Goal: Information Seeking & Learning: Learn about a topic

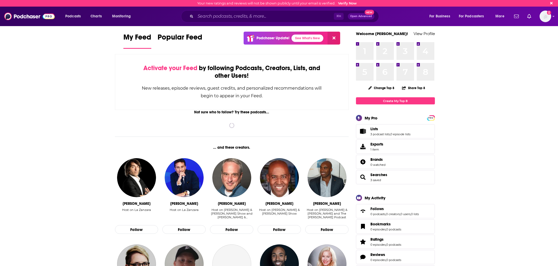
drag, startPoint x: 230, startPoint y: 12, endPoint x: 232, endPoint y: 15, distance: 3.8
click at [231, 13] on div "⌘ K Open Advanced New" at bounding box center [280, 16] width 198 height 12
click at [232, 16] on input "Search podcasts, credits, & more..." at bounding box center [265, 16] width 138 height 8
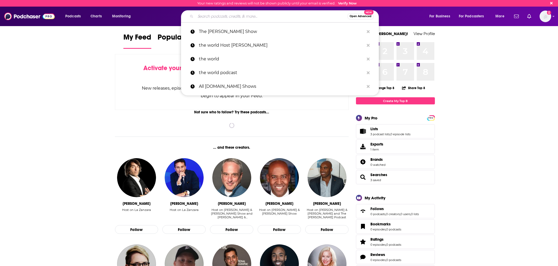
paste input "Strategic Financial Leadership"
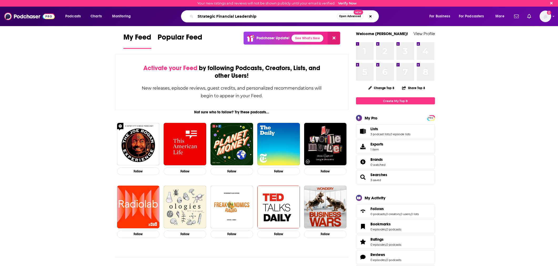
type input "Strategic Financial Leadership"
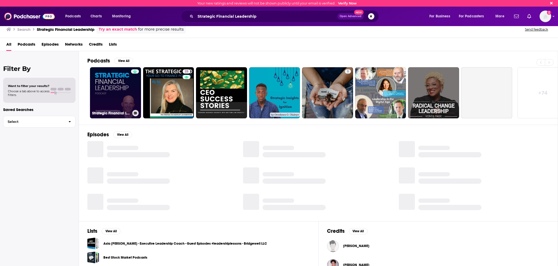
click at [120, 83] on link "Strategic Financial Leadership" at bounding box center [115, 92] width 51 height 51
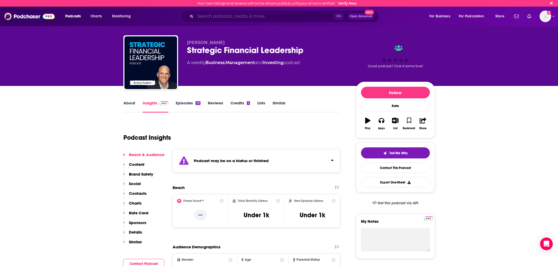
click at [306, 16] on input "Search podcasts, credits, & more..." at bounding box center [265, 16] width 138 height 8
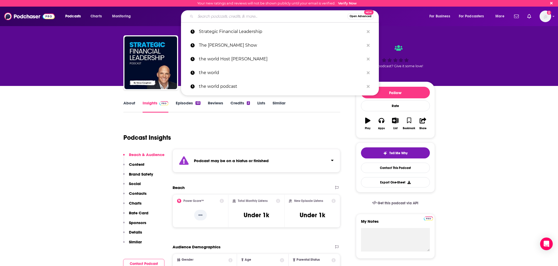
paste input "Count Me In"
type input "Count Me In"
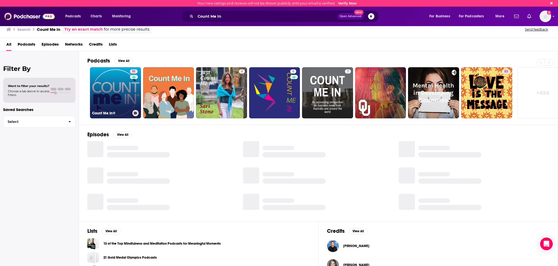
click at [127, 83] on link "51 Count Me In®" at bounding box center [115, 92] width 51 height 51
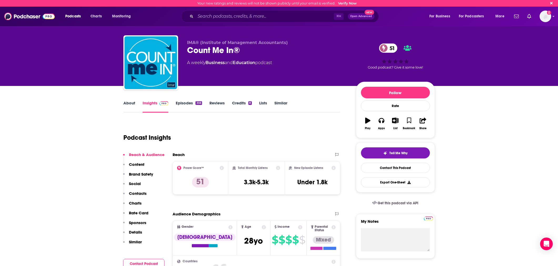
click at [190, 101] on link "Episodes 356" at bounding box center [189, 106] width 26 height 12
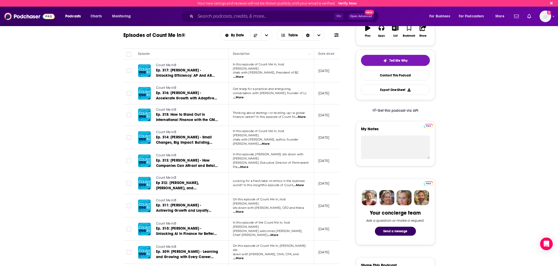
scroll to position [93, 0]
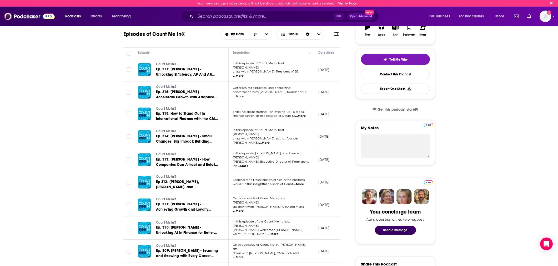
click at [244, 94] on span "...More" at bounding box center [238, 96] width 11 height 4
click at [323, 91] on p "[DATE]" at bounding box center [323, 92] width 11 height 4
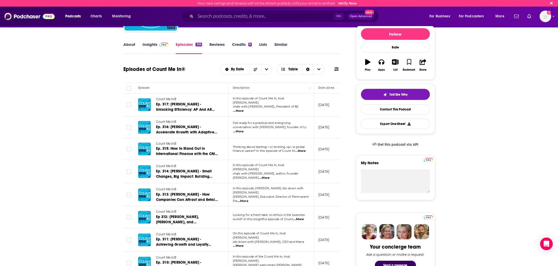
scroll to position [0, 0]
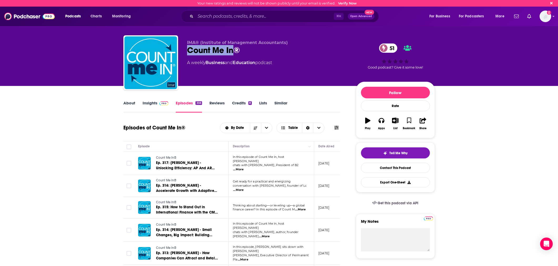
copy h2 "Count Me In"
drag, startPoint x: 186, startPoint y: 51, endPoint x: 245, endPoint y: 28, distance: 63.8
click at [233, 54] on div "IMA® (Institute of Management Accountants) Count Me In® 51 A weekly Business an…" at bounding box center [279, 63] width 312 height 57
click at [338, 111] on div "About Insights Episodes 356 Reviews Credits 8 Lists Similar" at bounding box center [231, 105] width 217 height 13
click at [153, 104] on link "Insights" at bounding box center [156, 106] width 26 height 12
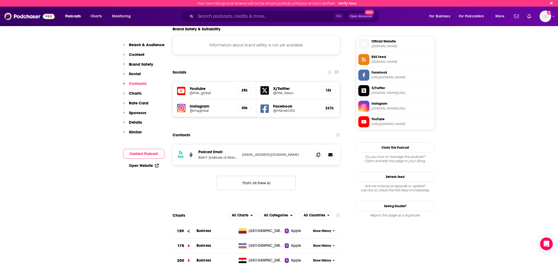
scroll to position [456, 0]
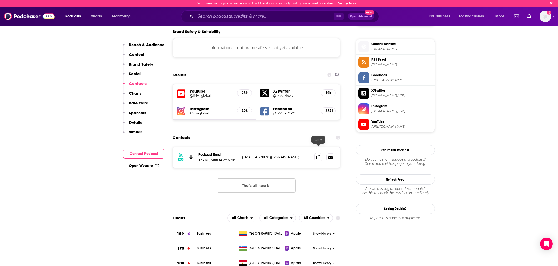
click at [316, 153] on span at bounding box center [319, 157] width 8 height 8
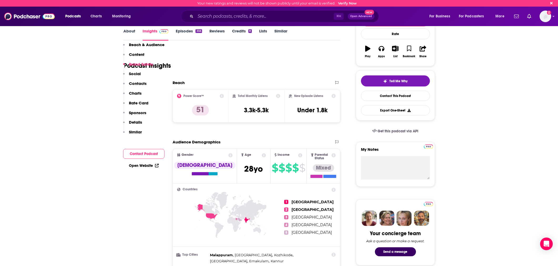
scroll to position [0, 0]
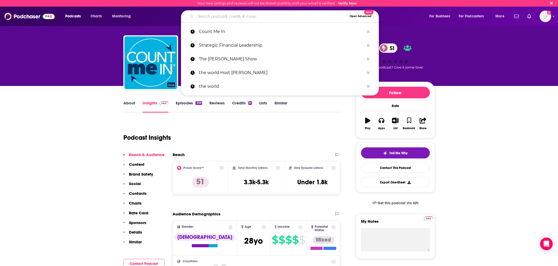
click at [281, 17] on input "Search podcasts, credits, & more..." at bounding box center [272, 16] width 152 height 8
paste input "Journal of Accountancy Podcast"
type input "Journal of Accountancy Podcast"
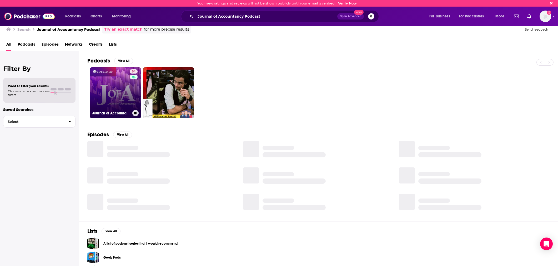
click at [118, 97] on link "54 Journal of Accountancy Podcast" at bounding box center [115, 92] width 51 height 51
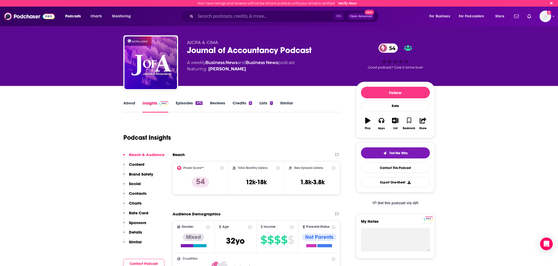
click at [173, 107] on div "Insights" at bounding box center [159, 106] width 33 height 12
click at [178, 105] on link "Episodes 470" at bounding box center [189, 106] width 27 height 12
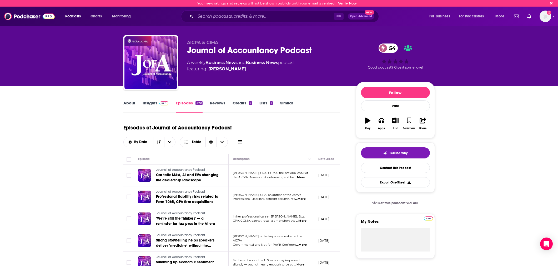
click at [276, 48] on div "Journal of Accountancy Podcast 54" at bounding box center [267, 50] width 161 height 10
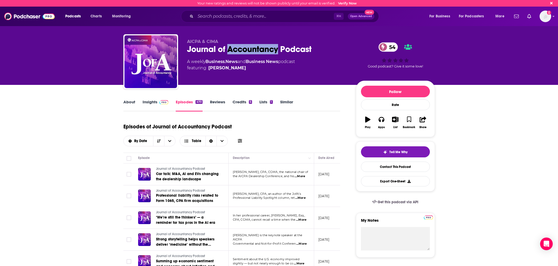
click at [276, 48] on div "Journal of Accountancy Podcast 54" at bounding box center [267, 49] width 161 height 10
copy div "Journal of Accountancy Podcast 54"
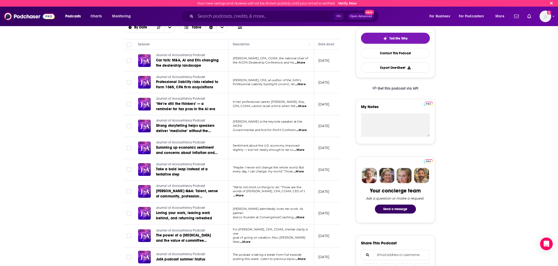
scroll to position [0, 0]
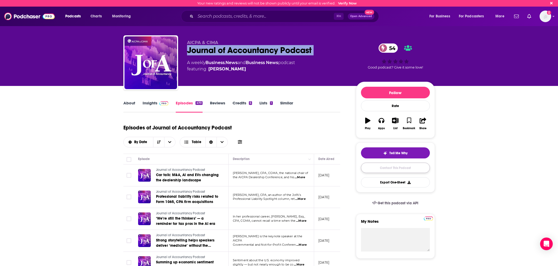
click at [396, 169] on link "Contact This Podcast" at bounding box center [395, 167] width 69 height 10
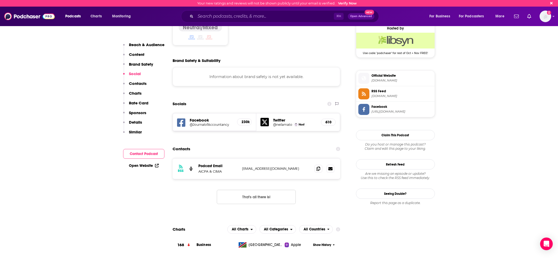
scroll to position [418, 0]
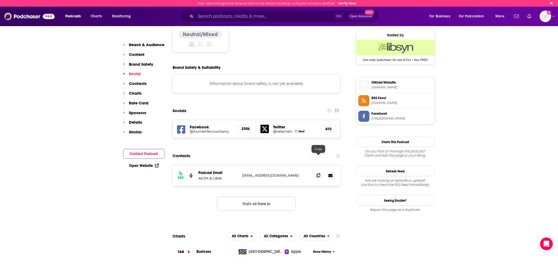
click at [318, 173] on icon at bounding box center [319, 175] width 4 height 4
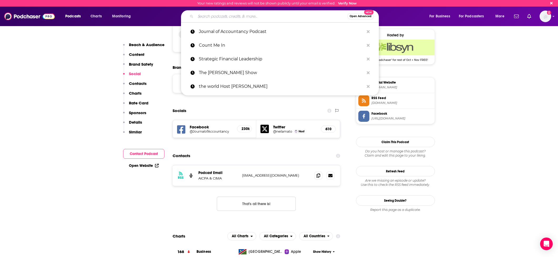
click at [254, 17] on input "Search podcasts, credits, & more..." at bounding box center [272, 16] width 152 height 8
paste input "CEO2CEO (CEO Roundtable)"
type input "CEO2CEO (CEO Roundtable)"
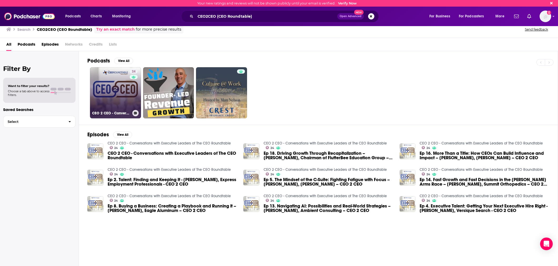
click at [118, 89] on link "24 CEO 2 CEO - Conversations with Executive Leaders of The CEO Roundtable" at bounding box center [115, 92] width 51 height 51
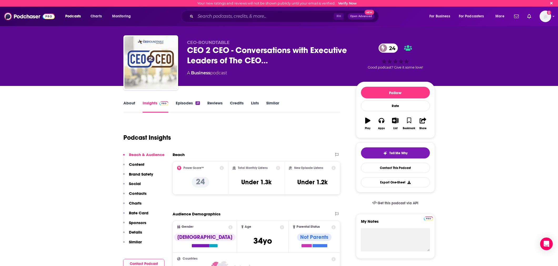
click at [185, 103] on link "Episodes 21" at bounding box center [188, 106] width 24 height 12
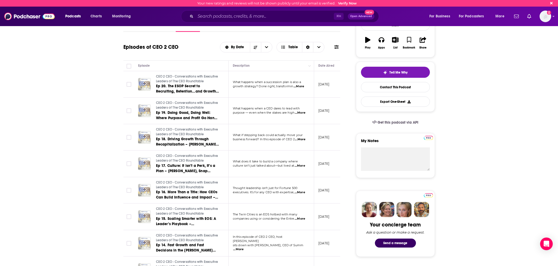
scroll to position [81, 0]
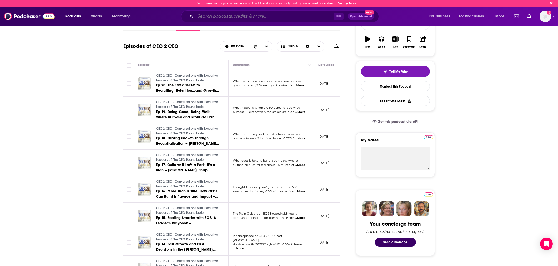
click at [315, 19] on input "Search podcasts, credits, & more..." at bounding box center [265, 16] width 138 height 8
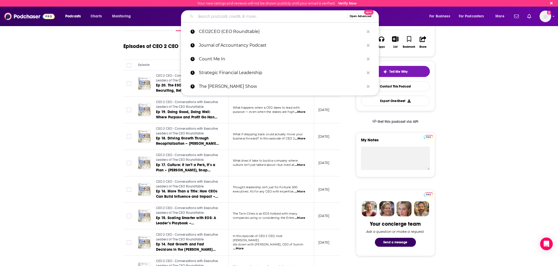
click at [315, 19] on input "Search podcasts, credits, & more..." at bounding box center [272, 16] width 152 height 8
paste input "Masters of Scale (Reid Hoffman)"
type input "Masters of Scale (Reid Hoffman)"
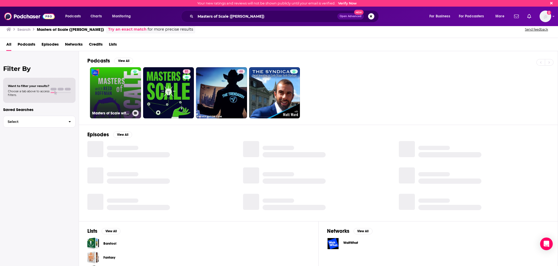
click at [116, 92] on link "Masters of Scale with Reid Hoffman" at bounding box center [115, 92] width 51 height 51
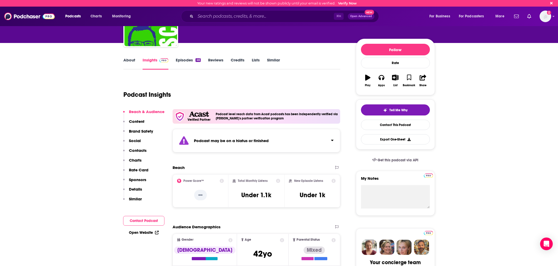
scroll to position [7, 0]
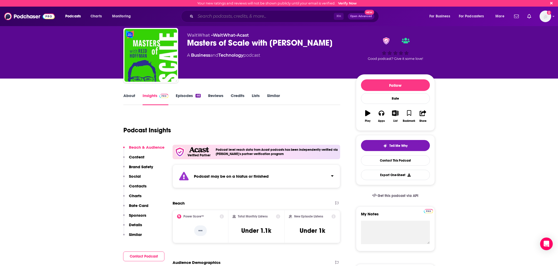
click at [290, 16] on input "Search podcasts, credits, & more..." at bounding box center [265, 16] width 138 height 8
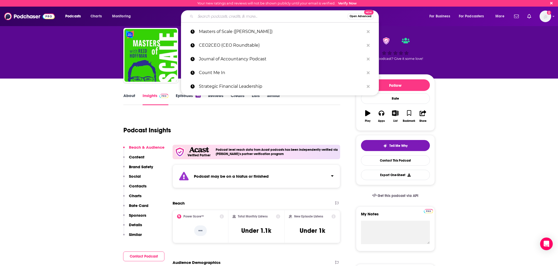
paste input "Strategic Financial Leadership (Steve Coughran)"
type input "Strategic Financial Leadership (Steve Coughran)"
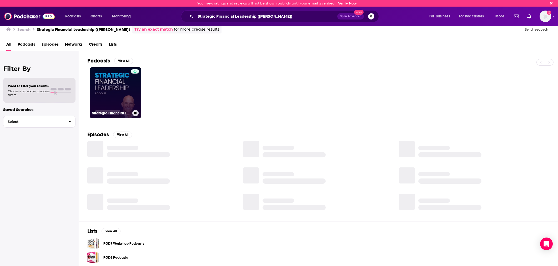
click at [124, 89] on link "Strategic Financial Leadership" at bounding box center [115, 92] width 51 height 51
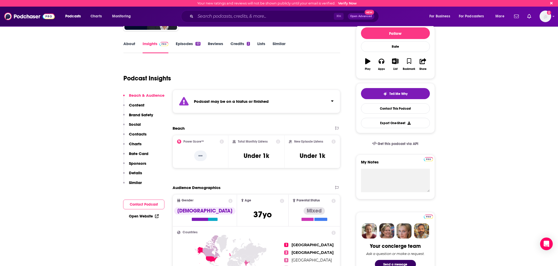
scroll to position [62, 0]
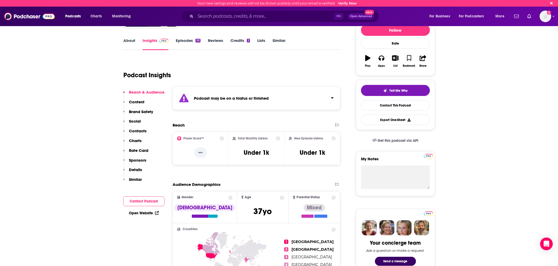
click at [197, 43] on link "Episodes 53" at bounding box center [188, 44] width 24 height 12
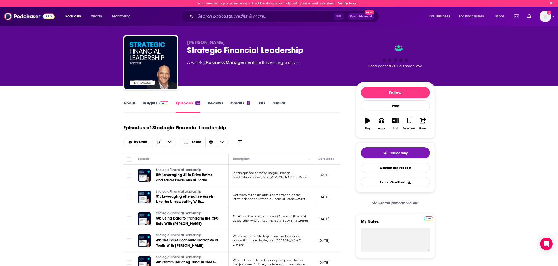
click at [240, 24] on div "Podcasts Charts Monitoring ⌘ K Open Advanced New For Business For Podcasters Mo…" at bounding box center [279, 16] width 558 height 19
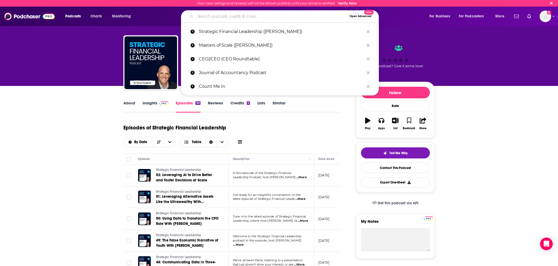
click at [235, 19] on input "Search podcasts, credits, & more..." at bounding box center [272, 16] width 152 height 8
paste input "Inside the Strategy Room (McKinsey)"
type input "Inside the Strategy Room (McKinsey)"
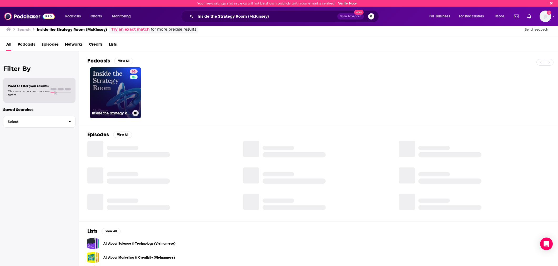
click at [116, 83] on link "68 Inside the Strategy Room" at bounding box center [115, 92] width 51 height 51
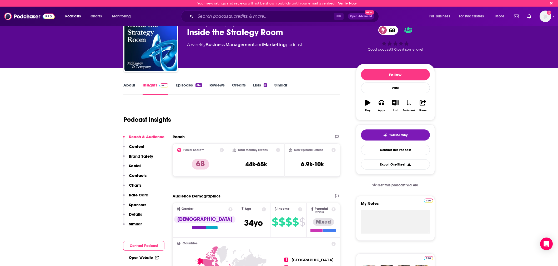
scroll to position [12, 0]
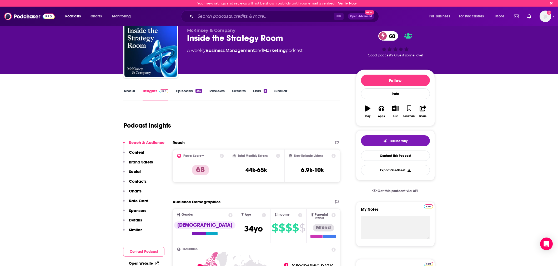
click at [186, 88] on div "About Insights Episodes 369 Reviews Credits Lists 8 Similar" at bounding box center [231, 93] width 217 height 13
click at [187, 91] on link "Episodes 369" at bounding box center [189, 94] width 26 height 12
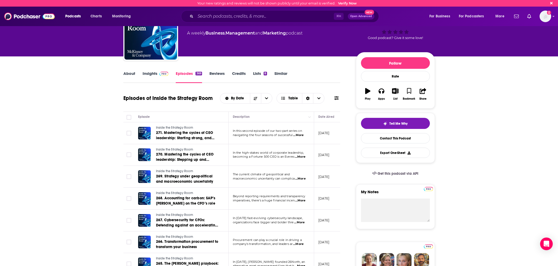
scroll to position [33, 0]
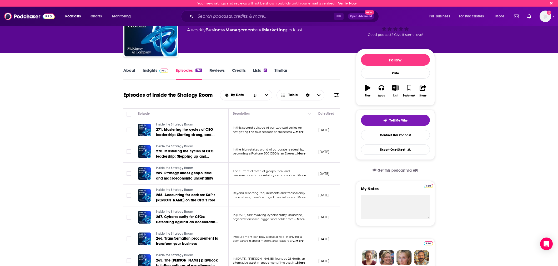
click at [302, 132] on span "...More" at bounding box center [298, 132] width 11 height 4
click at [317, 134] on td "October 3, 2025" at bounding box center [331, 130] width 34 height 22
click at [304, 152] on span "...More" at bounding box center [300, 153] width 11 height 4
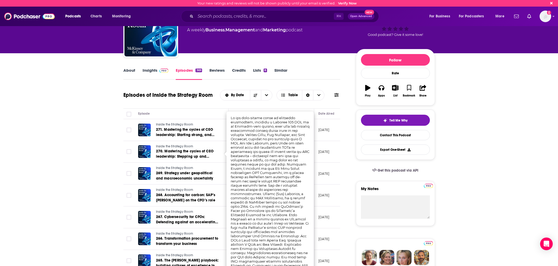
scroll to position [0, 0]
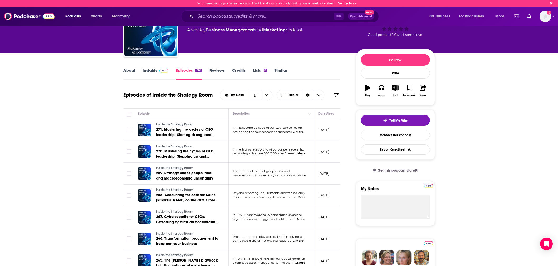
click at [317, 144] on td "September 26, 2025" at bounding box center [331, 152] width 34 height 22
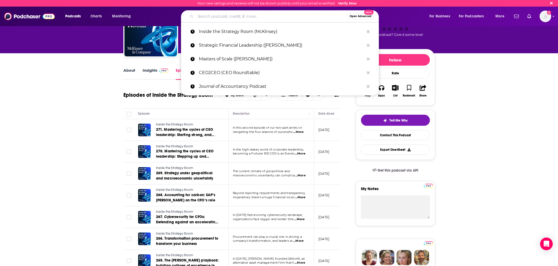
click at [241, 18] on input "Search podcasts, credits, & more..." at bounding box center [272, 16] width 152 height 8
paste input "CFO Bookshelf"
type input "CFO Bookshelf"
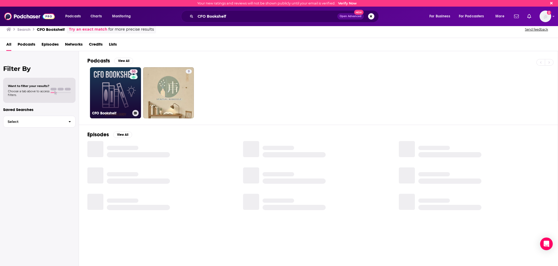
click at [125, 98] on link "50 CFO Bookshelf" at bounding box center [115, 92] width 51 height 51
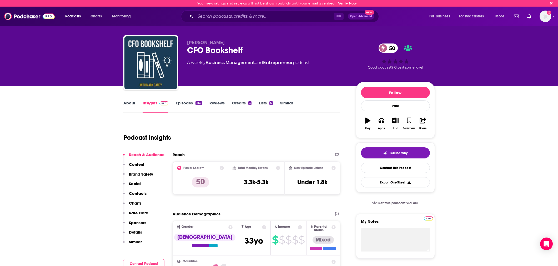
click at [195, 101] on link "Episodes 262" at bounding box center [189, 106] width 26 height 12
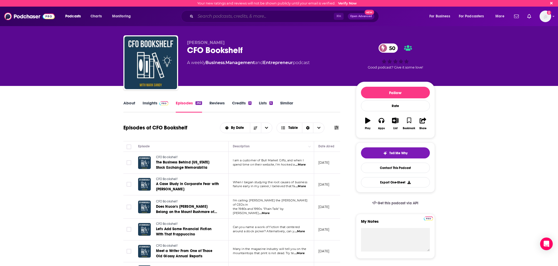
click at [215, 18] on input "Search podcasts, credits, & more..." at bounding box center [265, 16] width 138 height 8
paste input "The CEO Magazine Podcast / “CEO: Behind the Scenes”"
type input "The CEO Magazine Podcast / “CEO: Behind the Scenes”"
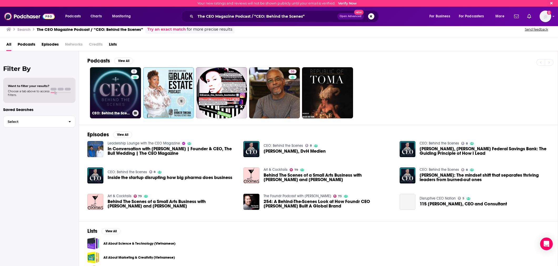
click at [116, 84] on link "8 CEO: Behind the Scenes" at bounding box center [115, 92] width 51 height 51
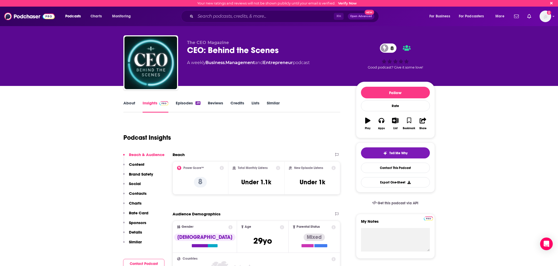
click at [190, 103] on link "Episodes 29" at bounding box center [188, 106] width 24 height 12
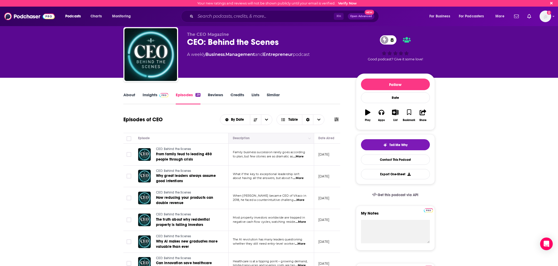
scroll to position [11, 0]
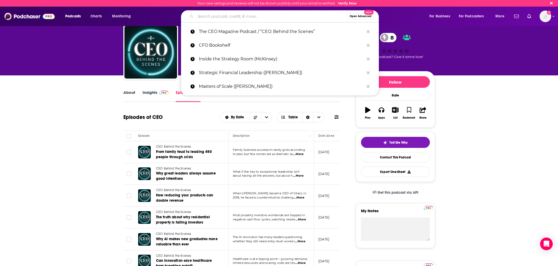
click at [308, 13] on input "Search podcasts, credits, & more..." at bounding box center [272, 16] width 152 height 8
paste input "HBR IdeaCast"
type input "HBR IdeaCast"
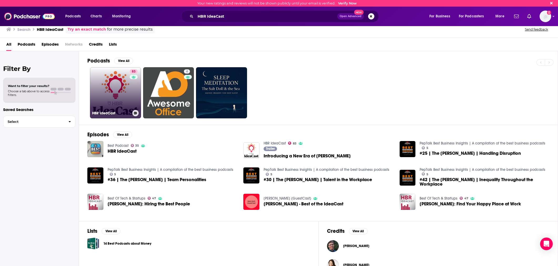
click at [117, 85] on link "83 HBR IdeaCast" at bounding box center [115, 92] width 51 height 51
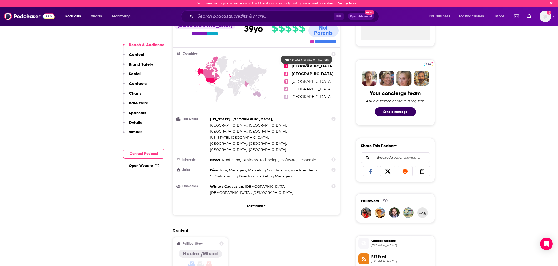
scroll to position [222, 0]
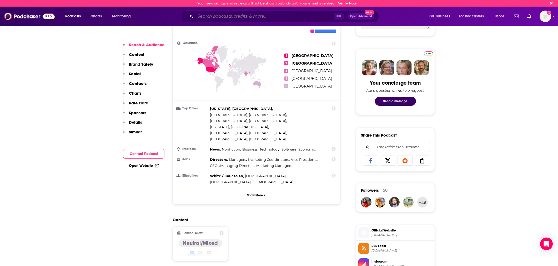
click at [245, 13] on input "Search podcasts, credits, & more..." at bounding box center [265, 16] width 138 height 8
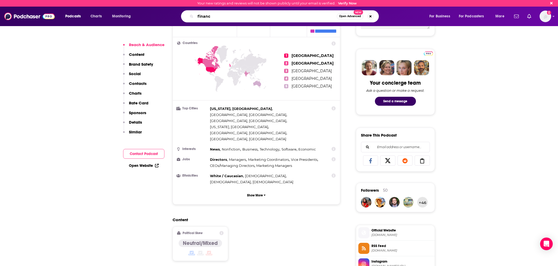
type input "finance"
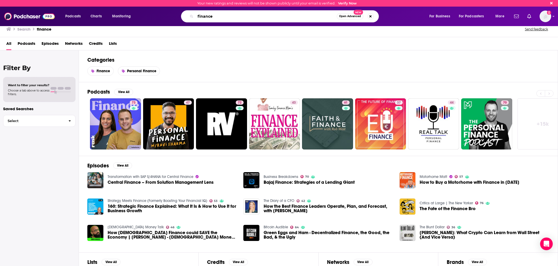
click at [276, 15] on input "finance" at bounding box center [266, 16] width 141 height 8
paste input "The Accounting Podcast (Blake Oliver & David Leary)"
click at [276, 15] on input "financeThe Accounting Podcast (Blake Oliver & David Leary)" at bounding box center [266, 16] width 141 height 8
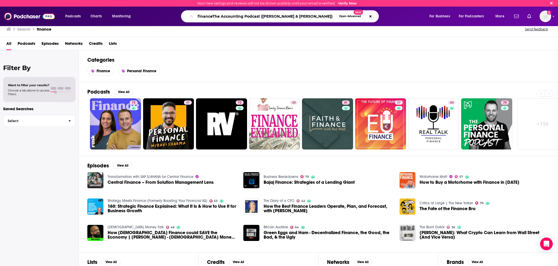
paste input "Search podcasts, credits, & more..."
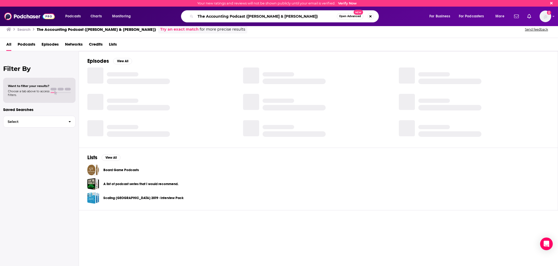
drag, startPoint x: 311, startPoint y: 16, endPoint x: 245, endPoint y: 17, distance: 65.3
click at [246, 17] on input "The Accounting Podcast (Blake Oliver & David Leary)" at bounding box center [266, 16] width 141 height 8
type input "The Accounting Podcast"
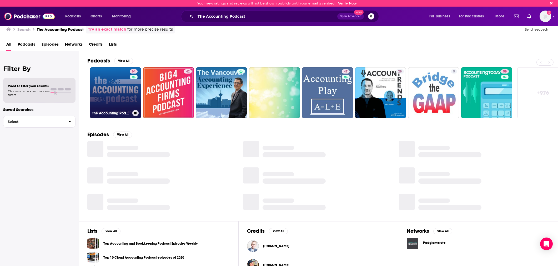
click at [118, 90] on link "64 The Accounting Podcast" at bounding box center [115, 92] width 51 height 51
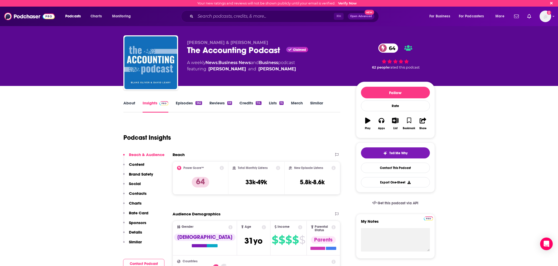
click at [182, 102] on link "Episodes 562" at bounding box center [189, 106] width 26 height 12
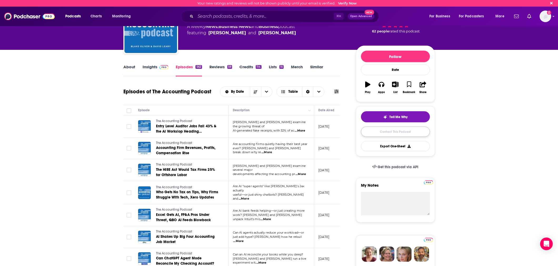
click at [390, 130] on link "Contact This Podcast" at bounding box center [395, 131] width 69 height 10
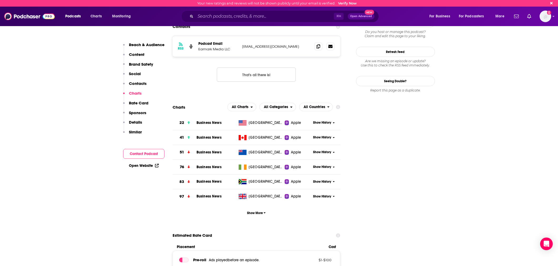
scroll to position [565, 0]
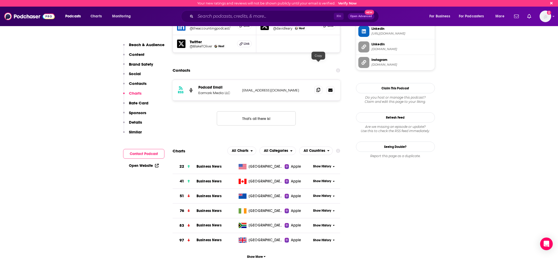
click at [316, 86] on span at bounding box center [319, 90] width 8 height 8
click at [298, 18] on input "Search podcasts, credits, & more..." at bounding box center [265, 16] width 138 height 8
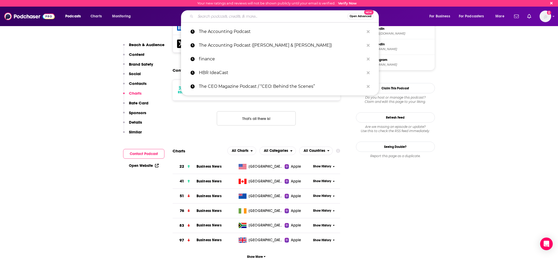
paste input "The Successful Bookkeeper Podcast"
type input "The Successful Bookkeeper Podcast"
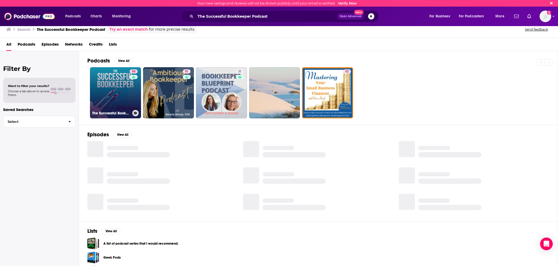
click at [102, 97] on link "58 The Successful Bookkeeper Podcast" at bounding box center [115, 92] width 51 height 51
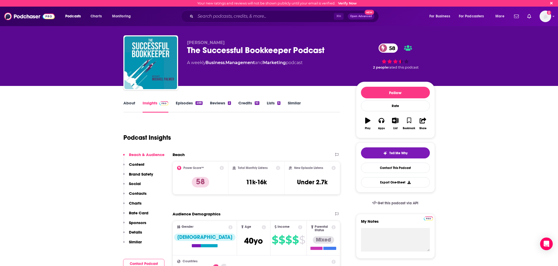
click at [180, 106] on link "Episodes 498" at bounding box center [189, 106] width 27 height 12
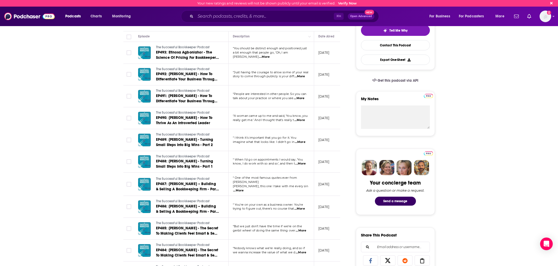
scroll to position [123, 0]
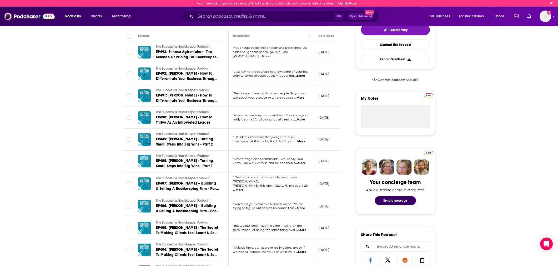
click at [300, 76] on span "...More" at bounding box center [300, 76] width 11 height 4
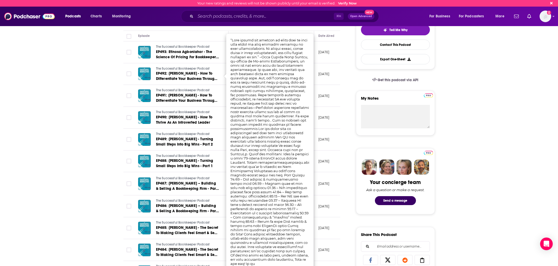
click at [337, 84] on td "September 16, 2025" at bounding box center [331, 74] width 34 height 22
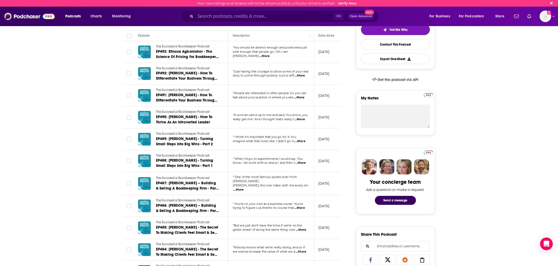
click at [298, 97] on span "...More" at bounding box center [299, 97] width 11 height 4
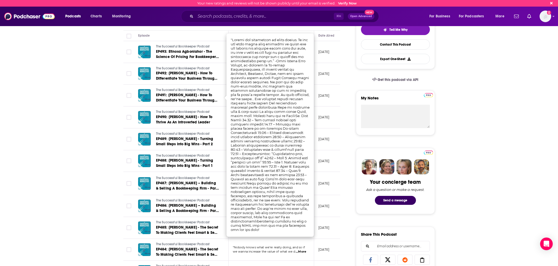
scroll to position [123, 0]
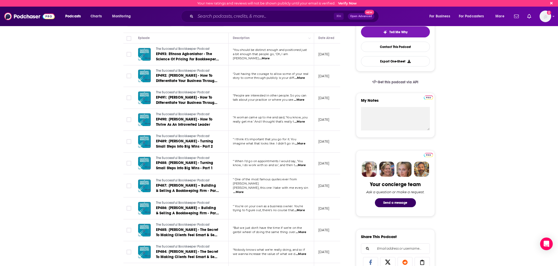
click at [329, 96] on p "September 16, 2025" at bounding box center [323, 98] width 11 height 4
click at [306, 120] on div "“A woman came up to me and said, ‘You know, you really get me.’ And I thought t…" at bounding box center [271, 119] width 77 height 8
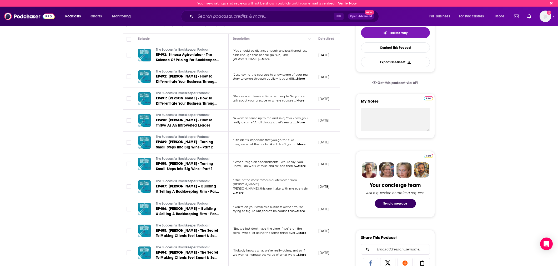
scroll to position [121, 0]
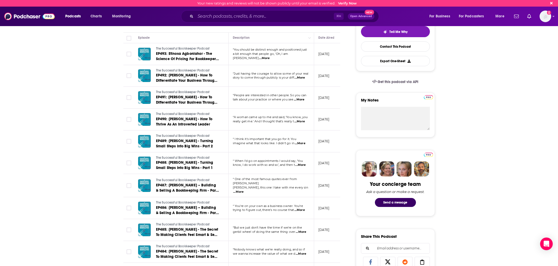
click at [304, 122] on span "...More" at bounding box center [300, 121] width 11 height 4
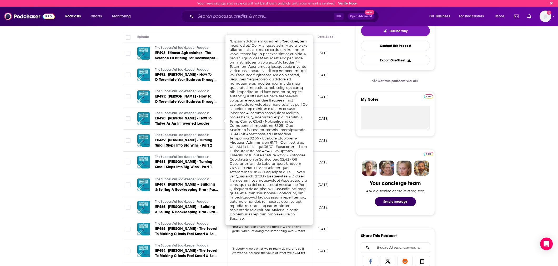
scroll to position [0, 1]
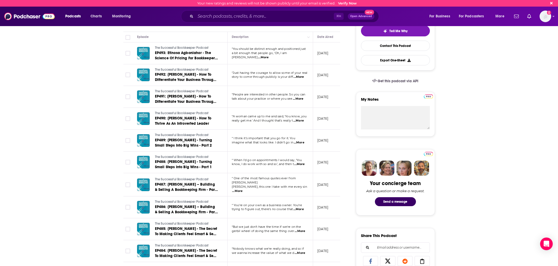
click at [329, 117] on p "September 9, 2025" at bounding box center [322, 118] width 11 height 4
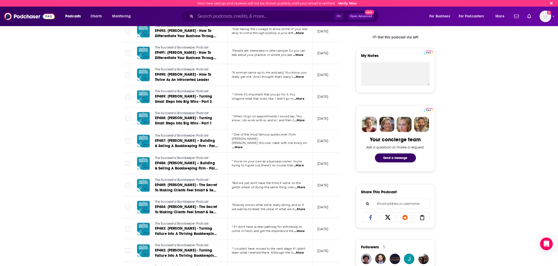
scroll to position [167, 0]
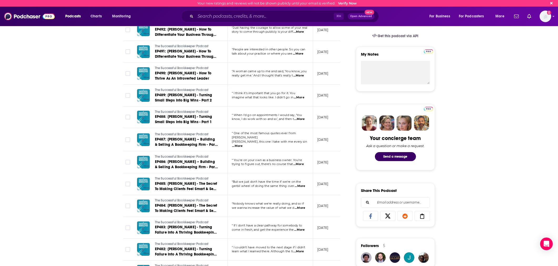
click at [302, 186] on span "...More" at bounding box center [300, 186] width 11 height 4
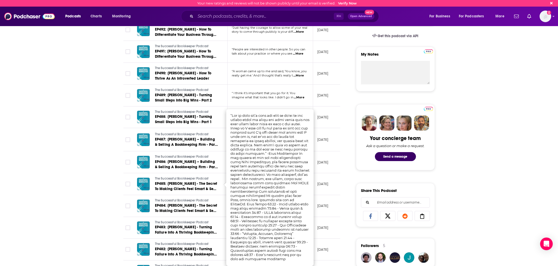
scroll to position [0, 0]
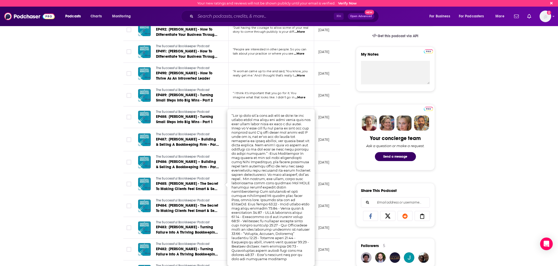
click at [319, 164] on td "August 12, 2025" at bounding box center [331, 162] width 34 height 22
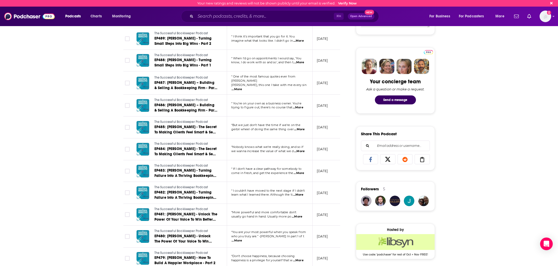
scroll to position [221, 0]
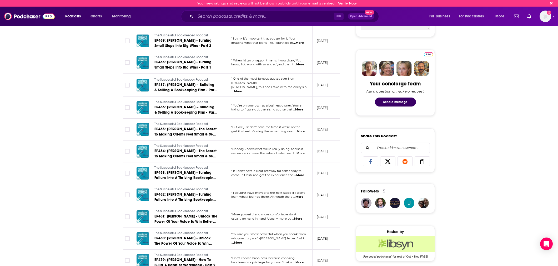
click at [300, 195] on span "...More" at bounding box center [298, 197] width 11 height 4
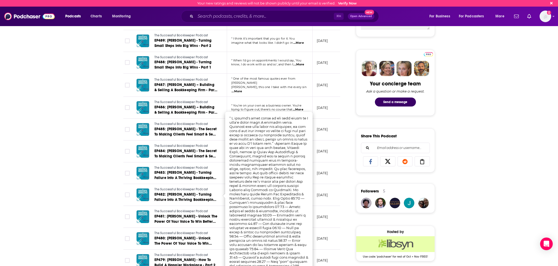
click at [319, 192] on p "July 15, 2025" at bounding box center [322, 194] width 11 height 4
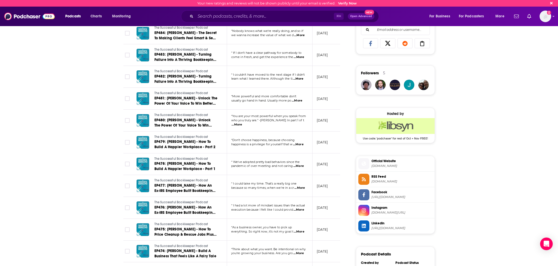
scroll to position [340, 0]
click at [300, 164] on span "...More" at bounding box center [298, 165] width 11 height 4
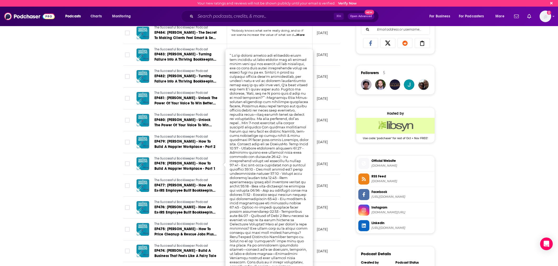
click at [333, 169] on td "June 17, 2025" at bounding box center [330, 164] width 34 height 22
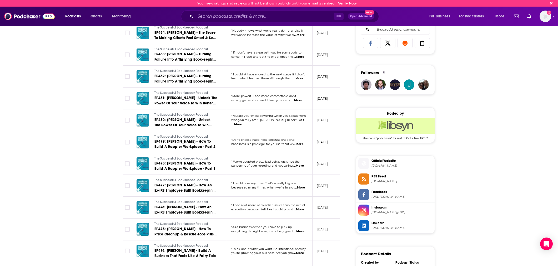
click at [303, 148] on td "“Don't choose happiness, because choosing happiness is a privilege for yourself…" at bounding box center [270, 142] width 86 height 22
click at [299, 147] on td "“Don't choose happiness, because choosing happiness is a privilege for yourself…" at bounding box center [270, 142] width 86 height 22
click at [297, 144] on span "...More" at bounding box center [298, 144] width 11 height 4
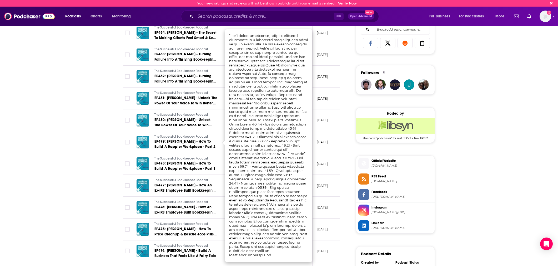
click at [330, 151] on td "June 24, 2025" at bounding box center [330, 142] width 34 height 22
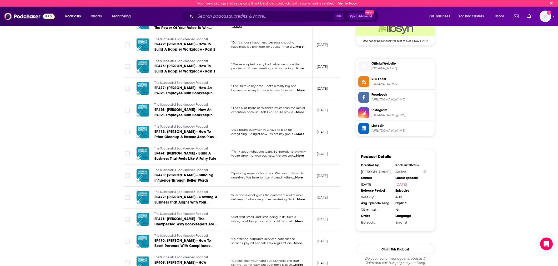
scroll to position [448, 0]
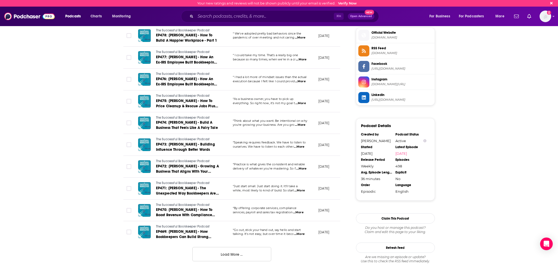
scroll to position [469, 0]
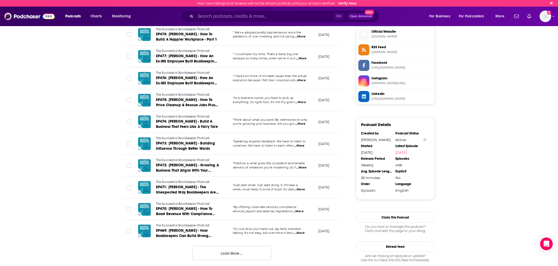
click at [300, 189] on span "...More" at bounding box center [300, 189] width 11 height 4
click at [328, 173] on td "May 6, 2025" at bounding box center [331, 166] width 34 height 22
click at [241, 18] on input "Search podcasts, credits, & more..." at bounding box center [265, 16] width 138 height 8
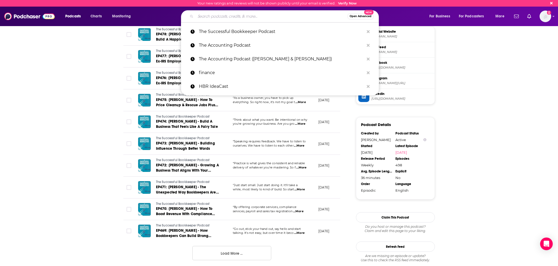
paste input "Thrivecast"
type input "Thrivecast"
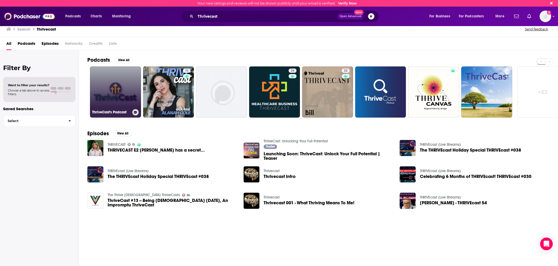
click at [120, 91] on link "ThriveCast's Podcast" at bounding box center [115, 91] width 51 height 51
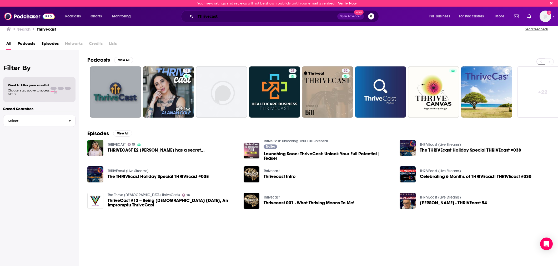
click at [223, 17] on input "Thrivecast" at bounding box center [267, 16] width 142 height 8
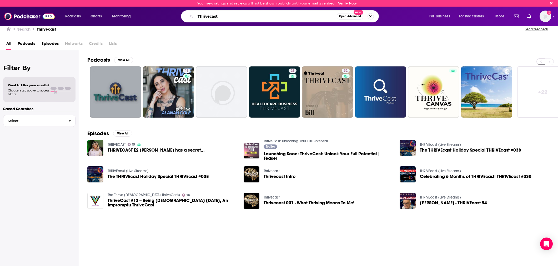
click at [223, 17] on input "Thrivecast" at bounding box center [266, 16] width 141 height 8
paste input "(by Thriveal / Jason Blumer)"
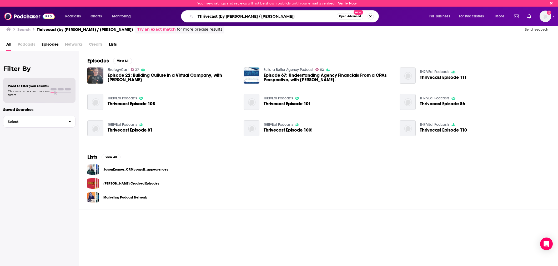
click at [291, 16] on input "Thrivecast (by Thriveal / Jason Blumer)" at bounding box center [266, 16] width 141 height 8
paste input "e CPA Advisory Show"
type input "The CPA Advisory Show"
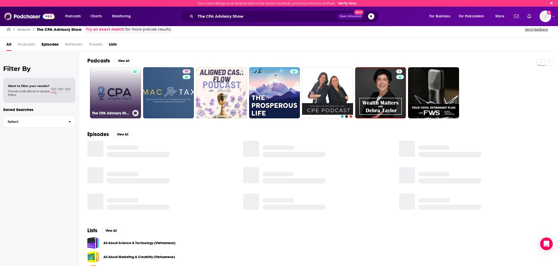
click at [128, 89] on link "The CPA Advisory Show" at bounding box center [115, 92] width 51 height 51
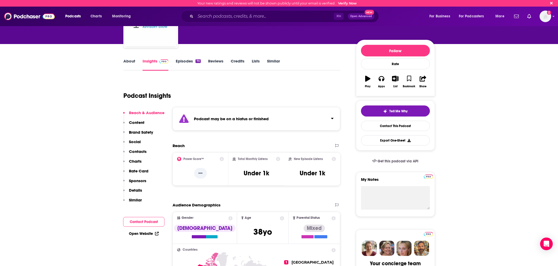
scroll to position [53, 0]
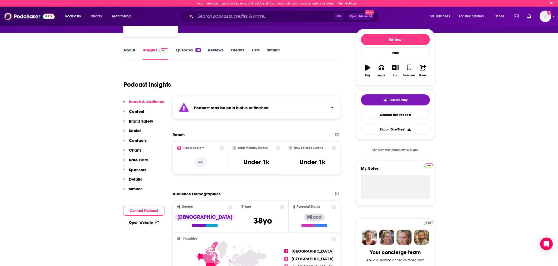
click at [192, 51] on link "Episodes 70" at bounding box center [188, 53] width 25 height 12
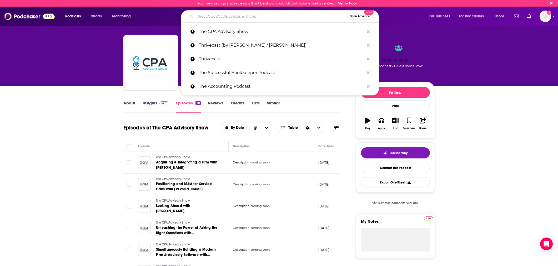
click at [227, 13] on input "Search podcasts, credits, & more..." at bounding box center [272, 16] width 152 height 8
paste input "Jason on Firms Podcast"
type input "Jason on Firms Podcast"
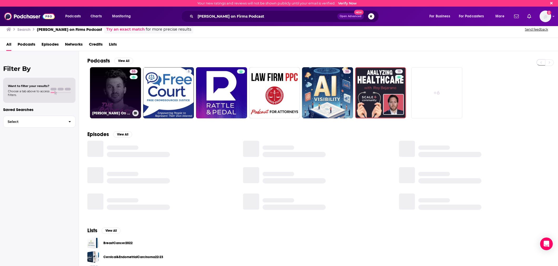
click at [117, 96] on link "55 Jason On Firms Podcast" at bounding box center [115, 92] width 51 height 51
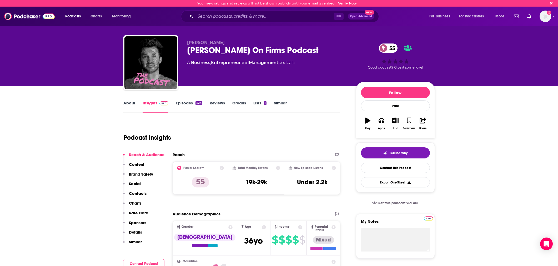
click at [194, 103] on link "Episodes 524" at bounding box center [189, 106] width 26 height 12
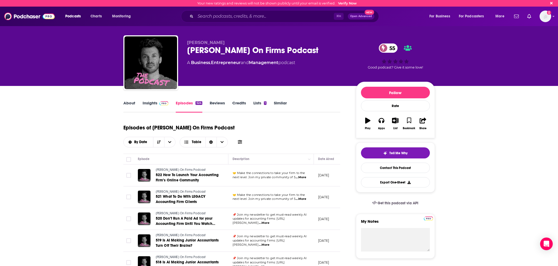
click at [149, 101] on link "Insights" at bounding box center [156, 106] width 26 height 12
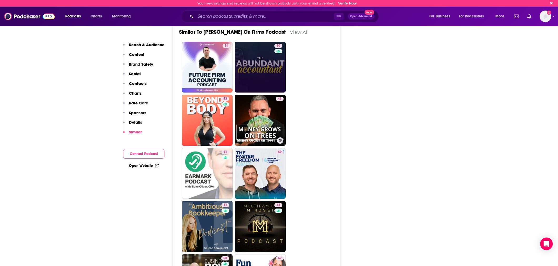
scroll to position [1023, 0]
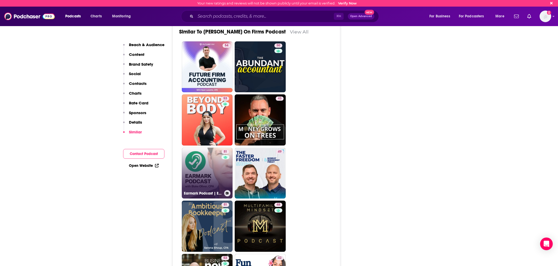
click at [198, 156] on link "51 Earmark Podcast | Earn Free Accounting CPE" at bounding box center [207, 172] width 51 height 51
type input "https://www.podchaser.com/podcasts/earmark-podcast-earn-free-acco-1904458"
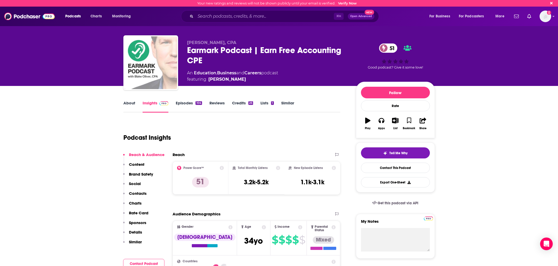
click at [193, 103] on link "Episodes 104" at bounding box center [189, 106] width 26 height 12
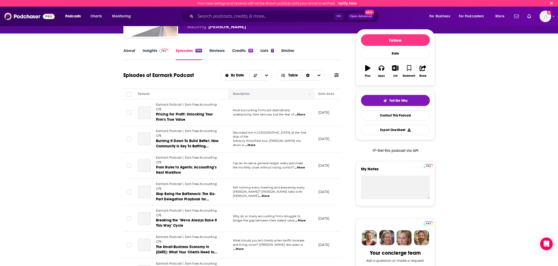
scroll to position [53, 0]
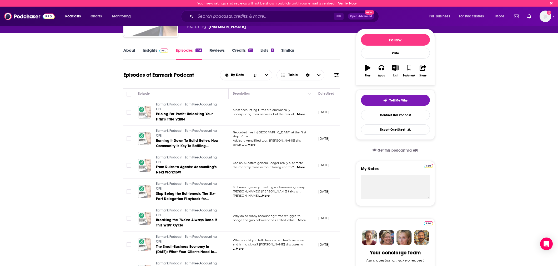
click at [256, 143] on span "...More" at bounding box center [250, 145] width 11 height 4
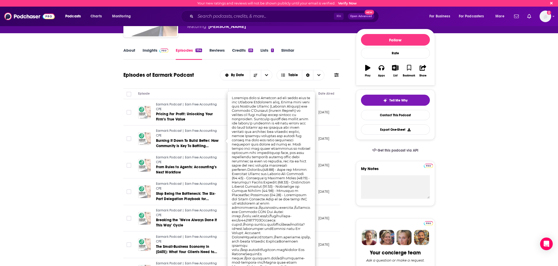
click at [321, 126] on td "October 1, 2025" at bounding box center [331, 138] width 34 height 27
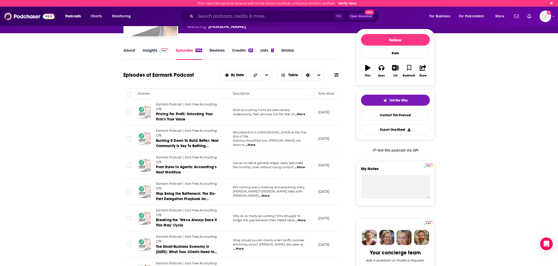
click at [302, 112] on span "...More" at bounding box center [300, 114] width 11 height 4
click at [330, 114] on p "October 4, 2025" at bounding box center [323, 112] width 11 height 4
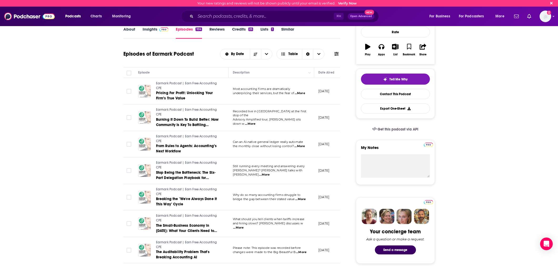
scroll to position [0, 0]
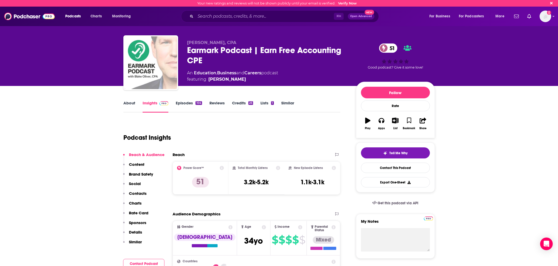
type input "https://www.podchaser.com/podcasts/jason-on-firms-podcast-5245647"
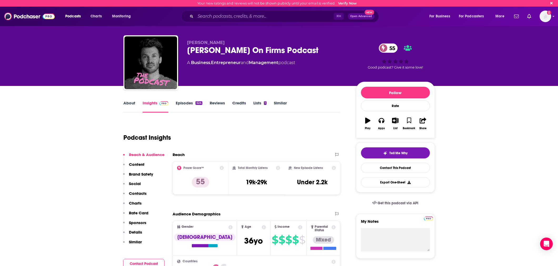
click at [235, 48] on div "Jason On Firms Podcast 55" at bounding box center [267, 50] width 161 height 10
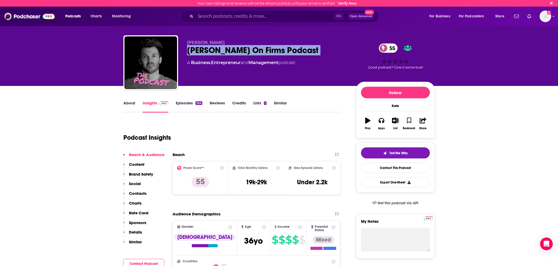
click at [235, 48] on div "Jason On Firms Podcast 55" at bounding box center [267, 50] width 161 height 10
copy div "Jason On Firms Podcast 55"
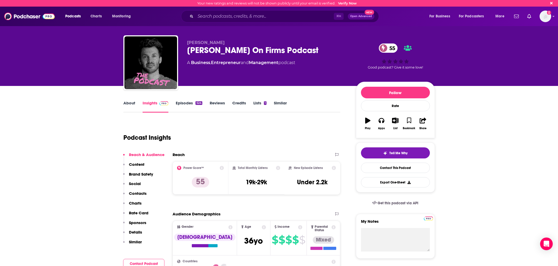
click at [231, 21] on div "⌘ K Open Advanced New" at bounding box center [280, 16] width 198 height 12
click at [238, 13] on input "Search podcasts, credits, & more..." at bounding box center [265, 16] width 138 height 8
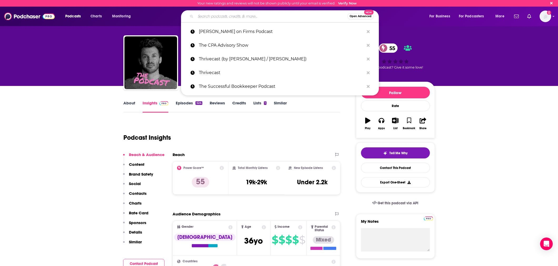
paste input "The Finance Leader Podcast"
type input "The Finance Leader Podcast"
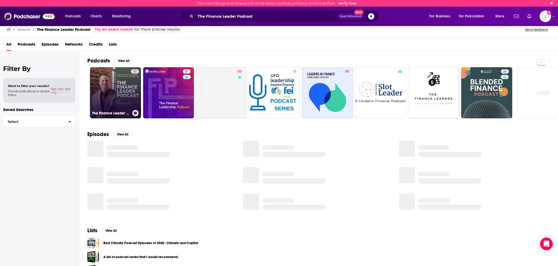
click at [108, 89] on link "42 The Finance Leader Podcast" at bounding box center [115, 92] width 51 height 51
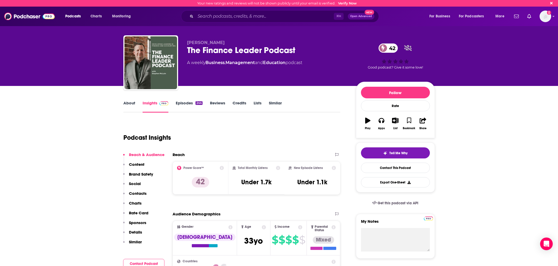
click at [180, 107] on link "Episodes 244" at bounding box center [189, 106] width 27 height 12
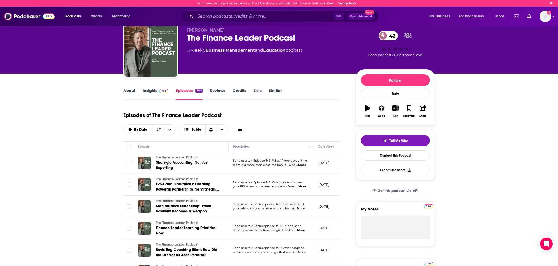
scroll to position [10, 0]
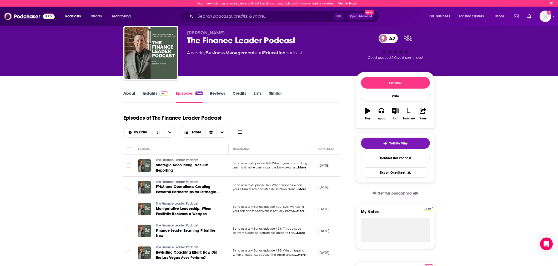
click at [305, 167] on span "...More" at bounding box center [301, 167] width 11 height 4
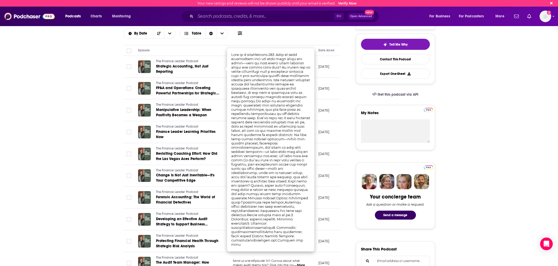
scroll to position [109, 0]
click at [317, 168] on td "[DATE]" at bounding box center [331, 176] width 34 height 22
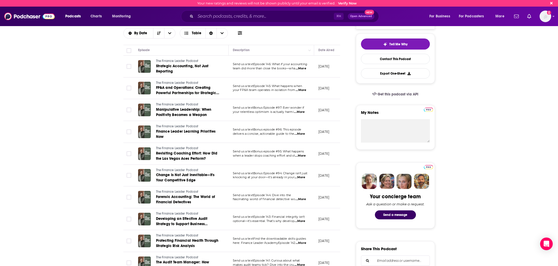
scroll to position [0, 0]
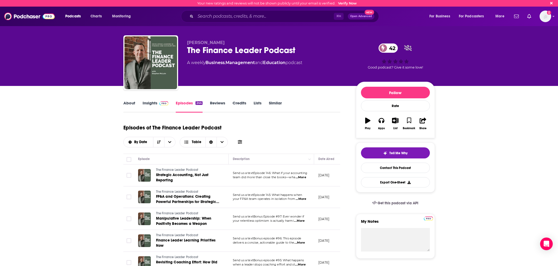
click at [253, 49] on div "The Finance Leader Podcast 42" at bounding box center [267, 50] width 161 height 10
copy div "The Finance Leader Podcast 42"
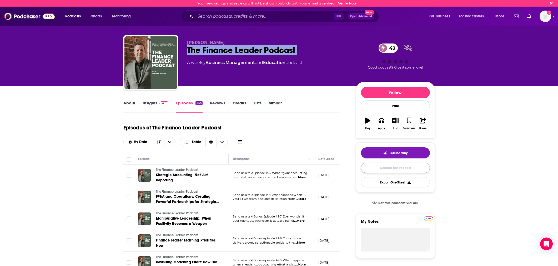
click at [395, 168] on link "Contact This Podcast" at bounding box center [395, 167] width 69 height 10
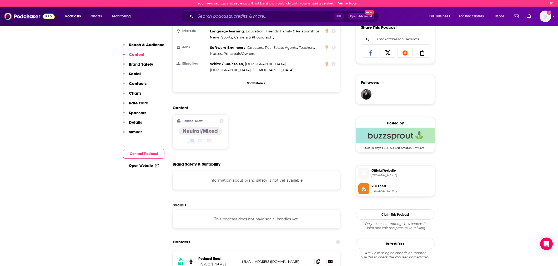
scroll to position [328, 0]
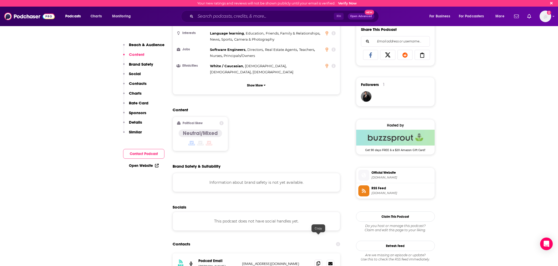
click at [319, 261] on icon at bounding box center [319, 263] width 4 height 4
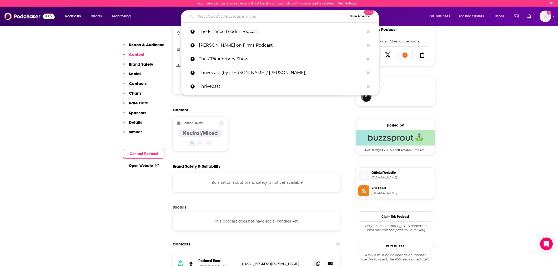
click at [207, 18] on input "Search podcasts, credits, & more..." at bounding box center [272, 16] width 152 height 8
paste input "Finance & Leadership Podcast"
type input "Finance & Leadership Podcast"
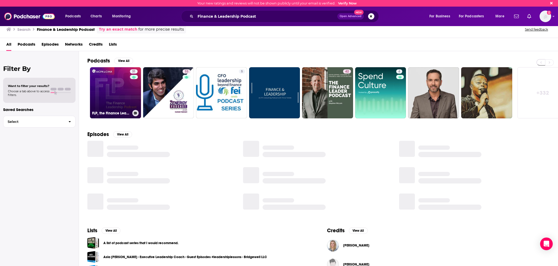
click at [120, 89] on link "31 FLP, the Finance Leadership Podcast" at bounding box center [115, 92] width 51 height 51
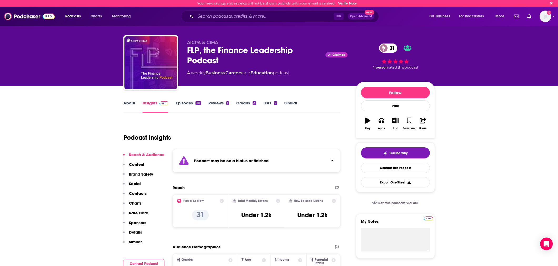
scroll to position [3, 0]
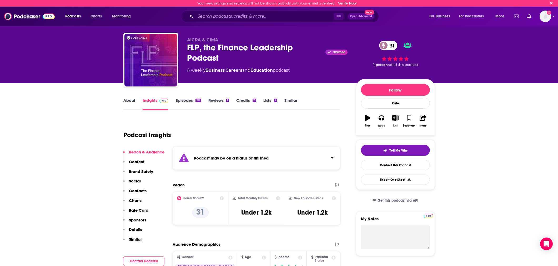
click at [192, 102] on link "Episodes 211" at bounding box center [188, 104] width 25 height 12
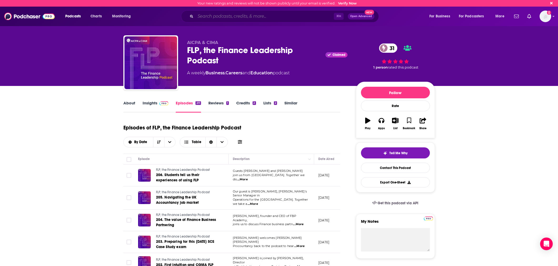
click at [286, 18] on input "Search podcasts, credits, & more..." at bounding box center [265, 16] width 138 height 8
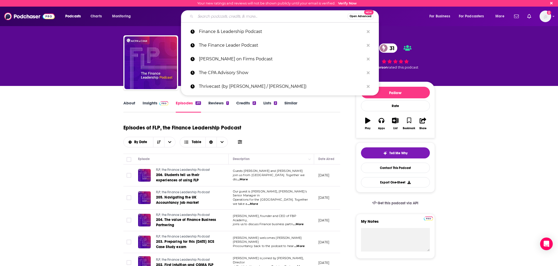
paste input "The Finance Leaders Podcast"
type input "The Finance Leaders Podcast"
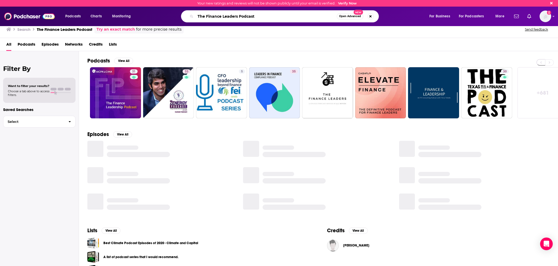
click at [209, 18] on input "The Finance Leaders Podcast" at bounding box center [266, 16] width 141 height 8
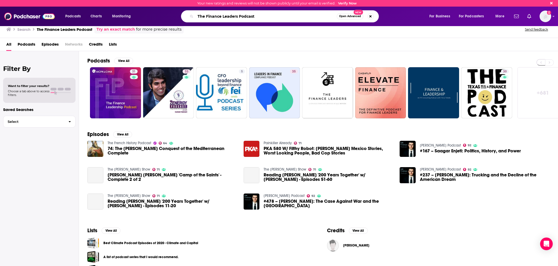
click at [209, 18] on input "The Finance Leaders Podcast" at bounding box center [266, 16] width 141 height 8
paste input "FLP, the Finance Leadership"
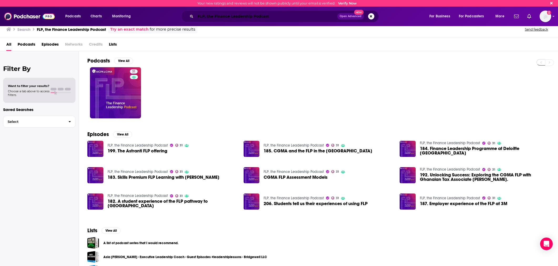
click at [282, 16] on input "FLP, the Finance Leadership Podcast" at bounding box center [267, 16] width 142 height 8
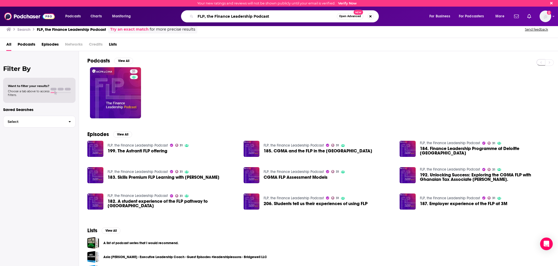
click at [282, 16] on input "FLP, the Finance Leadership Podcast" at bounding box center [266, 16] width 141 height 8
paste input "inance & Leadership (FTI Consulting)"
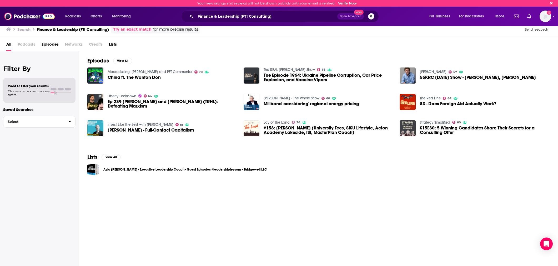
click at [221, 11] on div "Finance & Leadership (FTI Consulting) Open Advanced New" at bounding box center [280, 16] width 198 height 12
click at [221, 12] on div "Finance & Leadership (FTI Consulting) Open Advanced New" at bounding box center [280, 16] width 198 height 12
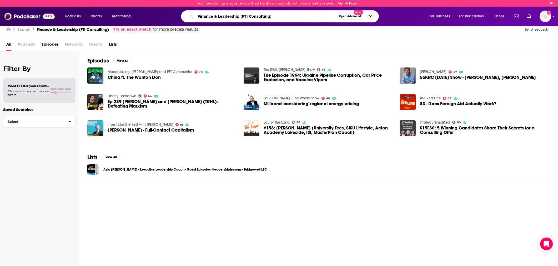
click at [222, 16] on input "Finance & Leadership (FTI Consulting)" at bounding box center [266, 16] width 141 height 8
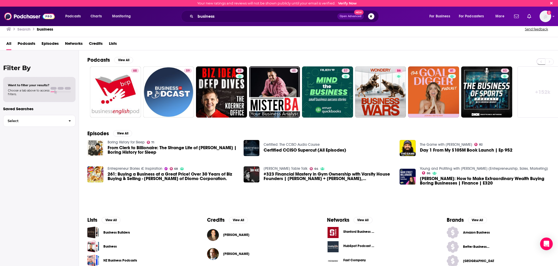
click at [28, 44] on span "Podcasts" at bounding box center [27, 44] width 18 height 11
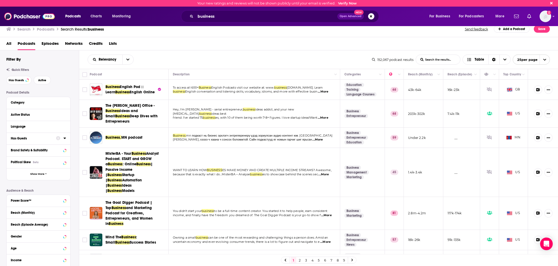
click at [40, 139] on div "Has Guests" at bounding box center [32, 138] width 42 height 4
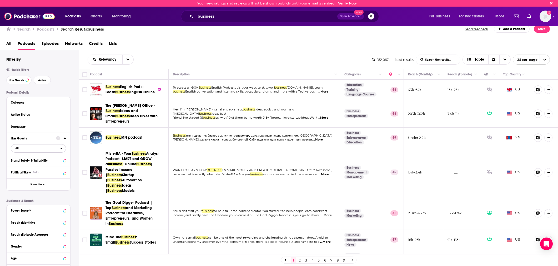
click at [51, 149] on span "All" at bounding box center [35, 147] width 49 height 7
click at [32, 168] on div "Has guests 47k" at bounding box center [40, 165] width 59 height 9
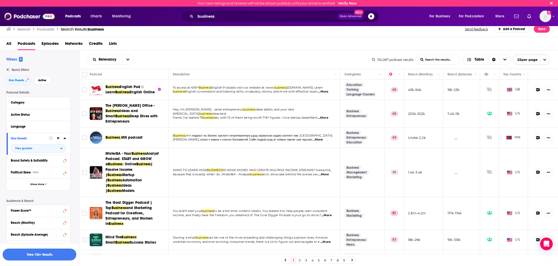
click at [54, 254] on button "View 10k+ Results" at bounding box center [40, 254] width 74 height 12
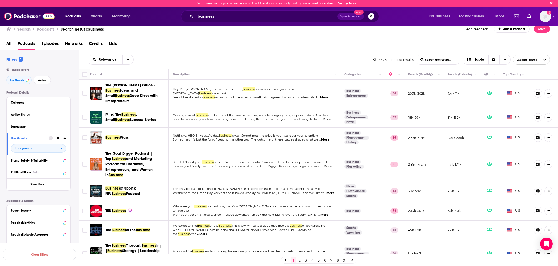
click at [253, 117] on p "uncertain economy and ever-evolving consumer trends, there is a lot to figure o…" at bounding box center [254, 119] width 163 height 4
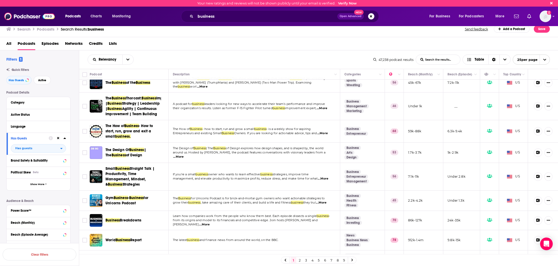
scroll to position [149, 0]
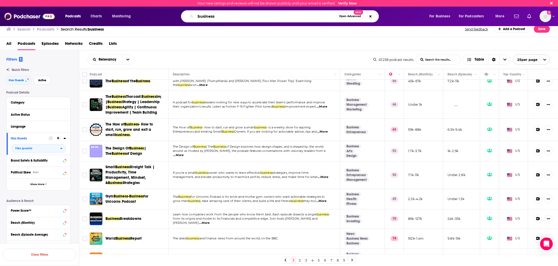
click at [225, 19] on input "business" at bounding box center [266, 16] width 141 height 8
type input "finance"
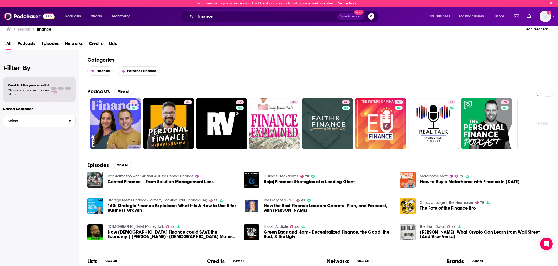
click at [23, 46] on span "Podcasts" at bounding box center [27, 44] width 18 height 11
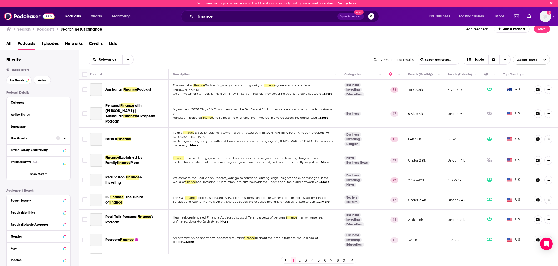
click at [55, 136] on button "Has Guests" at bounding box center [33, 138] width 45 height 7
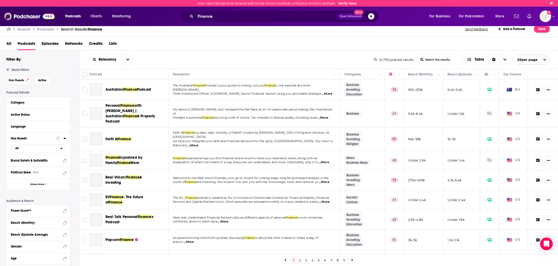
click at [67, 137] on div "Has Guests All" at bounding box center [39, 143] width 64 height 22
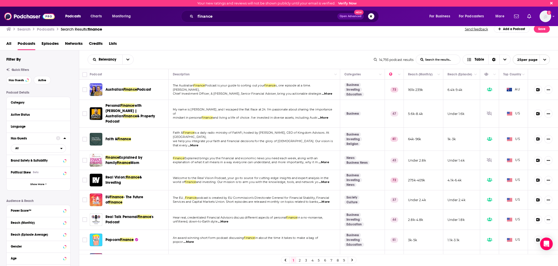
click at [63, 139] on div at bounding box center [61, 138] width 10 height 7
click at [57, 150] on span "All" at bounding box center [35, 147] width 49 height 7
click at [37, 166] on span "Has guests" at bounding box center [28, 165] width 31 height 3
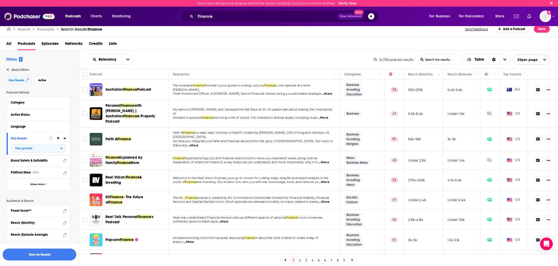
click at [46, 255] on button "View 4k Results" at bounding box center [40, 254] width 74 height 12
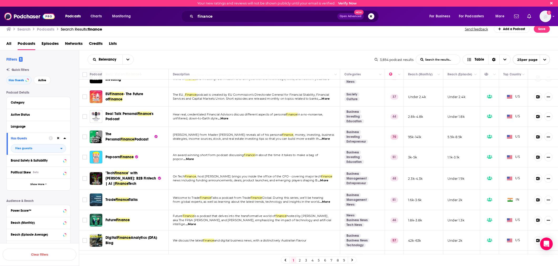
scroll to position [79, 0]
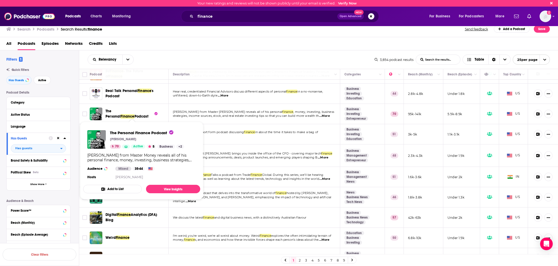
click at [131, 114] on span "Finance" at bounding box center [128, 116] width 14 height 4
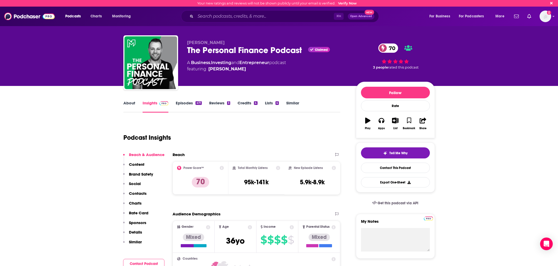
click at [192, 104] on link "Episodes 471" at bounding box center [189, 106] width 26 height 12
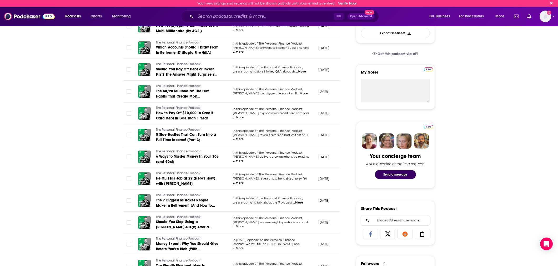
scroll to position [150, 0]
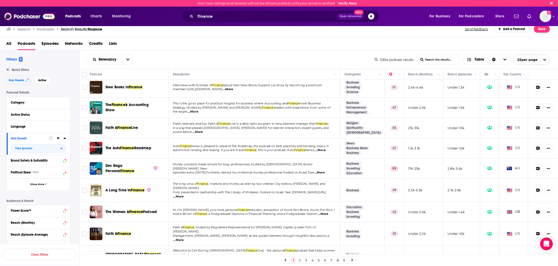
scroll to position [251, 0]
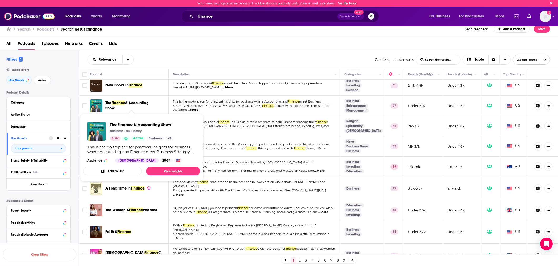
click at [131, 101] on span "& Accounting Show" at bounding box center [127, 106] width 43 height 10
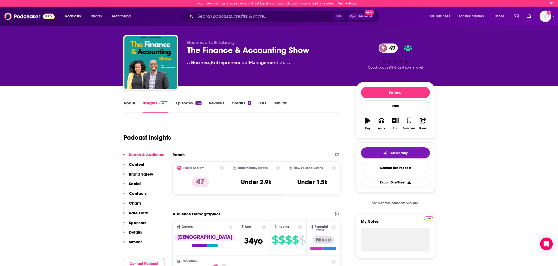
click at [188, 102] on link "Episodes 123" at bounding box center [189, 106] width 26 height 12
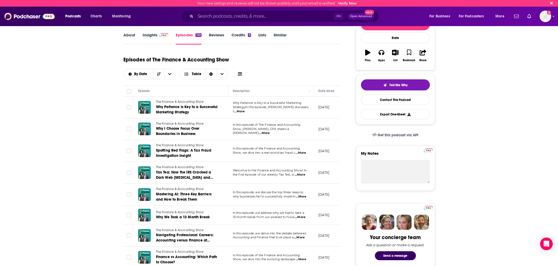
scroll to position [69, 0]
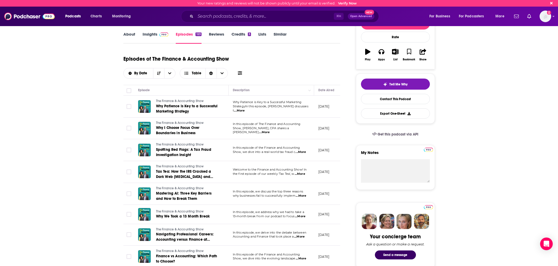
click at [245, 108] on span "...More" at bounding box center [239, 110] width 11 height 4
click at [324, 70] on div "Episodes of The Finance & Accounting Show By Date Table" at bounding box center [231, 65] width 217 height 26
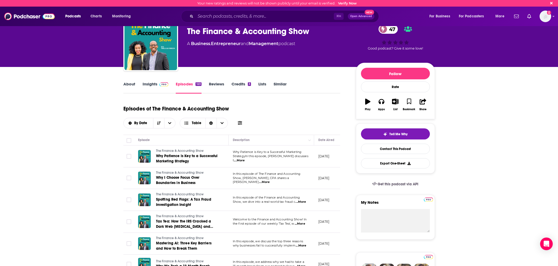
scroll to position [0, 0]
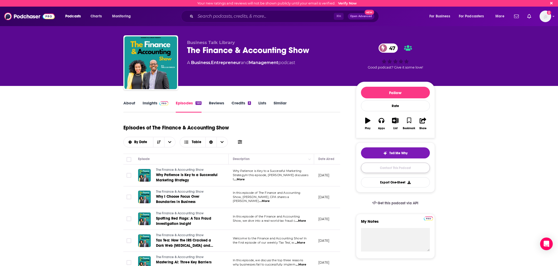
click at [404, 169] on link "Contact This Podcast" at bounding box center [395, 167] width 69 height 10
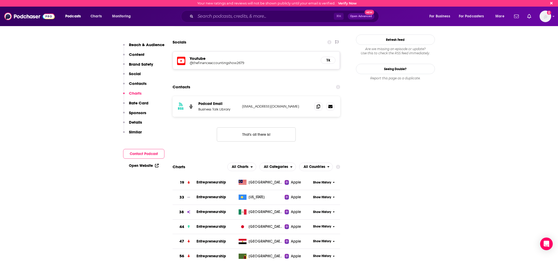
scroll to position [504, 0]
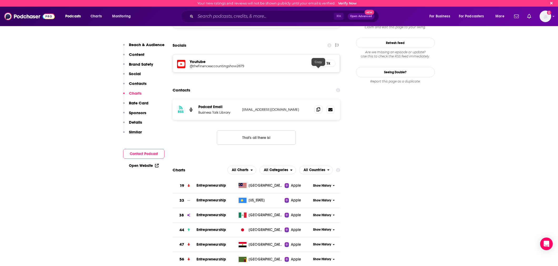
drag, startPoint x: 322, startPoint y: 69, endPoint x: 320, endPoint y: 67, distance: 3.7
click at [321, 105] on span at bounding box center [319, 109] width 8 height 8
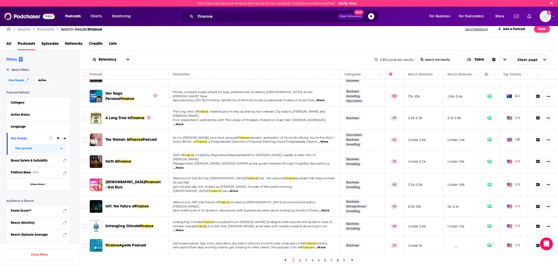
scroll to position [328, 0]
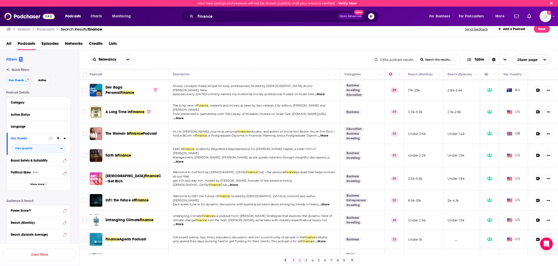
click at [300, 259] on link "2" at bounding box center [299, 260] width 5 height 6
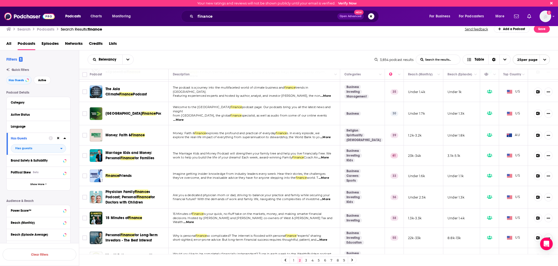
scroll to position [162, 0]
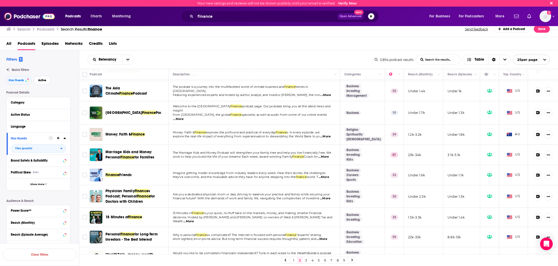
click at [329, 175] on span "...More" at bounding box center [324, 177] width 11 height 4
click at [310, 169] on td "Imagine getting insider knowledge from industry leaders every week. Hear their …" at bounding box center [255, 175] width 172 height 20
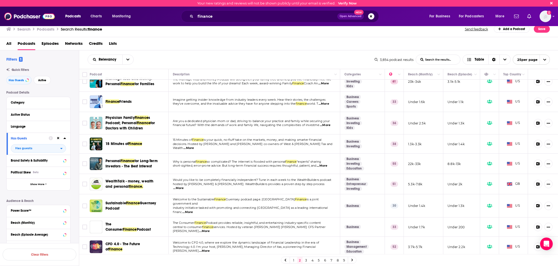
scroll to position [244, 0]
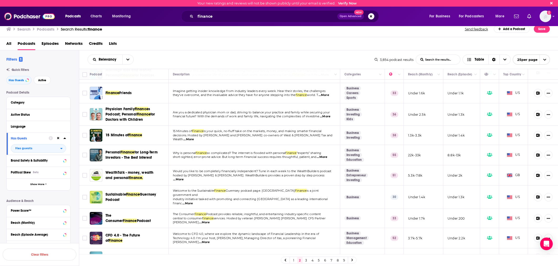
click at [194, 137] on span "...More" at bounding box center [188, 139] width 11 height 4
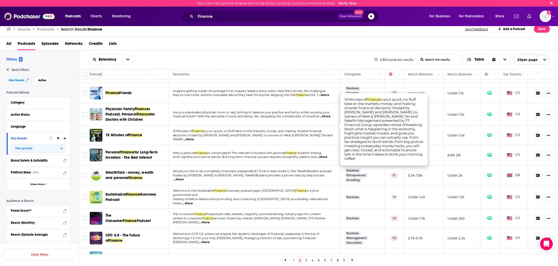
click at [194, 137] on span "...More" at bounding box center [188, 139] width 11 height 4
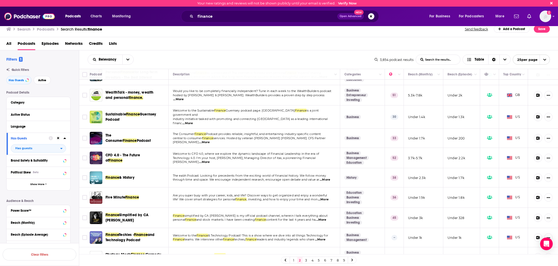
scroll to position [325, 0]
click at [210, 160] on span "...More" at bounding box center [204, 162] width 11 height 4
click at [210, 151] on span "Welcome to CFO 4.0, where we explore the dynamic landscape of Financial Leaders…" at bounding box center [246, 153] width 146 height 4
click at [268, 63] on div "Relevancy List Search Input Search the results... Table" at bounding box center [231, 59] width 287 height 10
click at [273, 62] on div "Relevancy List Search Input Search the results... Table" at bounding box center [231, 59] width 287 height 10
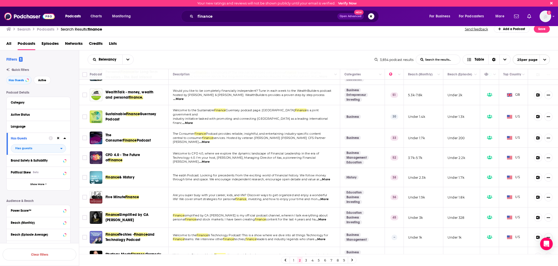
click at [210, 128] on td "The Consumer Finance Podcast provides reliable, insightful, and entertaining in…" at bounding box center [255, 137] width 172 height 19
click at [308, 260] on link "3" at bounding box center [306, 260] width 5 height 6
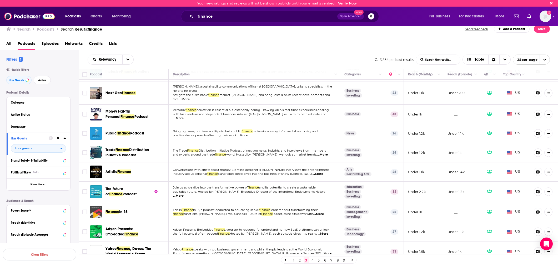
scroll to position [327, 0]
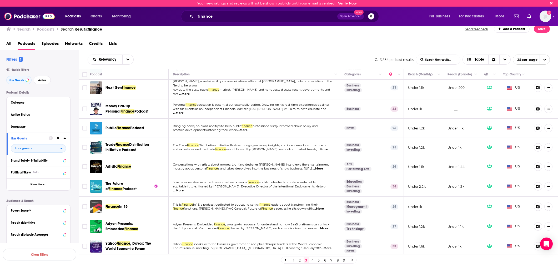
click at [311, 260] on link "4" at bounding box center [312, 260] width 5 height 6
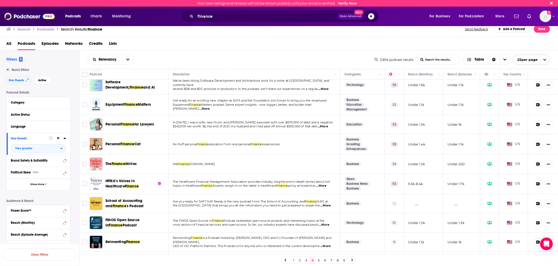
scroll to position [293, 0]
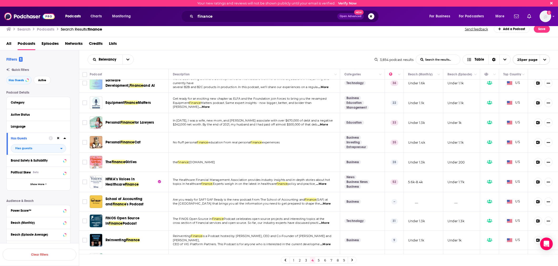
click at [246, 22] on div "finance Open Advanced New" at bounding box center [280, 16] width 198 height 12
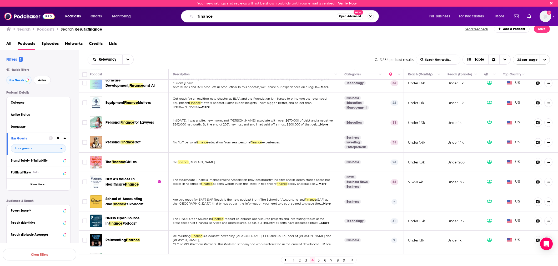
click at [242, 18] on input "finance" at bounding box center [266, 16] width 141 height 8
paste input "Strategic Financial Leadership (Steve Coughran)"
type input "Strategic Financial Leadership (Steve Coughran)"
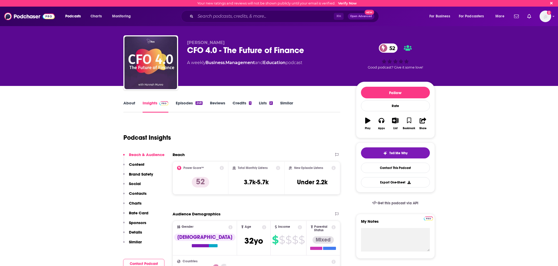
click at [184, 101] on link "Episodes 248" at bounding box center [189, 106] width 27 height 12
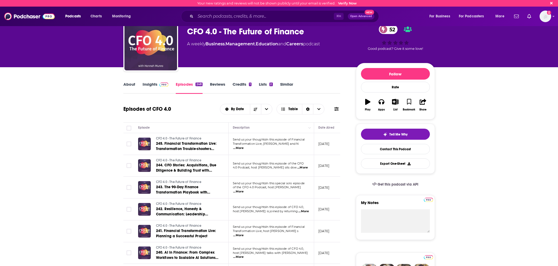
scroll to position [22, 0]
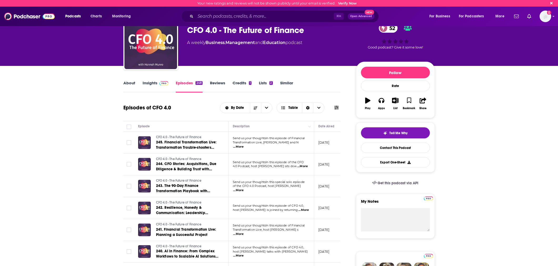
click at [244, 144] on span "...More" at bounding box center [238, 146] width 11 height 4
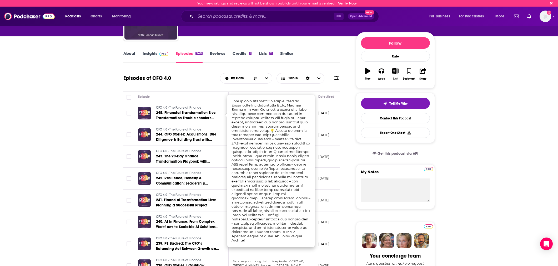
scroll to position [50, 0]
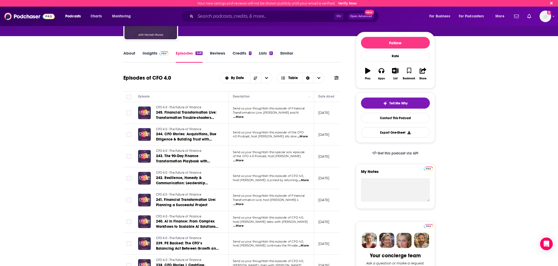
click at [332, 146] on td "[DATE]" at bounding box center [331, 156] width 34 height 22
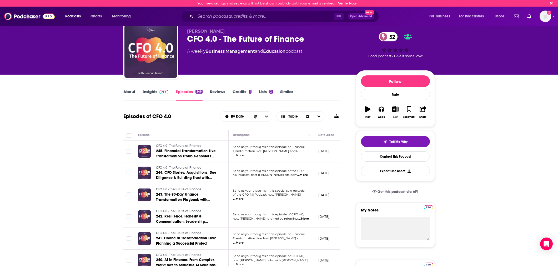
scroll to position [0, 0]
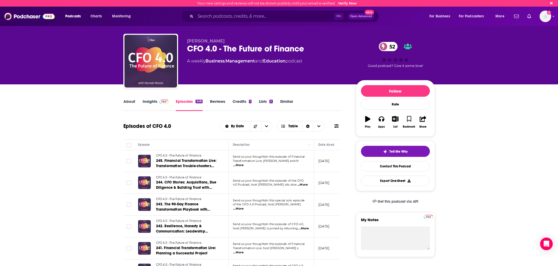
click at [235, 53] on div "CFO 4.0 - The Future of Finance 52" at bounding box center [267, 48] width 161 height 10
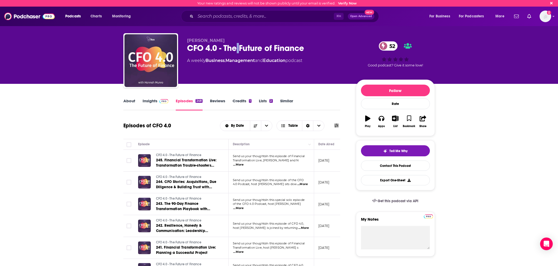
click at [236, 53] on div "CFO 4.0 - The Future of Finance 52" at bounding box center [267, 48] width 161 height 10
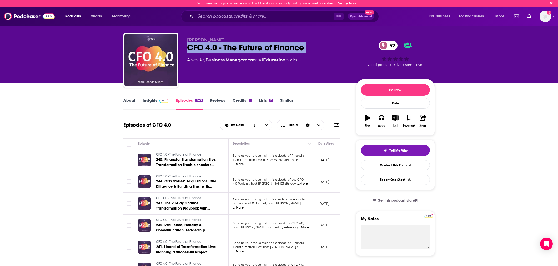
click at [236, 53] on div "Hannah Munro CFO 4.0 - The Future of Finance 52 A weekly Business , Management …" at bounding box center [267, 58] width 161 height 42
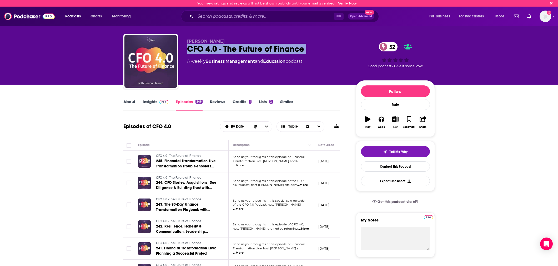
copy div "CFO 4.0 - The Future of Finance 52"
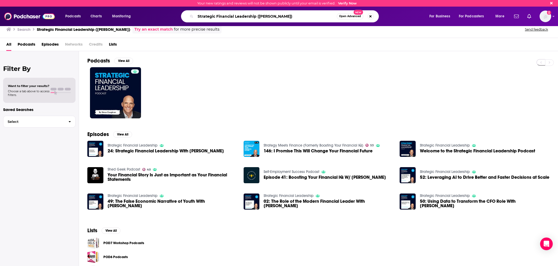
click at [278, 16] on input "Strategic Financial Leadership ([PERSON_NAME])" at bounding box center [266, 16] width 141 height 8
paste input "Both sides will offer closing arguments in November. Judge [PERSON_NAME], who i…"
click at [273, 18] on input "Both sides will offer closing arguments in November. Judge [PERSON_NAME], who i…" at bounding box center [266, 16] width 141 height 8
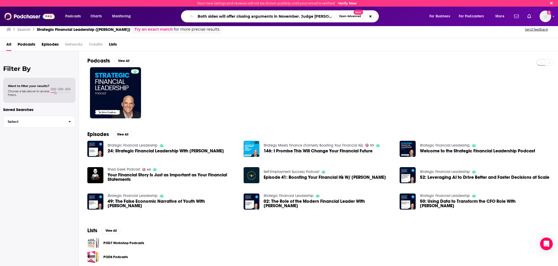
click at [273, 18] on input "Both sides will offer closing arguments in November. Judge [PERSON_NAME], who i…" at bounding box center [266, 16] width 141 height 8
paste input "The Better Finance Podcast (EY Professionals)"
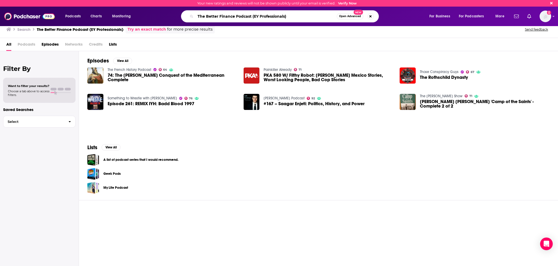
drag, startPoint x: 301, startPoint y: 13, endPoint x: 279, endPoint y: 18, distance: 22.7
click at [279, 18] on input "The Better Finance Podcast (EY Professionals)" at bounding box center [266, 16] width 141 height 8
drag, startPoint x: 288, startPoint y: 17, endPoint x: 251, endPoint y: 18, distance: 36.6
click at [251, 18] on input "The Better Finance Podcast (EY Professionals)" at bounding box center [266, 16] width 141 height 8
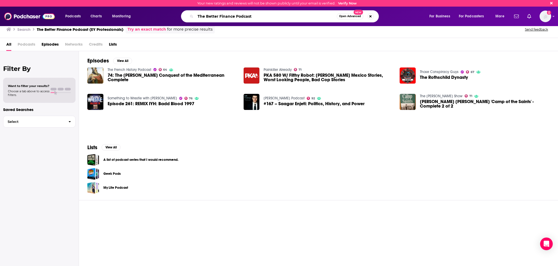
type input "The Better Finance Podcast"
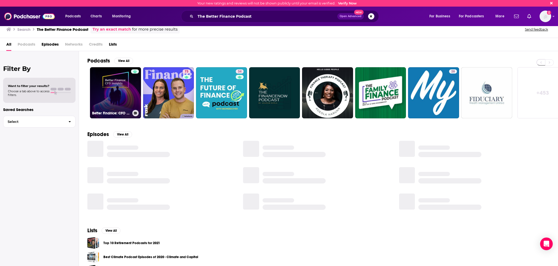
click at [123, 93] on link "Better Finance: CFO Insights podcast" at bounding box center [115, 92] width 51 height 51
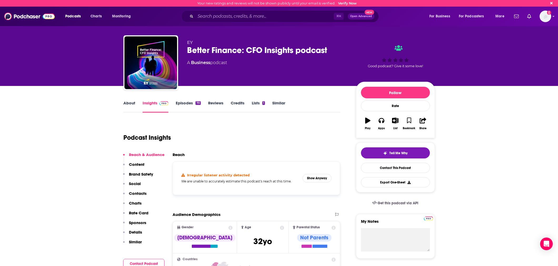
click at [187, 103] on link "Episodes 70" at bounding box center [188, 106] width 25 height 12
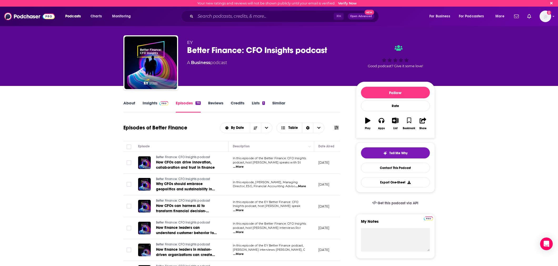
click at [240, 50] on div "Better Finance: CFO Insights podcast" at bounding box center [267, 50] width 161 height 10
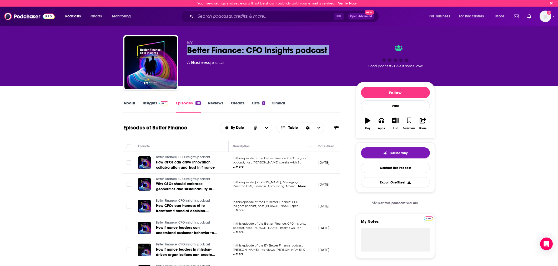
click at [240, 50] on div "Better Finance: CFO Insights podcast" at bounding box center [267, 50] width 161 height 10
copy div "Better Finance: CFO Insights podcast"
click at [410, 167] on link "Contact This Podcast" at bounding box center [395, 167] width 69 height 10
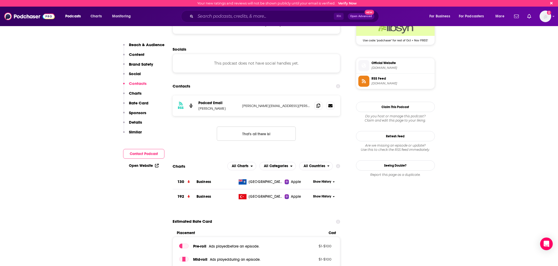
scroll to position [395, 0]
click at [321, 107] on span at bounding box center [319, 106] width 8 height 8
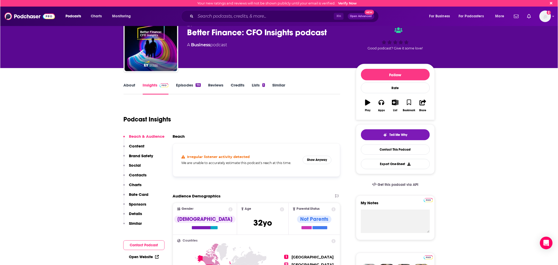
scroll to position [5, 0]
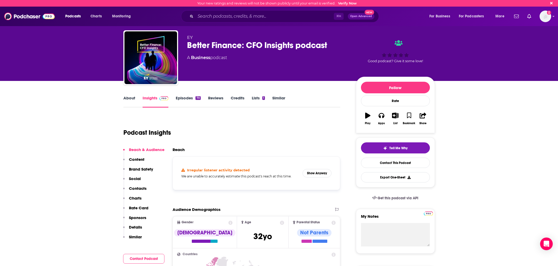
click at [231, 42] on div "Better Finance: CFO Insights podcast" at bounding box center [267, 45] width 161 height 10
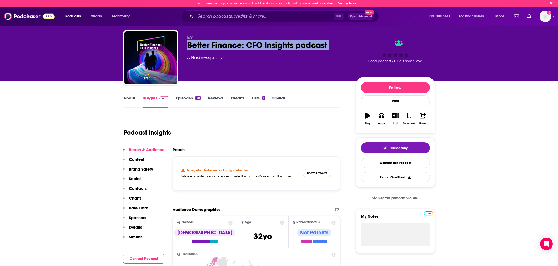
click at [231, 42] on div "Better Finance: CFO Insights podcast" at bounding box center [267, 45] width 161 height 10
copy div "Better Finance: CFO Insights podcast"
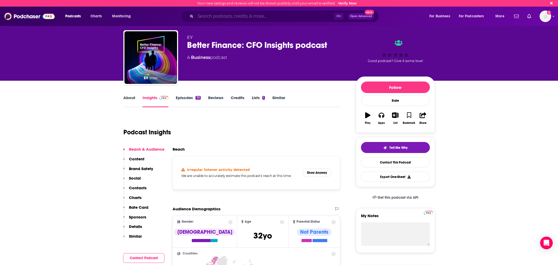
click at [237, 20] on input "Search podcasts, credits, & more..." at bounding box center [265, 16] width 138 height 8
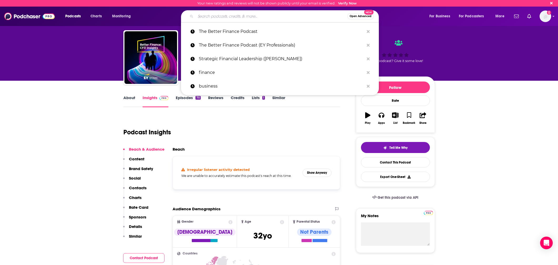
paste input "Pulse of the Practice"
type input "Pulse of the Practice"
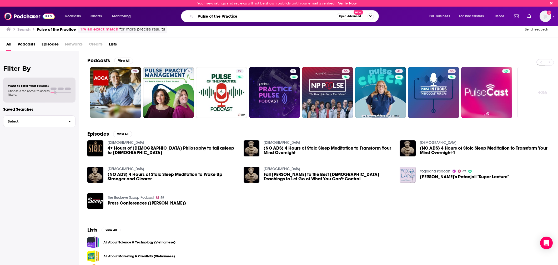
click at [250, 16] on input "Pulse of the Practice" at bounding box center [266, 16] width 141 height 8
type input "Pulse of the Practice reuters"
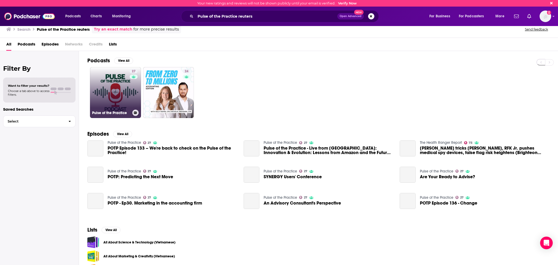
click at [106, 91] on link "27 Pulse of the Practice" at bounding box center [115, 92] width 51 height 51
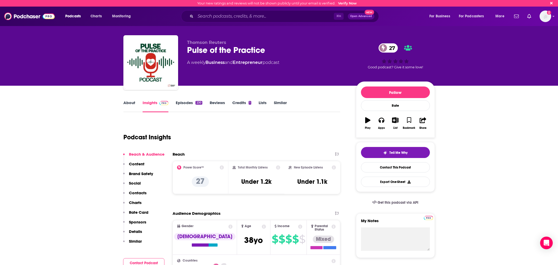
click at [191, 103] on link "Episodes 230" at bounding box center [189, 106] width 26 height 12
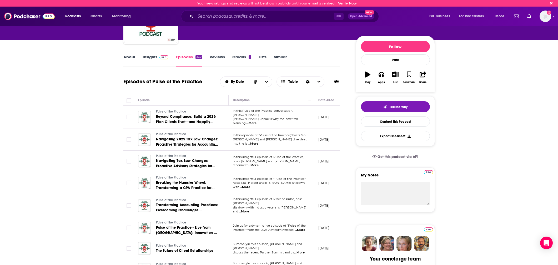
scroll to position [42, 0]
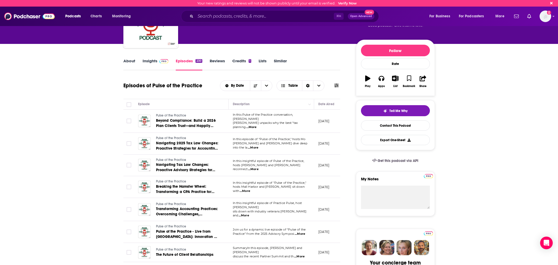
click at [257, 125] on span "...More" at bounding box center [251, 127] width 11 height 4
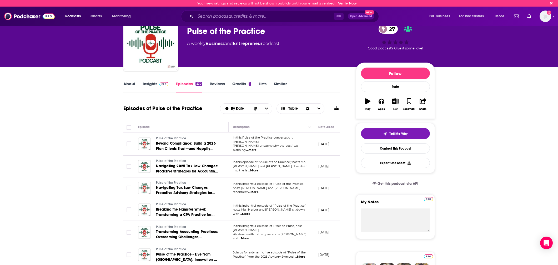
scroll to position [19, 0]
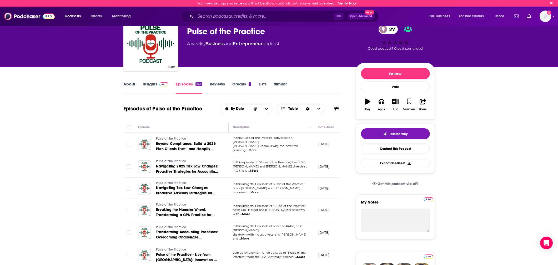
click at [259, 191] on span "...More" at bounding box center [253, 193] width 11 height 4
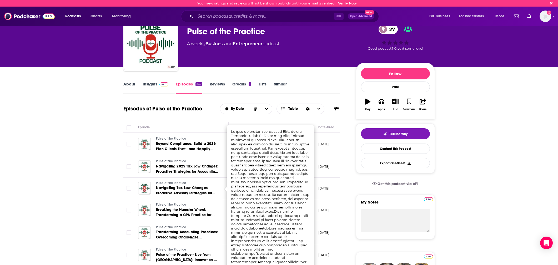
scroll to position [18, 0]
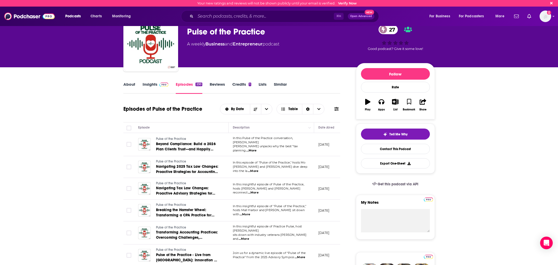
click at [323, 175] on td "September 9, 2025" at bounding box center [331, 167] width 34 height 22
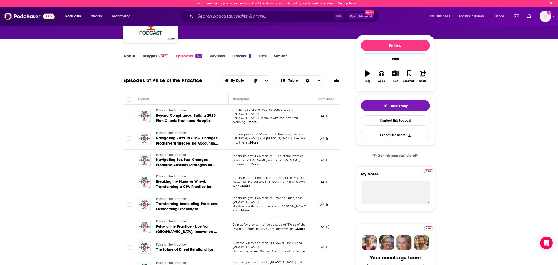
scroll to position [49, 0]
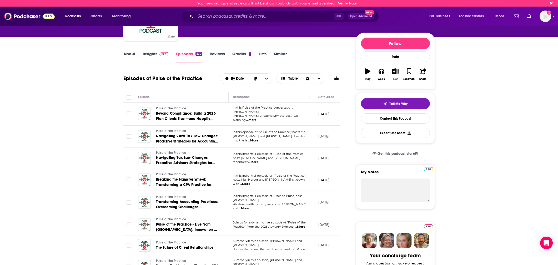
click at [249, 207] on span "...More" at bounding box center [244, 209] width 11 height 4
click at [326, 195] on td "August 5, 2025" at bounding box center [331, 202] width 34 height 23
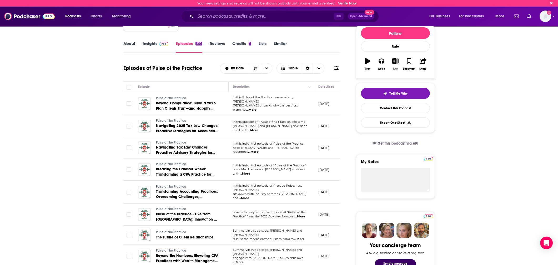
scroll to position [0, 0]
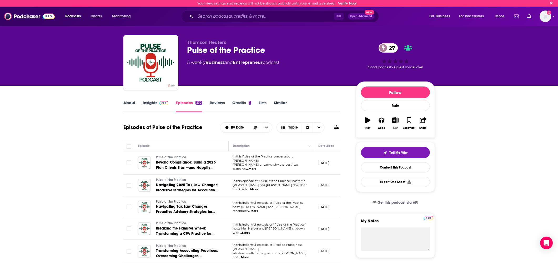
click at [239, 50] on div "Pulse of the Practice 27" at bounding box center [267, 50] width 161 height 10
copy div "Pulse of the Practice 27"
click at [398, 166] on link "Contact This Podcast" at bounding box center [395, 167] width 69 height 10
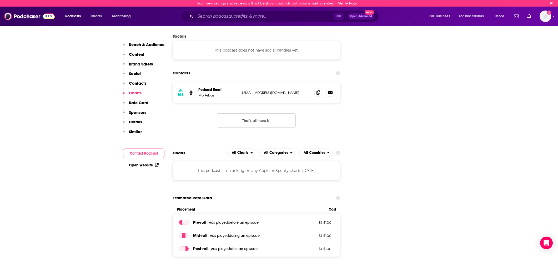
scroll to position [494, 0]
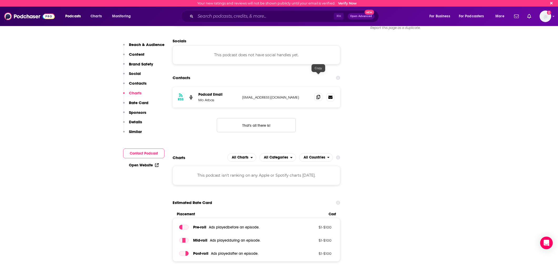
click at [317, 95] on icon at bounding box center [319, 97] width 4 height 4
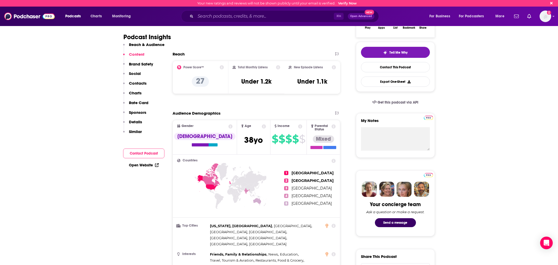
scroll to position [0, 0]
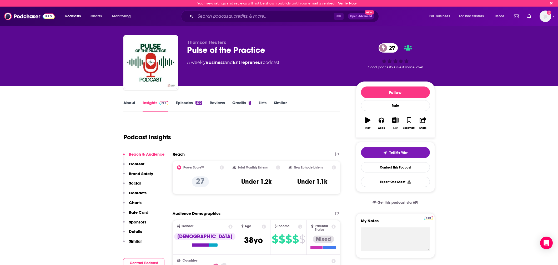
click at [215, 45] on div "Pulse of the Practice 27" at bounding box center [267, 50] width 161 height 10
click at [216, 47] on div "Pulse of the Practice 27" at bounding box center [267, 50] width 161 height 10
copy div "Pulse of the Practice 27"
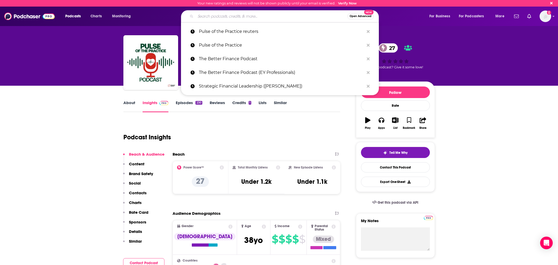
click at [308, 17] on input "Search podcasts, credits, & more..." at bounding box center [272, 16] width 152 height 8
paste input "Future of Audit (KPMG Global)"
type input "Future of Audit (KPMG Global)"
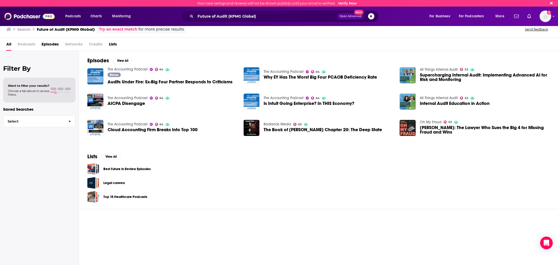
click at [311, 11] on div "Future of Audit (KPMG Global) Open Advanced New" at bounding box center [280, 16] width 198 height 12
click at [310, 11] on div "Future of Audit (KPMG Global) Open Advanced New" at bounding box center [280, 16] width 198 height 12
click at [274, 16] on input "Future of Audit (KPMG Global)" at bounding box center [267, 16] width 142 height 8
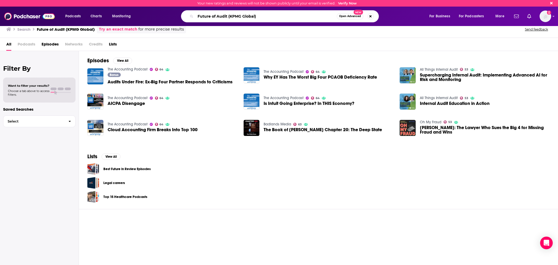
click at [274, 16] on input "Future of Audit (KPMG Global)" at bounding box center [266, 16] width 141 height 8
click at [273, 16] on input "Future of Audit (KPMG Global)" at bounding box center [266, 16] width 141 height 8
paste input "Strategic Financial Leadership (Steve Coughran"
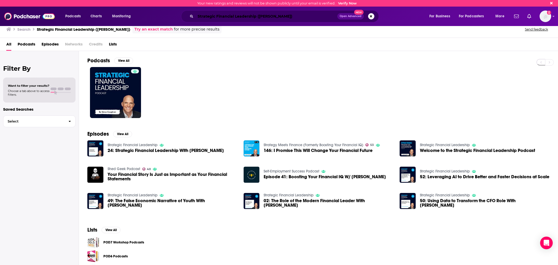
click at [306, 18] on input "Strategic Financial Leadership (Steve Coughran)" at bounding box center [267, 16] width 142 height 8
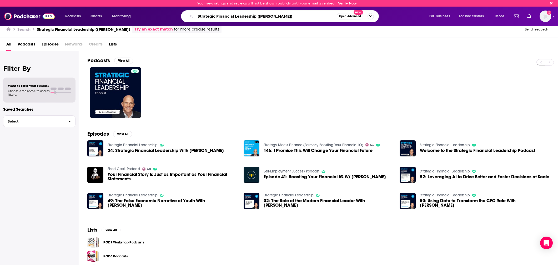
click at [306, 18] on input "Strategic Financial Leadership (Steve Coughran)" at bounding box center [266, 16] width 141 height 8
paste input "The Advisory Board Podcast (Allinial Global"
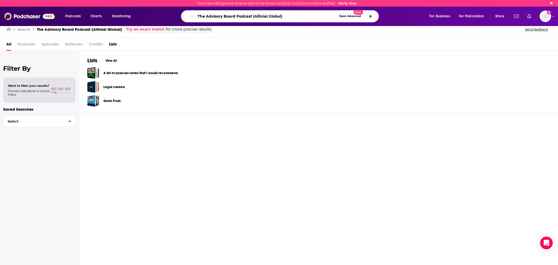
drag, startPoint x: 289, startPoint y: 15, endPoint x: 287, endPoint y: 18, distance: 3.2
click at [289, 16] on input "The Advisory Board Podcast (Allinial Global)" at bounding box center [266, 16] width 141 height 8
drag, startPoint x: 287, startPoint y: 18, endPoint x: 252, endPoint y: 17, distance: 34.8
click at [252, 17] on input "The Advisory Board Podcast (Allinial Global)" at bounding box center [266, 16] width 141 height 8
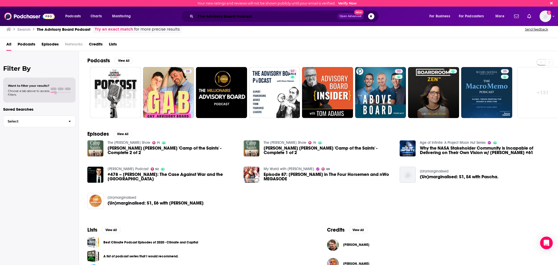
click at [243, 15] on input "The Advisory Board Podcast" at bounding box center [267, 16] width 142 height 8
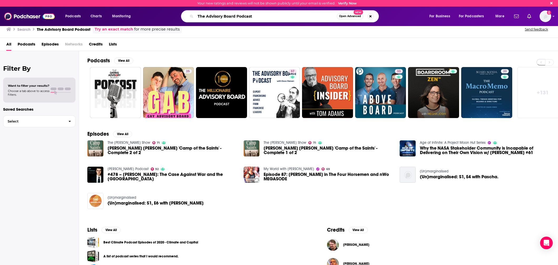
click at [243, 15] on input "The Advisory Board Podcast" at bounding box center [266, 16] width 141 height 8
type input "The Advisory Board"
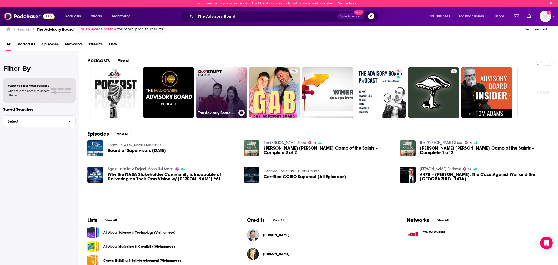
click at [217, 93] on link "The Advisory Board with Megan Flamer & Alan Jones" at bounding box center [221, 92] width 51 height 51
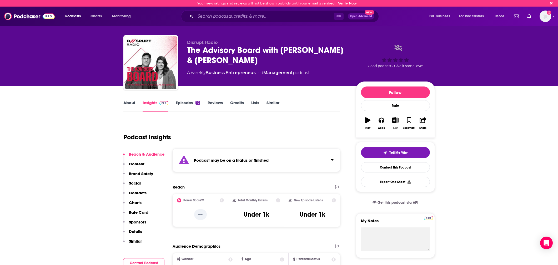
drag, startPoint x: 181, startPoint y: 98, endPoint x: 182, endPoint y: 102, distance: 4.1
click at [183, 103] on link "Episodes 10" at bounding box center [188, 106] width 24 height 12
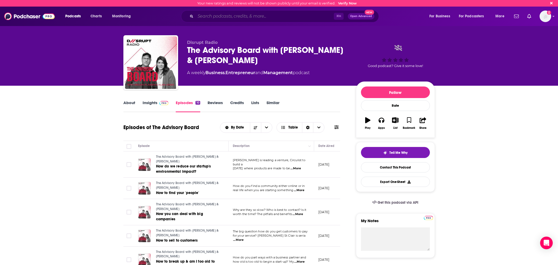
click at [303, 19] on input "Search podcasts, credits, & more..." at bounding box center [265, 16] width 138 height 8
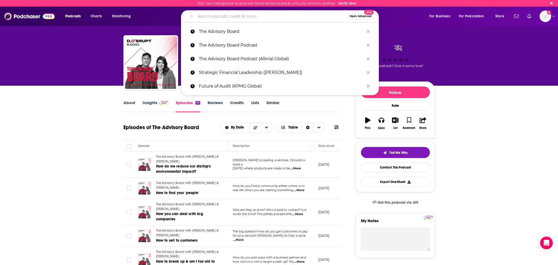
paste input "AccounTrends: The Tax and Accounting Thought Leadership Podcast"
type input "AccounTrends: The Tax and Accounting Thought Leadership Podcast"
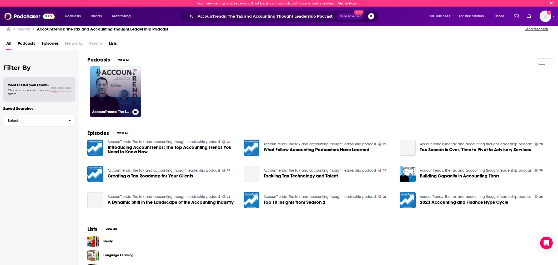
click at [103, 83] on link "28 AccounTrends: The tax and accounting thought leadership podcast" at bounding box center [115, 91] width 51 height 51
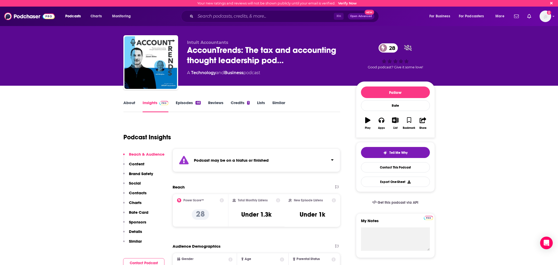
click at [195, 100] on link "Episodes 46" at bounding box center [188, 106] width 25 height 12
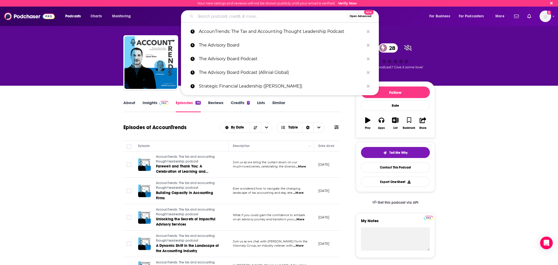
click at [291, 17] on input "Search podcasts, credits, & more..." at bounding box center [272, 16] width 152 height 8
paste input "The Better Finance Podcast"
type input "The Better Finance Podcast"
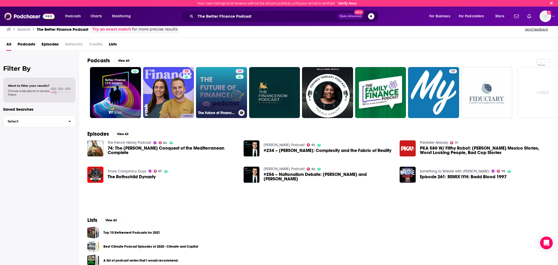
click at [221, 97] on link "34 The Future of Finance Podcast" at bounding box center [221, 92] width 51 height 51
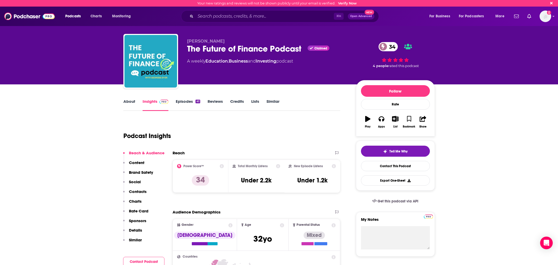
click at [181, 103] on link "Episodes 41" at bounding box center [188, 105] width 24 height 12
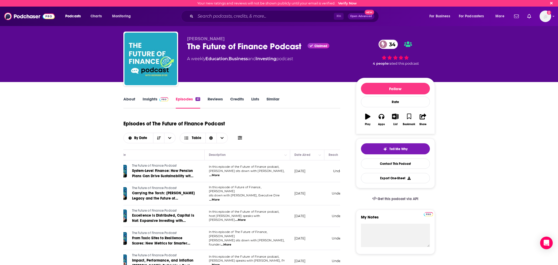
scroll to position [3, 0]
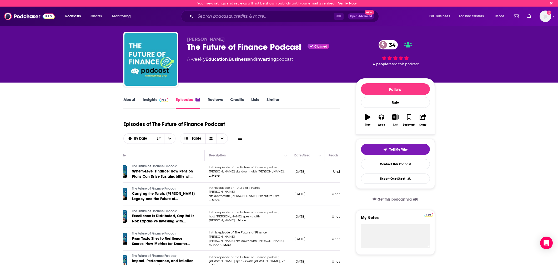
click at [220, 174] on span "...More" at bounding box center [214, 176] width 11 height 4
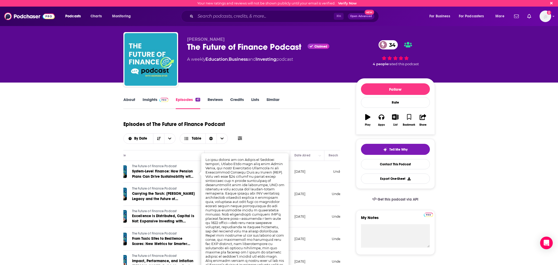
click at [322, 134] on div "Episodes of The Future of Finance Podcast By Date Table" at bounding box center [231, 131] width 217 height 26
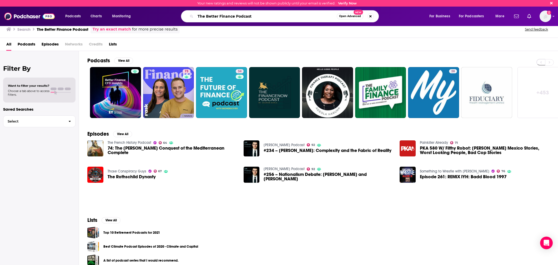
click at [243, 16] on input "The Better Finance Podcast" at bounding box center [266, 16] width 141 height 8
paste input "Masters of Scale"
type input "Masters of Scale"
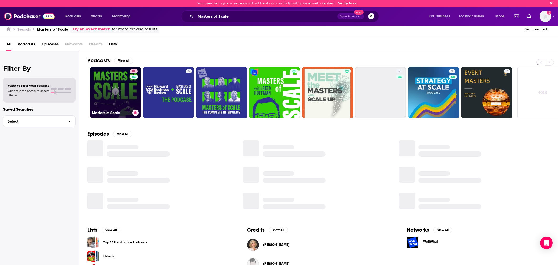
click at [103, 93] on link "81 Masters of Scale" at bounding box center [115, 92] width 51 height 51
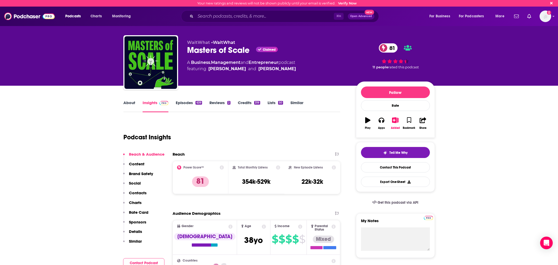
click at [196, 104] on div "639" at bounding box center [199, 103] width 6 height 4
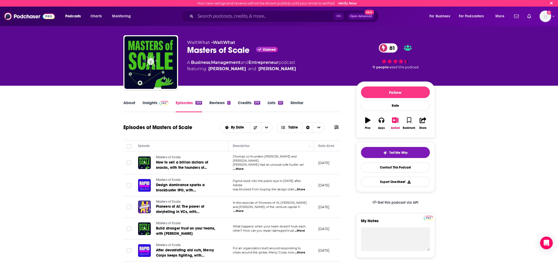
click at [223, 50] on div "Masters of Scale Claimed 81" at bounding box center [267, 50] width 161 height 10
copy div "Masters of Scale"
click at [397, 172] on link "Contact This Podcast" at bounding box center [395, 167] width 69 height 10
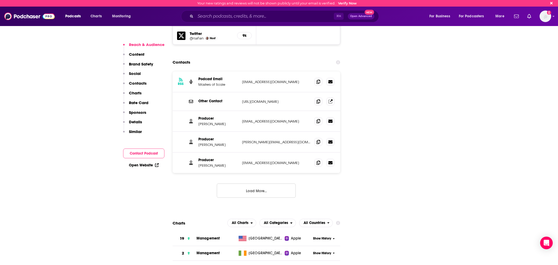
scroll to position [660, 0]
click at [318, 80] on icon at bounding box center [319, 82] width 4 height 4
click at [317, 119] on icon at bounding box center [319, 121] width 4 height 4
click at [319, 80] on icon at bounding box center [319, 82] width 4 height 4
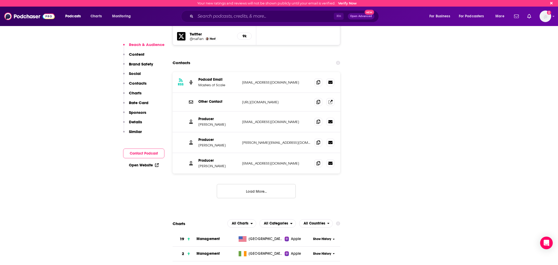
click at [265, 17] on input "Search podcasts, credits, & more..." at bounding box center [265, 16] width 138 height 8
paste input "HBR IdeaCast"
type input "HBR IdeaCast"
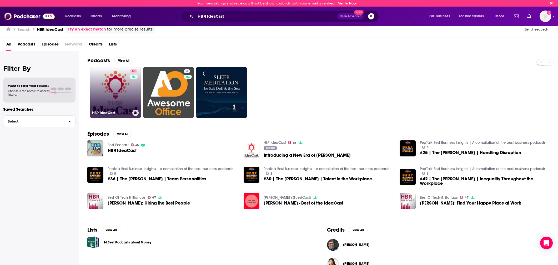
click at [105, 88] on link "83 HBR IdeaCast" at bounding box center [115, 92] width 51 height 51
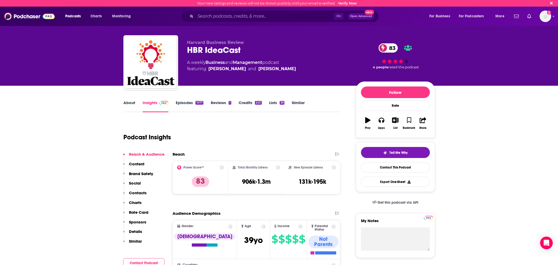
click at [187, 105] on link "Episodes 1077" at bounding box center [189, 106] width 27 height 12
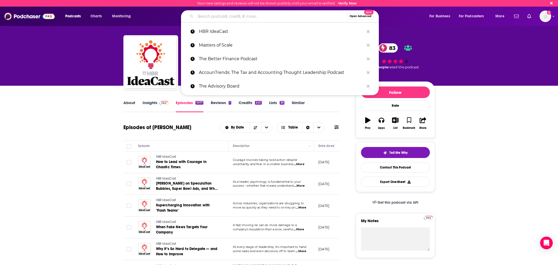
click at [231, 16] on input "Search podcasts, credits, & more..." at bounding box center [272, 16] width 152 height 8
paste input "he CEO Show / CEO Podcast"
type input "he CEO Show / CEO Podcast"
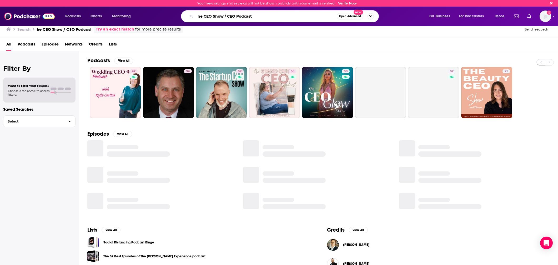
click at [197, 16] on input "he CEO Show / CEO Podcast" at bounding box center [266, 16] width 141 height 8
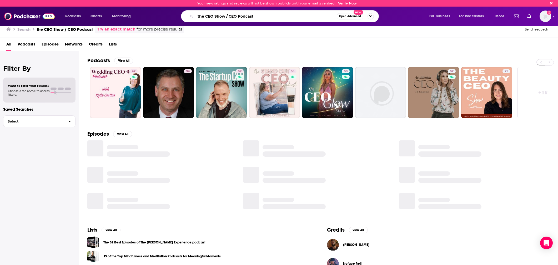
drag, startPoint x: 277, startPoint y: 18, endPoint x: 225, endPoint y: 16, distance: 51.9
click at [225, 16] on input "the CEO Show / CEO Podcast" at bounding box center [266, 16] width 141 height 8
type input "the CEO Show"
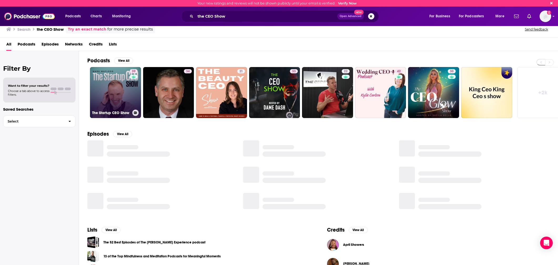
click at [104, 89] on link "39 The Startup CEO Show" at bounding box center [115, 92] width 51 height 51
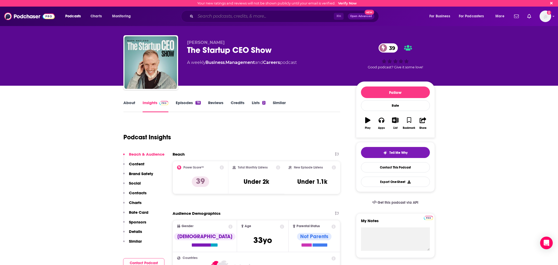
click at [270, 13] on input "Search podcasts, credits, & more..." at bounding box center [265, 16] width 138 height 8
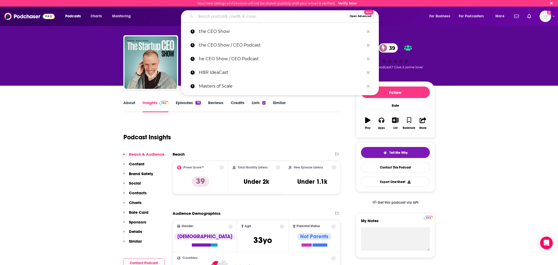
paste input "5. The CEO Show / CEO Podcast (Robert Reiss)"
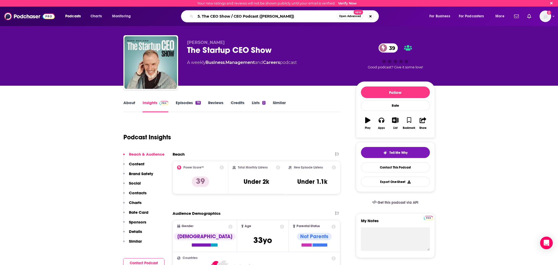
drag, startPoint x: 202, startPoint y: 15, endPoint x: 194, endPoint y: 17, distance: 8.3
click at [194, 17] on div "5. The CEO Show / CEO Podcast (Robert Reiss) Open Advanced New" at bounding box center [280, 16] width 198 height 12
type input "The CEO Show / CEO Podcast (Robert Reiss)"
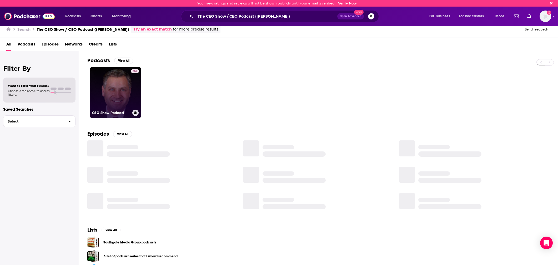
click at [102, 93] on link "34 CEO Show Podcast" at bounding box center [115, 92] width 51 height 51
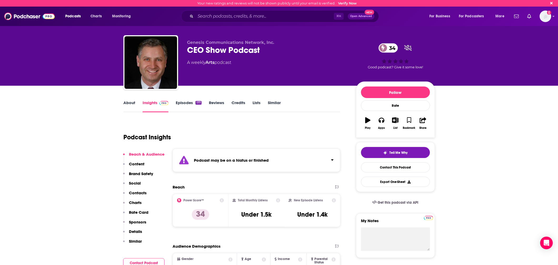
click at [186, 101] on link "Episodes 177" at bounding box center [189, 106] width 26 height 12
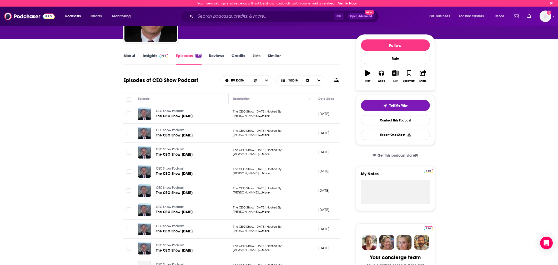
scroll to position [48, 0]
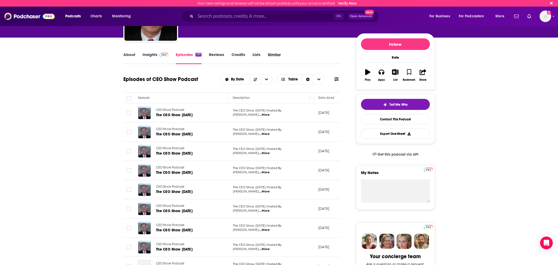
drag, startPoint x: 282, startPoint y: 52, endPoint x: 274, endPoint y: 57, distance: 9.1
click at [281, 53] on div "Similar" at bounding box center [278, 58] width 20 height 12
click at [274, 57] on link "Similar" at bounding box center [274, 58] width 13 height 12
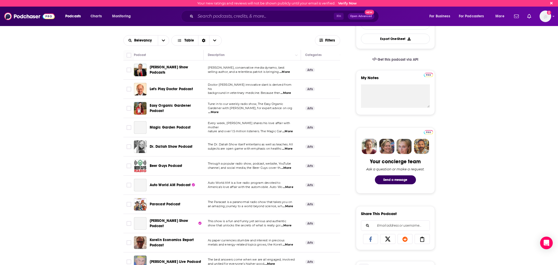
scroll to position [141, 0]
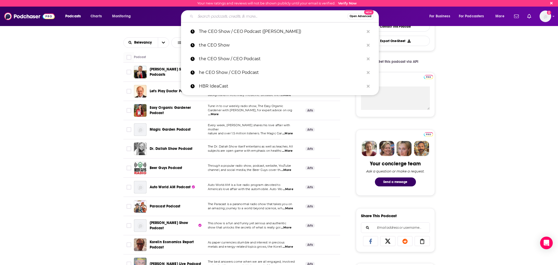
scroll to position [142, 0]
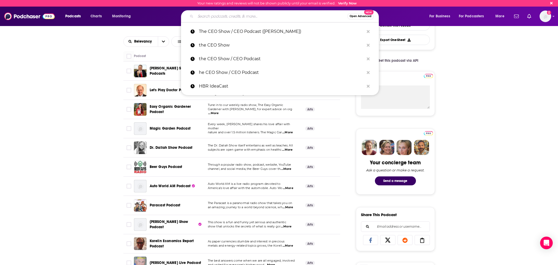
click at [255, 19] on input "Search podcasts, credits, & more..." at bounding box center [272, 16] width 152 height 8
paste input "The Modern CFO (Brex)"
type input "The Modern CFO (Brex)"
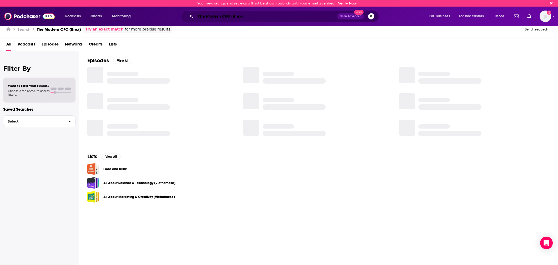
click at [249, 14] on input "The Modern CFO (Brex)" at bounding box center [267, 16] width 142 height 8
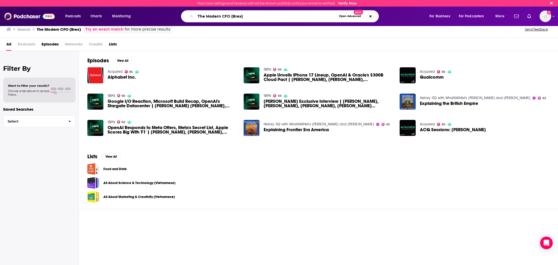
drag, startPoint x: 244, startPoint y: 14, endPoint x: 230, endPoint y: 17, distance: 14.5
click at [230, 17] on input "The Modern CFO (Brex)" at bounding box center [266, 16] width 141 height 8
type input "The Modern CFO"
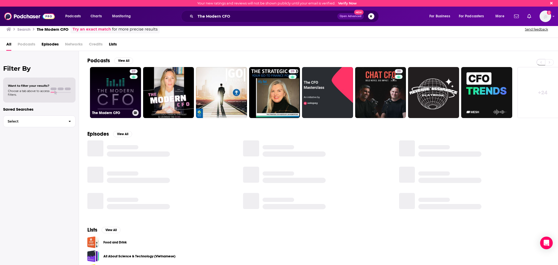
click at [119, 90] on link "27 The Modern CFO" at bounding box center [115, 92] width 51 height 51
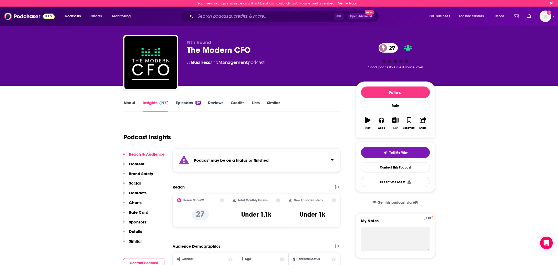
click at [180, 103] on link "Episodes 50" at bounding box center [188, 106] width 25 height 12
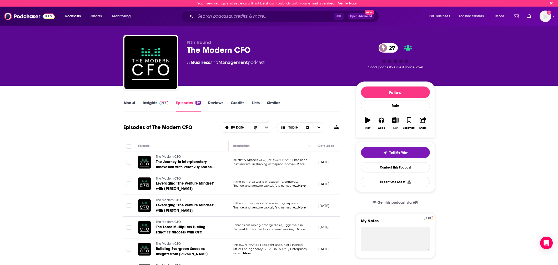
click at [268, 103] on link "Similar" at bounding box center [273, 106] width 13 height 12
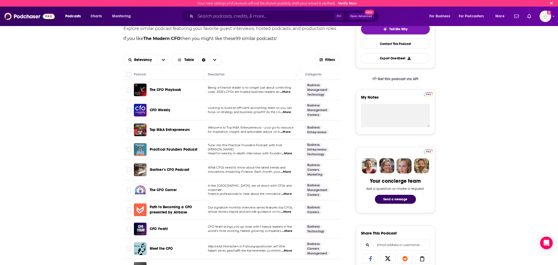
scroll to position [135, 0]
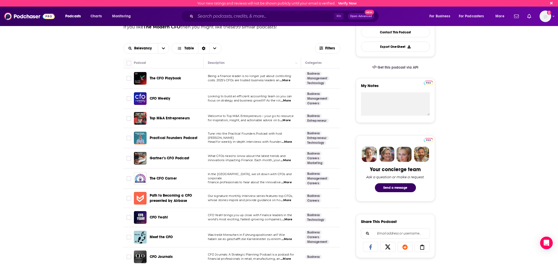
click at [291, 100] on span "...More" at bounding box center [286, 101] width 11 height 4
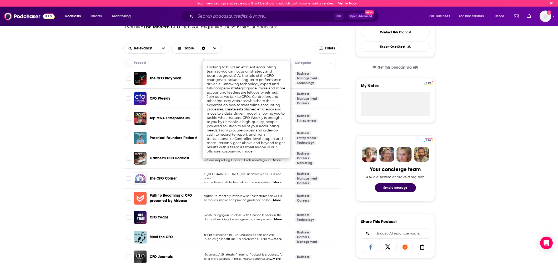
scroll to position [0, 11]
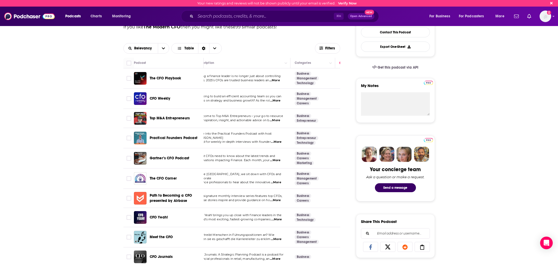
click at [177, 99] on div "CFO Weekly" at bounding box center [177, 98] width 55 height 5
click at [275, 82] on span "...More" at bounding box center [274, 80] width 11 height 4
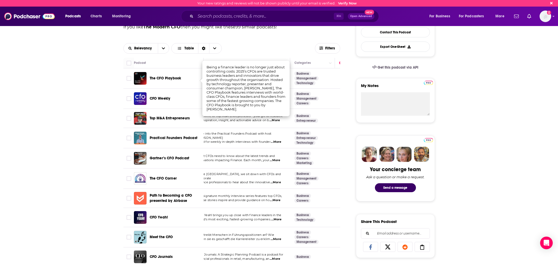
click at [184, 73] on div "The CFO Playbook" at bounding box center [177, 78] width 55 height 13
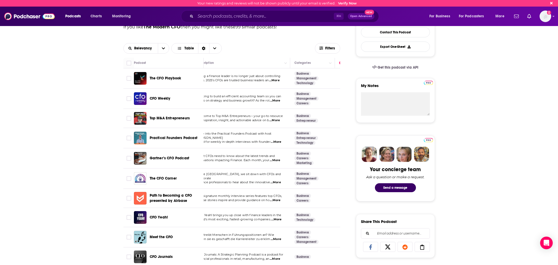
click at [268, 24] on div "Podcasts Charts Monitoring ⌘ K Open Advanced New For Business For Podcasters Mo…" at bounding box center [279, 16] width 558 height 19
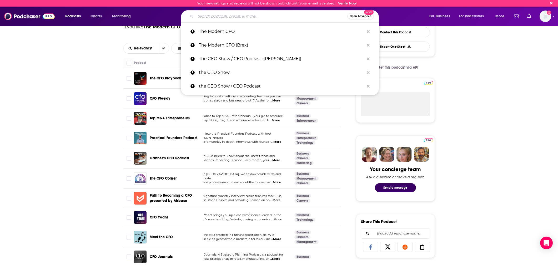
click at [261, 16] on input "Search podcasts, credits, & more..." at bounding box center [272, 16] width 152 height 8
paste input "All-In"
type input "All-In"
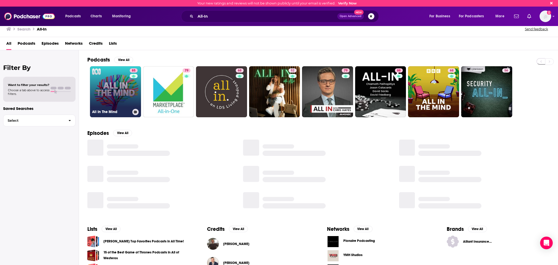
click at [111, 92] on link "85 All In The Mind" at bounding box center [115, 91] width 51 height 51
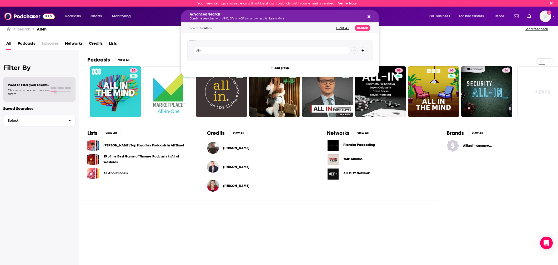
click at [304, 14] on h5 "Advanced Search" at bounding box center [276, 15] width 172 height 4
click at [425, 29] on div "Search All-In Send feedback" at bounding box center [278, 28] width 544 height 7
click at [244, 20] on p "Combine searches with AND, OR, or NOT to narrow results. Learn More" at bounding box center [276, 18] width 172 height 3
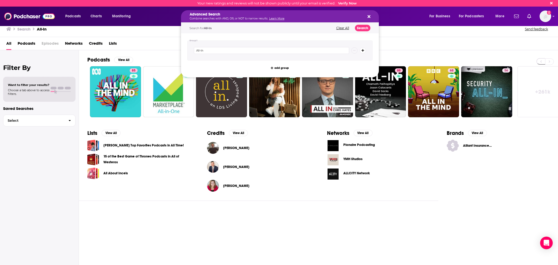
click at [389, 39] on div "All Podcasts Episodes Networks Credits Lists" at bounding box center [280, 44] width 548 height 11
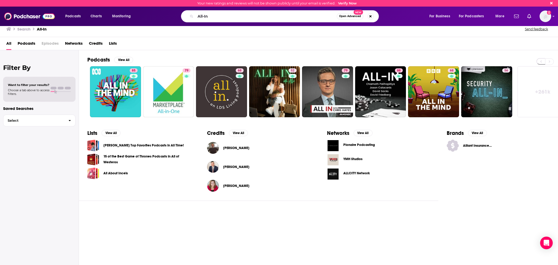
click at [296, 21] on div "All-In Open Advanced New" at bounding box center [280, 16] width 198 height 12
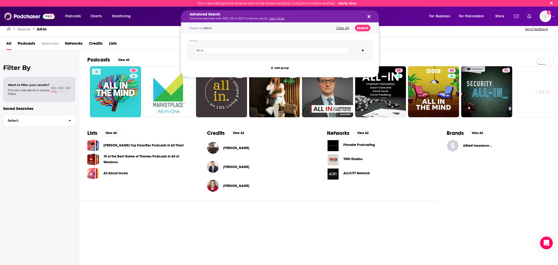
drag, startPoint x: 149, startPoint y: 35, endPoint x: 118, endPoint y: 28, distance: 31.9
click at [143, 34] on div "Search All-In Send feedback" at bounding box center [279, 28] width 558 height 18
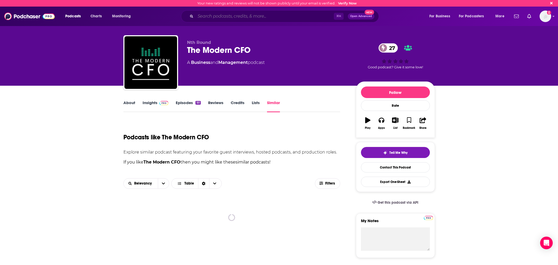
click at [281, 15] on input "Search podcasts, credits, & more..." at bounding box center [265, 16] width 138 height 8
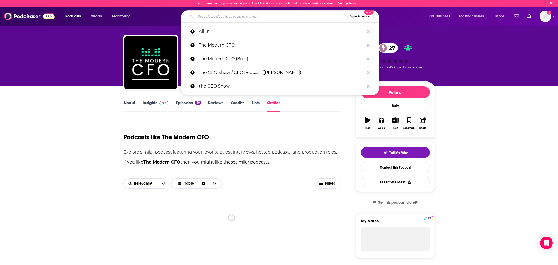
paste input "Craig Groeschel Leadership Podcast"
type input "Craig Groeschel Leadership Podcast"
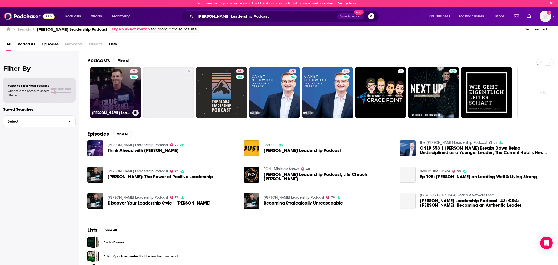
click at [109, 91] on link "76 Craig Groeschel Leadership Podcast" at bounding box center [115, 92] width 51 height 51
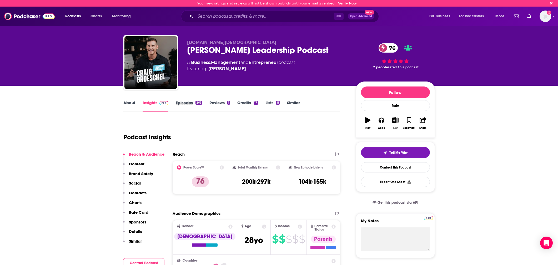
click at [202, 107] on div "Episodes 262" at bounding box center [192, 106] width 33 height 12
click at [186, 102] on link "Episodes 262" at bounding box center [189, 106] width 26 height 12
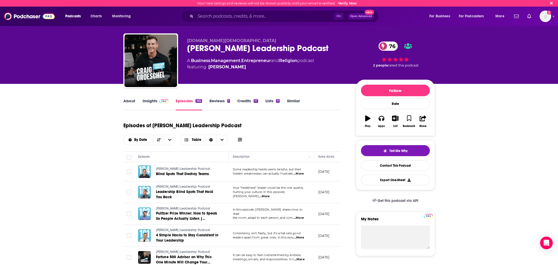
click at [211, 53] on div "Life.Church Craig Groeschel Leadership Podcast 76 A Business , Management , Ent…" at bounding box center [267, 59] width 161 height 42
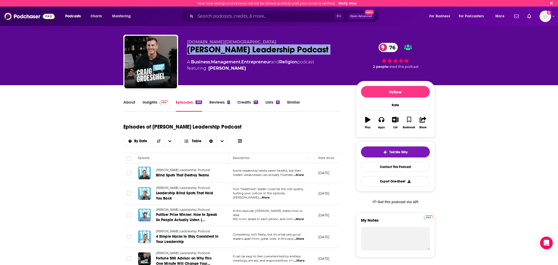
click at [211, 53] on div "Craig Groeschel Leadership Podcast 76" at bounding box center [267, 49] width 161 height 10
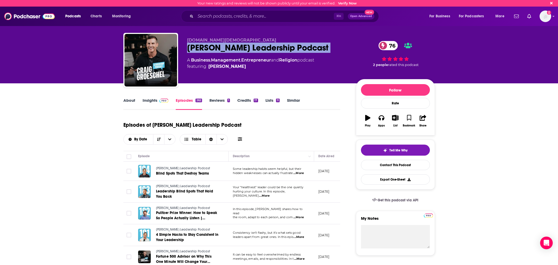
copy div "Craig Groeschel Leadership Podcast 76"
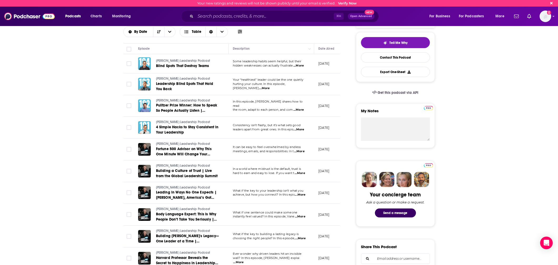
scroll to position [0, 0]
click at [300, 18] on input "Search podcasts, credits, & more..." at bounding box center [265, 16] width 138 height 8
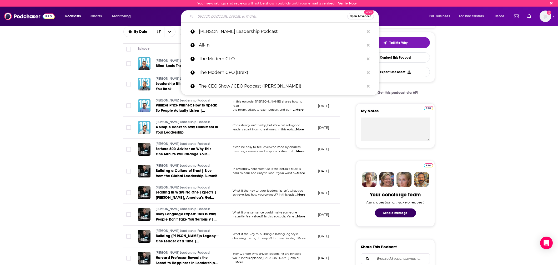
paste input "Acquired"
type input "Acquired"
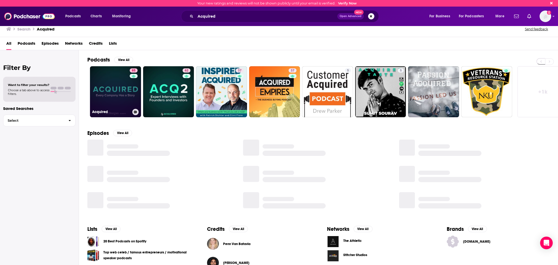
click at [116, 92] on link "85 Acquired" at bounding box center [115, 91] width 51 height 51
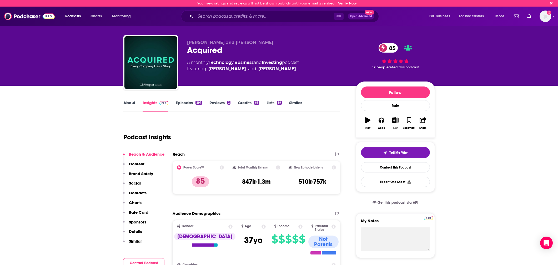
click at [188, 105] on link "Episodes 297" at bounding box center [189, 106] width 26 height 12
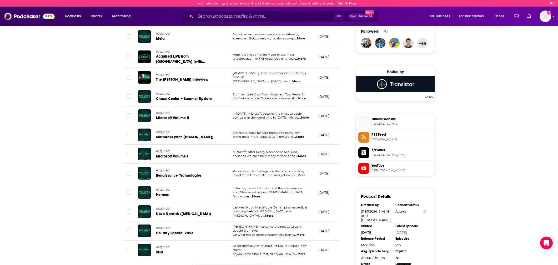
scroll to position [341, 0]
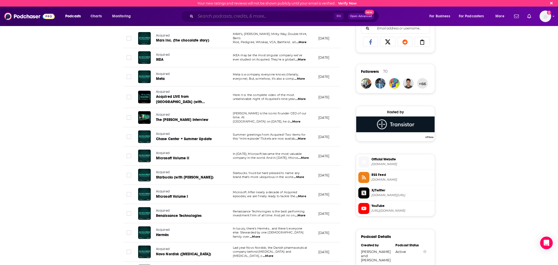
click at [317, 17] on input "Search podcasts, credits, & more..." at bounding box center [265, 16] width 138 height 8
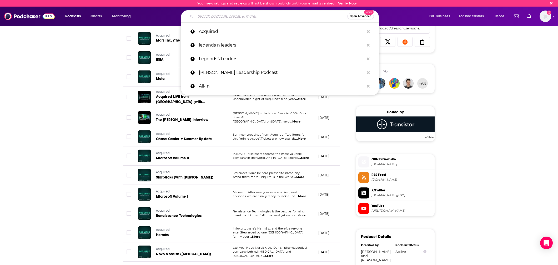
click at [317, 17] on input "Search podcasts, credits, & more..." at bounding box center [272, 16] width 152 height 8
paste input "Podcasting in Professional Services"
type input "Podcasting in Professional Services"
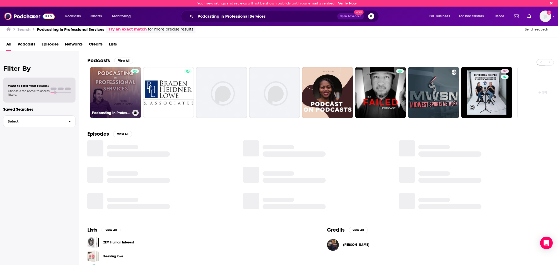
click at [118, 96] on link "Podcasting in Professional Services" at bounding box center [115, 92] width 51 height 51
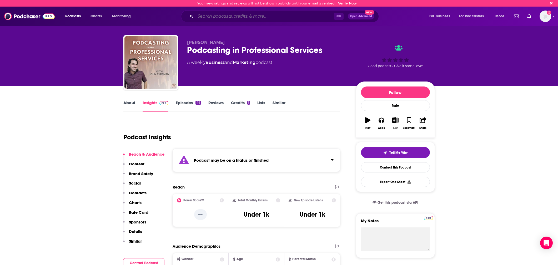
click at [279, 14] on input "Search podcasts, credits, & more..." at bounding box center [265, 16] width 138 height 8
paste input "Top Professional Services Podcasts"
type input "Top Professional Services Podcasts"
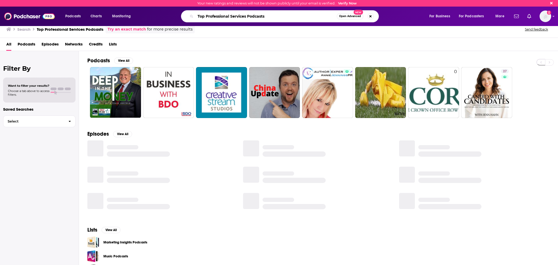
click at [233, 17] on input "Top Professional Services Podcasts" at bounding box center [266, 16] width 141 height 8
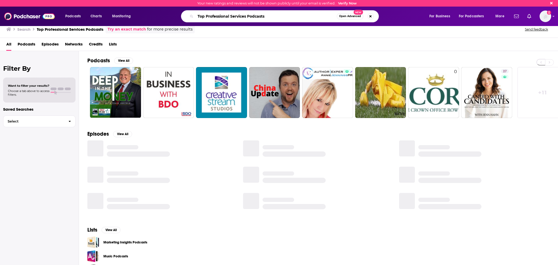
paste input "CEO2CEO"
type input "CEO2CEO"
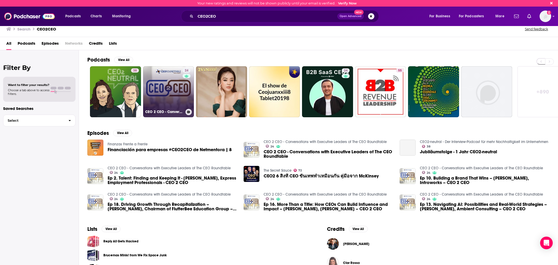
click at [156, 84] on link "24 CEO 2 CEO - Conversations with Executive Leaders of The CEO Roundtable" at bounding box center [168, 91] width 51 height 51
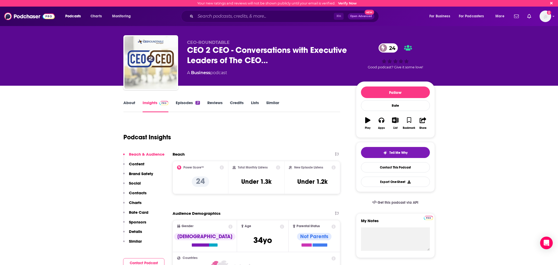
click at [181, 106] on link "Episodes 21" at bounding box center [188, 106] width 24 height 12
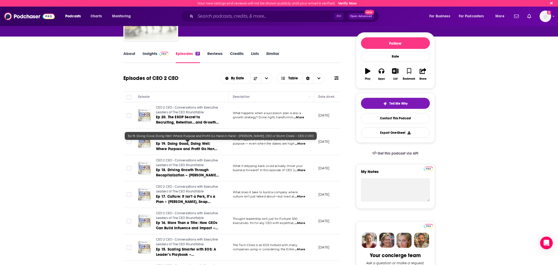
scroll to position [56, 0]
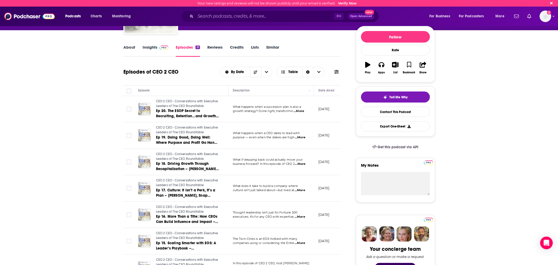
click at [305, 138] on span "...More" at bounding box center [300, 138] width 11 height 4
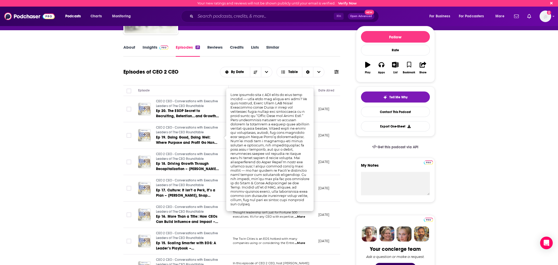
click at [324, 149] on td "[DATE]" at bounding box center [331, 162] width 34 height 27
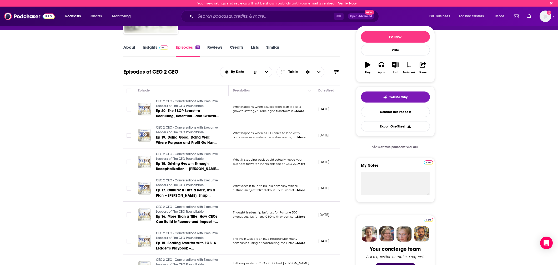
scroll to position [0, 0]
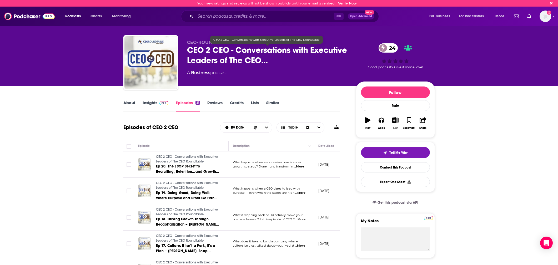
click at [232, 53] on span "CEO 2 CEO - Conversations with Executive Leaders of The CEO…" at bounding box center [267, 55] width 161 height 21
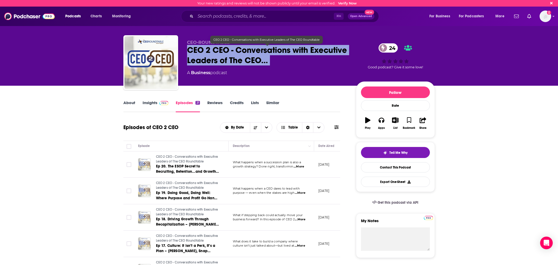
click at [232, 53] on span "CEO 2 CEO - Conversations with Executive Leaders of The CEO…" at bounding box center [267, 55] width 161 height 21
copy div "CEO 2 CEO - Conversations with Executive Leaders of The CEO… 24"
click at [236, 51] on span "CEO 2 CEO - Conversations with Executive Leaders of The CEO…" at bounding box center [267, 55] width 161 height 21
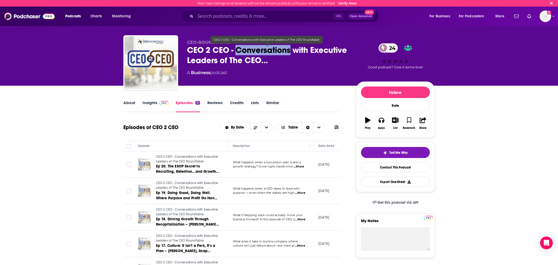
click at [236, 51] on span "CEO 2 CEO - Conversations with Executive Leaders of The CEO…" at bounding box center [267, 55] width 161 height 21
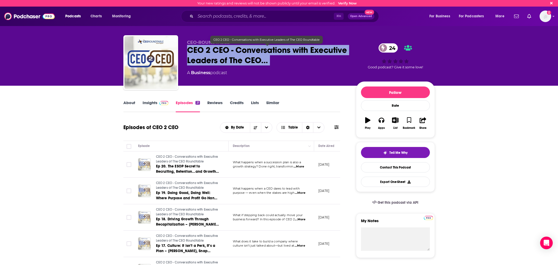
click at [236, 51] on span "CEO 2 CEO - Conversations with Executive Leaders of The CEO…" at bounding box center [267, 55] width 161 height 21
click at [403, 171] on link "Contact This Podcast" at bounding box center [395, 167] width 69 height 10
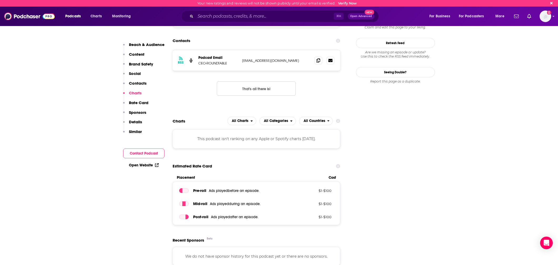
scroll to position [437, 0]
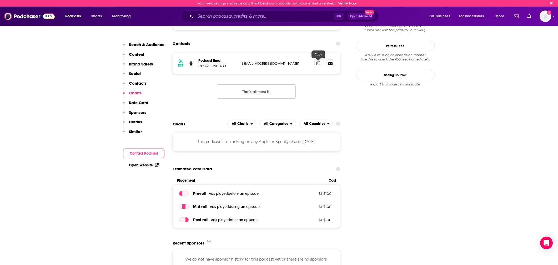
click at [319, 65] on icon at bounding box center [319, 63] width 4 height 4
click at [299, 18] on input "Search podcasts, credits, & more..." at bounding box center [265, 16] width 138 height 8
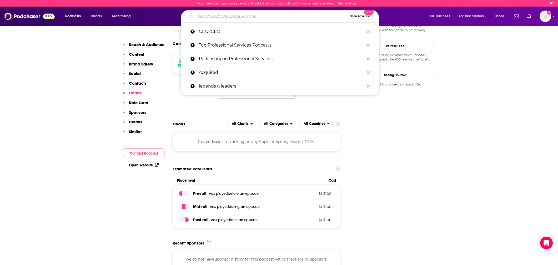
click at [299, 18] on input "Search podcasts, credits, & more..." at bounding box center [272, 16] width 152 height 8
paste input "The Professional Services Pursuit"
type input "The Professional Services Pursuit"
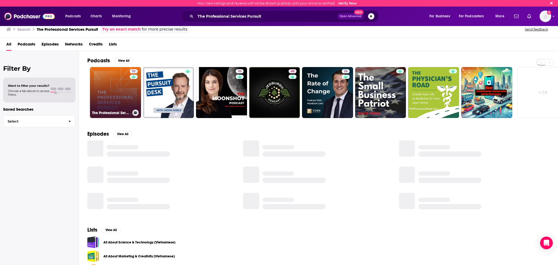
click at [122, 94] on link "32 The Professional Services Pursuit" at bounding box center [115, 92] width 51 height 51
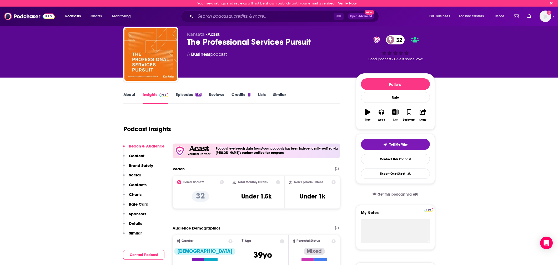
scroll to position [13, 0]
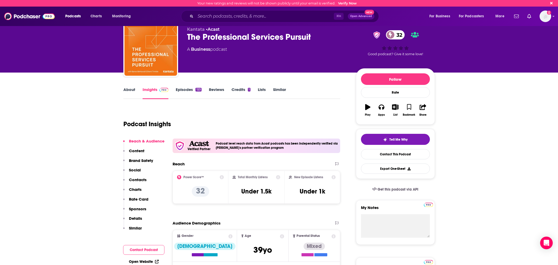
click at [188, 91] on link "Episodes 123" at bounding box center [189, 93] width 26 height 12
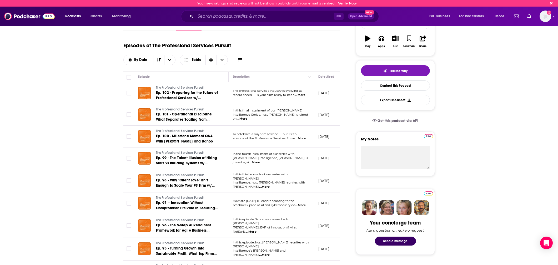
scroll to position [84, 0]
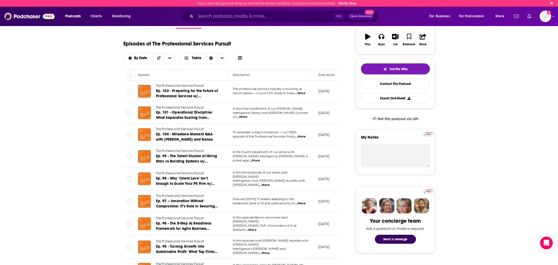
click at [301, 91] on span "The professional services industry is evolving at" at bounding box center [267, 89] width 69 height 4
click at [307, 93] on p "record speed — is your firm ready to keep ...More" at bounding box center [271, 93] width 77 height 4
click at [308, 95] on p "record speed — is your firm ready to keep ...More" at bounding box center [271, 93] width 77 height 4
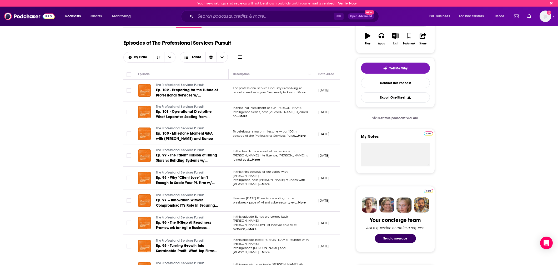
click at [301, 91] on span "...More" at bounding box center [300, 93] width 11 height 4
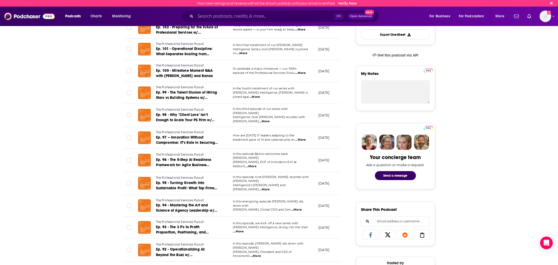
scroll to position [150, 0]
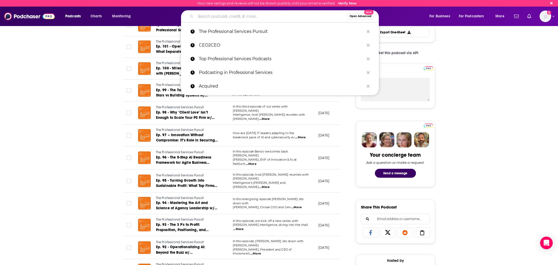
click at [307, 16] on input "Search podcasts, credits, & more..." at bounding box center [272, 16] width 152 height 8
paste input "Mentors Collective: CEO Interviews"
type input "Mentors Collective: CEO Interviews"
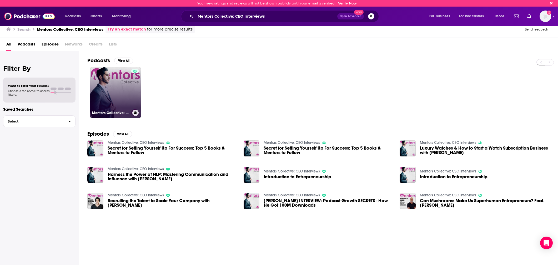
click at [117, 90] on link "Mentors Collective: CEO Interviews" at bounding box center [115, 92] width 51 height 51
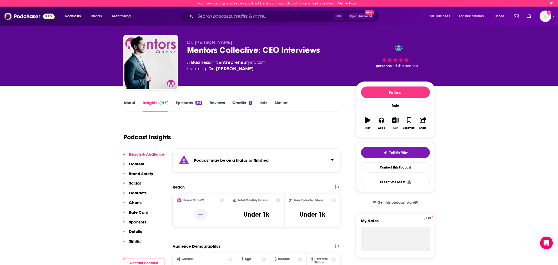
click at [185, 103] on link "Episodes 245" at bounding box center [189, 106] width 26 height 12
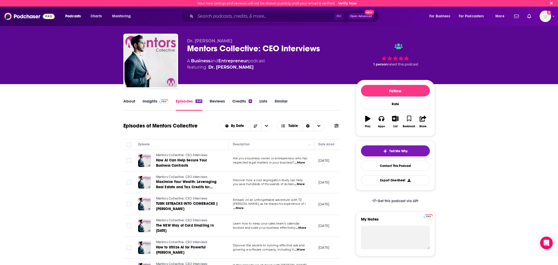
scroll to position [1, 0]
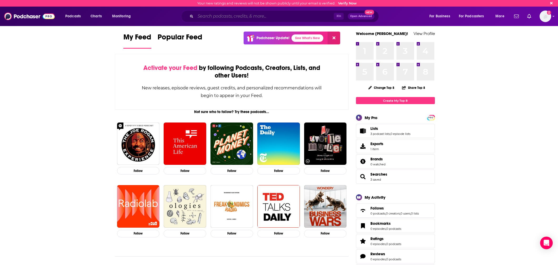
click at [211, 17] on input "Search podcasts, credits, & more..." at bounding box center [265, 16] width 138 height 8
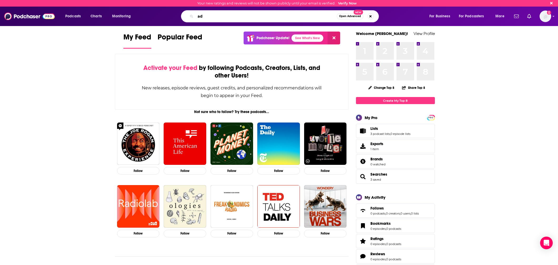
type input "a"
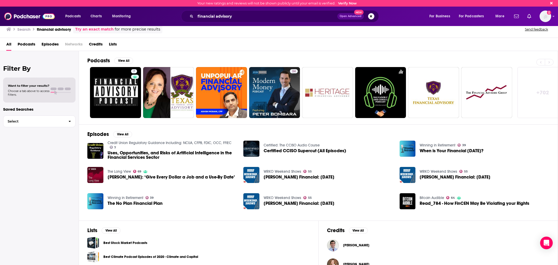
click at [26, 43] on span "Podcasts" at bounding box center [27, 45] width 18 height 11
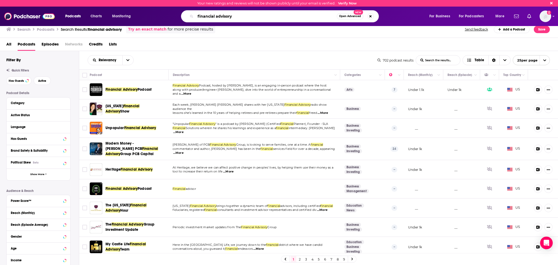
click at [202, 14] on input "financial advisory" at bounding box center [266, 16] width 141 height 8
type input "global finance"
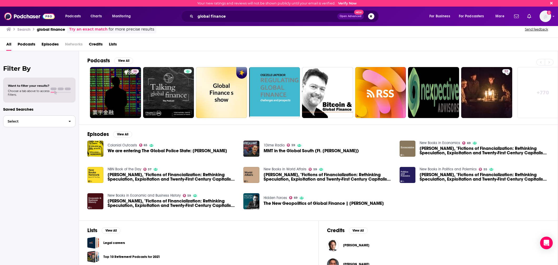
drag, startPoint x: 67, startPoint y: 123, endPoint x: 89, endPoint y: 126, distance: 22.6
click at [68, 124] on span "button" at bounding box center [69, 121] width 11 height 11
drag, startPoint x: 52, startPoint y: 120, endPoint x: 139, endPoint y: 134, distance: 87.9
click at [53, 120] on span "Select" at bounding box center [33, 121] width 61 height 3
click at [26, 43] on span "Podcasts" at bounding box center [27, 45] width 18 height 11
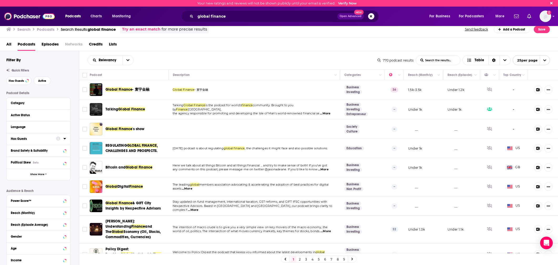
click at [58, 141] on icon at bounding box center [58, 139] width 4 height 4
click at [62, 140] on div "Has Guests Our predictive indicator for determining the likelihood of guest app…" at bounding box center [61, 139] width 10 height 7
click at [64, 139] on icon at bounding box center [64, 138] width 2 height 1
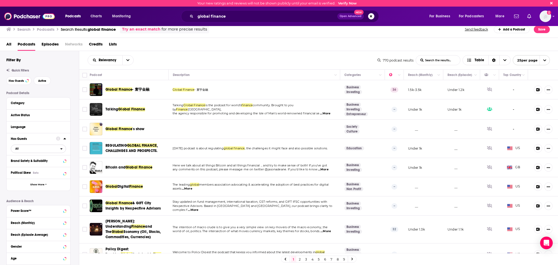
click at [39, 147] on span "All" at bounding box center [35, 148] width 49 height 7
click at [40, 167] on span "Has guests" at bounding box center [28, 166] width 31 height 3
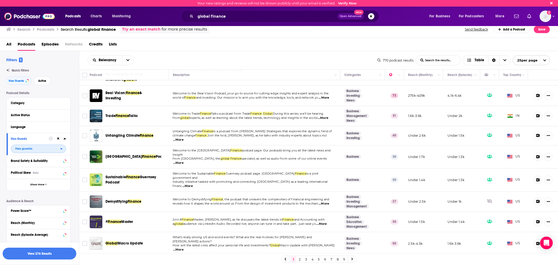
scroll to position [367, 0]
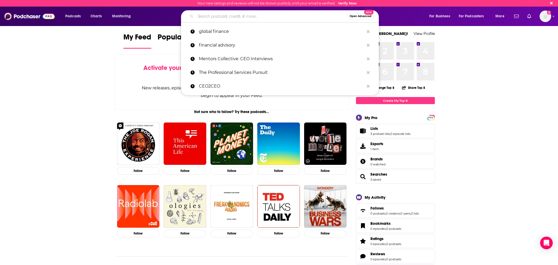
click at [302, 17] on input "Search podcasts, credits, & more..." at bounding box center [272, 16] width 152 height 8
paste input "CEO Podcast – Lead, Listen, Learn"
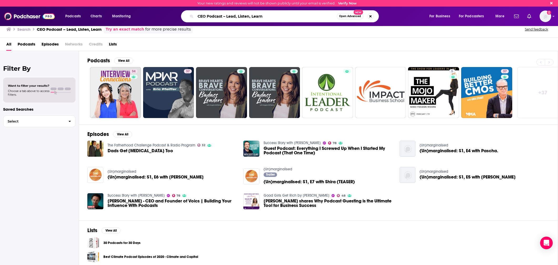
click at [292, 15] on input "CEO Podcast – Lead, Listen, Learn" at bounding box center [266, 16] width 141 height 8
paste input "Growing Your Firm | Strategies for Accountants, CPAs, Bookkeepers"
type input "Growing Your Firm | Strategies for Accountants, CPAs, Bookkeepers"
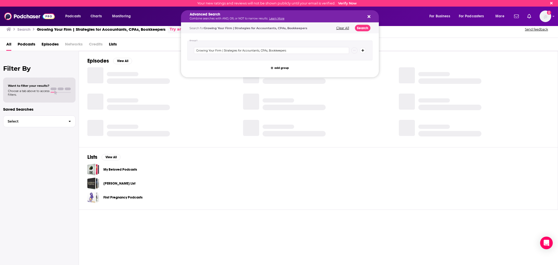
drag, startPoint x: 234, startPoint y: 17, endPoint x: 318, endPoint y: 21, distance: 84.6
click at [369, 17] on icon "Search podcasts, credits, & more..." at bounding box center [369, 16] width 3 height 3
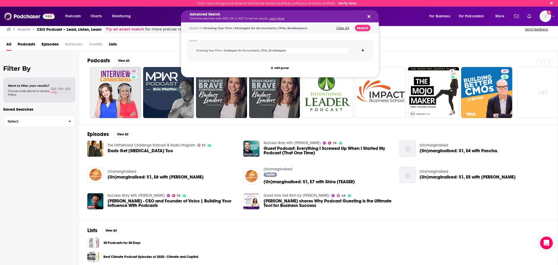
drag, startPoint x: 368, startPoint y: 16, endPoint x: 363, endPoint y: 23, distance: 9.3
click at [368, 16] on icon "Search podcasts, credits, & more..." at bounding box center [369, 16] width 3 height 4
click at [230, 18] on p "Combine searches with AND, OR, or NOT to narrow results. Learn More" at bounding box center [276, 18] width 172 height 3
drag, startPoint x: 342, startPoint y: 28, endPoint x: 325, endPoint y: 35, distance: 18.5
click at [342, 28] on button "Clear All" at bounding box center [343, 28] width 16 height 4
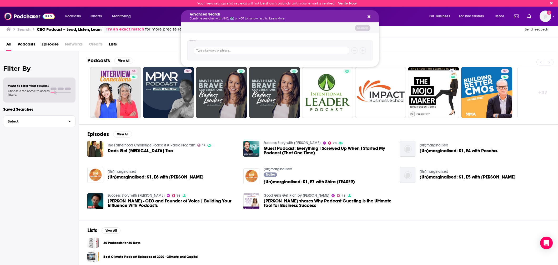
click at [368, 16] on icon "Search podcasts, credits, & more..." at bounding box center [369, 16] width 3 height 4
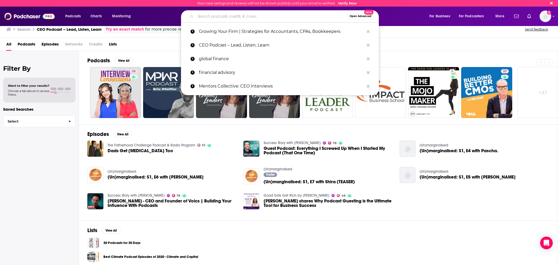
click at [273, 17] on input "Search podcasts, credits, & more..." at bounding box center [272, 16] width 152 height 8
paste input "Growing Your Firm | Strategies for Accountants, CPAs, Bookkeepers"
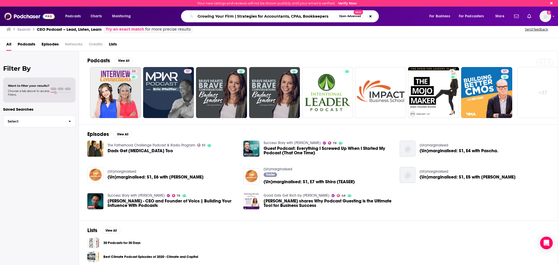
drag, startPoint x: 329, startPoint y: 16, endPoint x: 235, endPoint y: 17, distance: 94.0
click at [235, 17] on input "Growing Your Firm | Strategies for Accountants, CPAs, Bookkeepers" at bounding box center [266, 16] width 141 height 8
type input "Growing Your Firm"
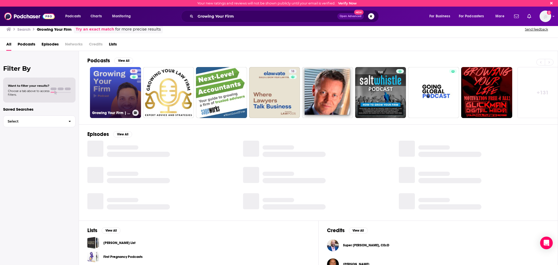
click at [114, 90] on link "51 Growing Your Firm | Strategies for Accountants, CPA's, Bookkeepers , and Tax…" at bounding box center [115, 92] width 51 height 51
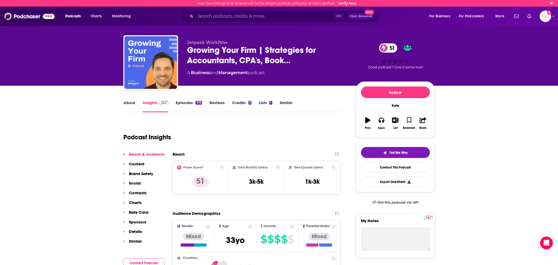
click at [183, 104] on link "Episodes 376" at bounding box center [189, 106] width 26 height 12
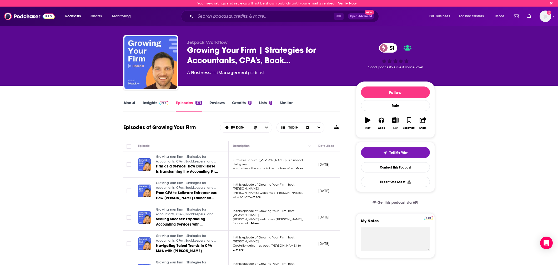
click at [152, 101] on link "Insights" at bounding box center [156, 106] width 26 height 12
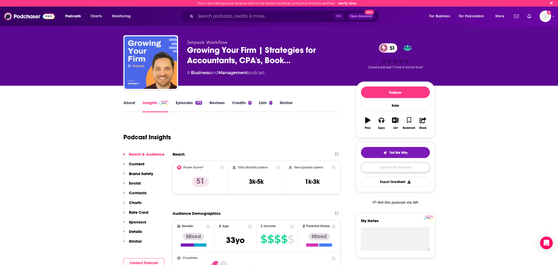
click at [411, 165] on link "Contact This Podcast" at bounding box center [395, 167] width 69 height 10
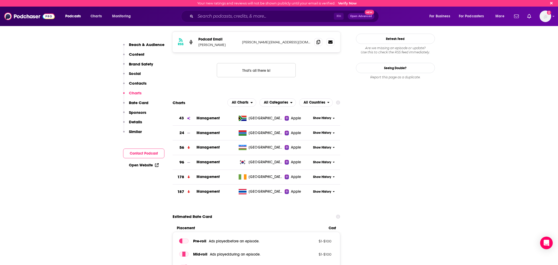
scroll to position [510, 0]
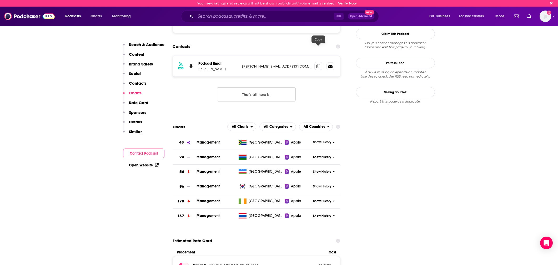
click at [319, 64] on icon at bounding box center [319, 66] width 4 height 4
click at [133, 166] on link "Open Website" at bounding box center [144, 165] width 30 height 4
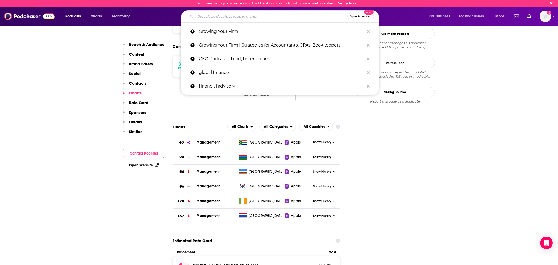
scroll to position [511, 0]
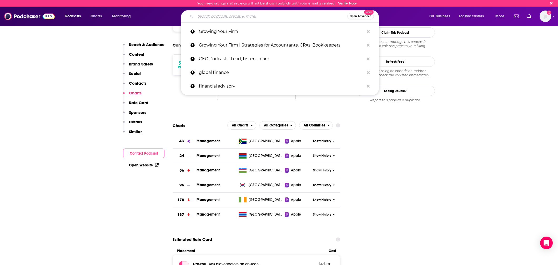
click at [311, 18] on input "Search podcasts, credits, & more..." at bounding box center [272, 16] width 152 height 8
paste input "Building the Premier Accounting Firm Podcast"
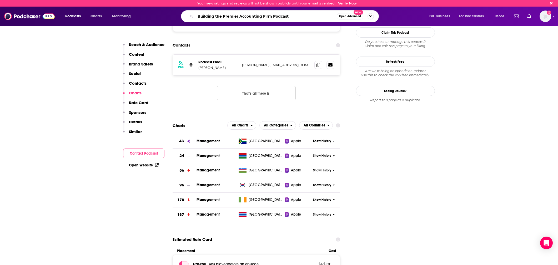
type input "Building the Premier Accounting Firm Podcast\"
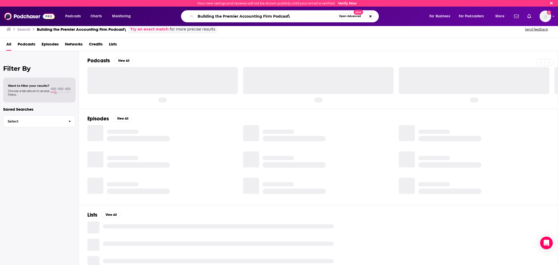
click at [294, 16] on input "Building the Premier Accounting Firm Podcast\" at bounding box center [266, 16] width 141 height 8
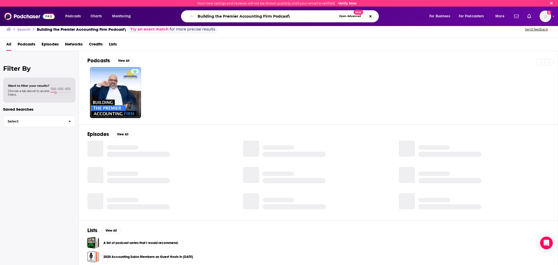
drag, startPoint x: 292, startPoint y: 18, endPoint x: 271, endPoint y: 18, distance: 21.3
click at [271, 18] on input "Building the Premier Accounting Firm Podcast\" at bounding box center [266, 16] width 141 height 8
click at [206, 66] on div "Podcasts View All" at bounding box center [322, 62] width 471 height 10
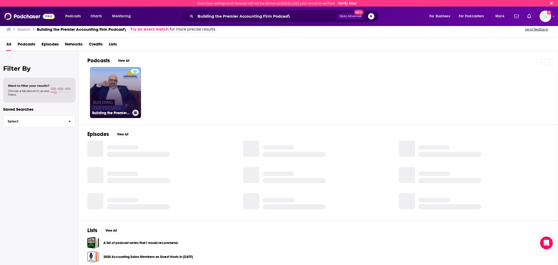
click at [137, 90] on div at bounding box center [135, 89] width 8 height 41
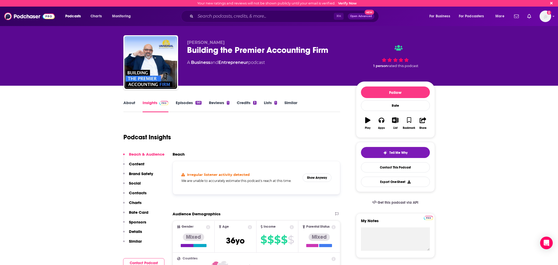
click at [189, 106] on link "Episodes 561" at bounding box center [189, 106] width 26 height 12
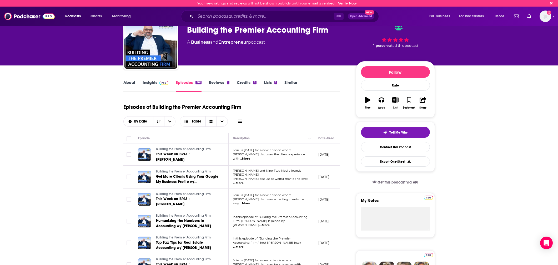
scroll to position [18, 0]
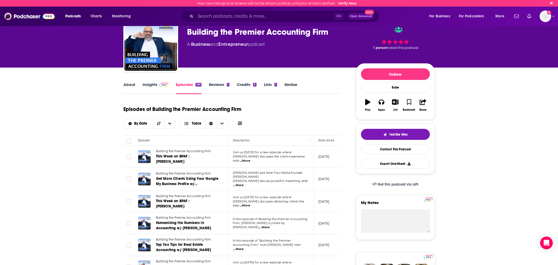
click at [250, 159] on span "...More" at bounding box center [245, 161] width 11 height 4
click at [244, 183] on span "...More" at bounding box center [238, 185] width 11 height 4
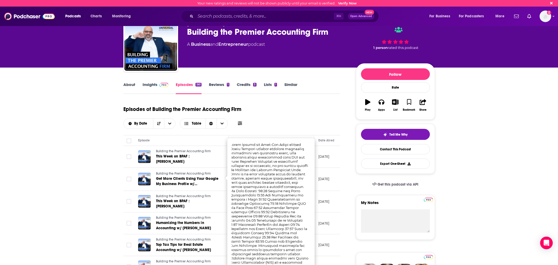
scroll to position [0, 0]
click at [307, 111] on div "Episodes of Building the Premier Accounting Firm By Date Table" at bounding box center [231, 116] width 217 height 26
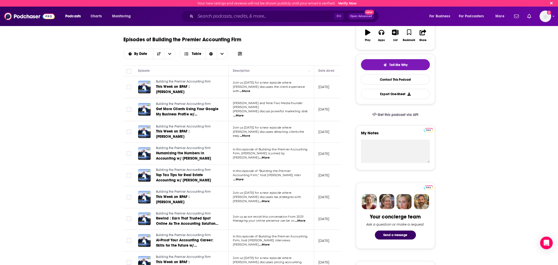
scroll to position [91, 0]
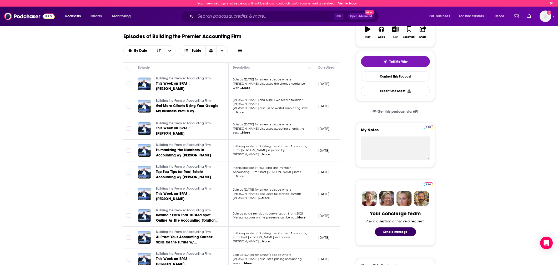
click at [244, 175] on span "...More" at bounding box center [238, 177] width 11 height 4
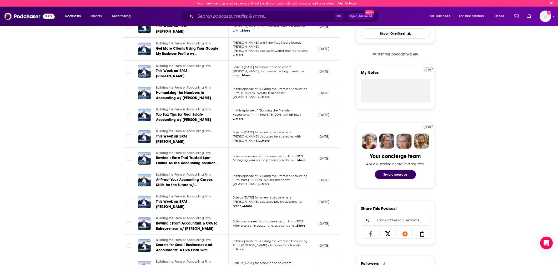
scroll to position [154, 0]
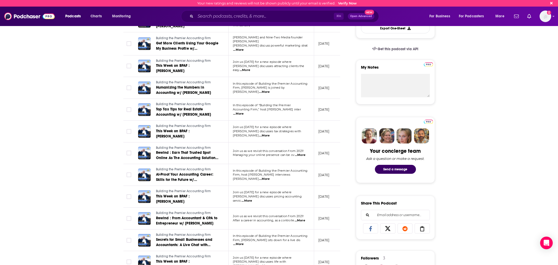
click at [302, 219] on span "...More" at bounding box center [300, 221] width 11 height 4
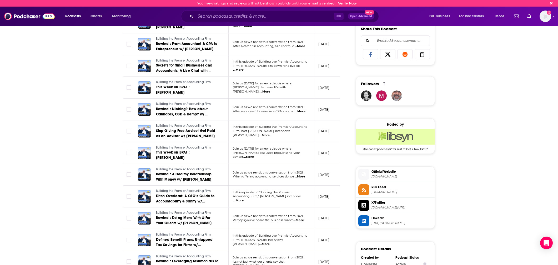
scroll to position [328, 0]
click at [270, 134] on span "...More" at bounding box center [264, 136] width 11 height 4
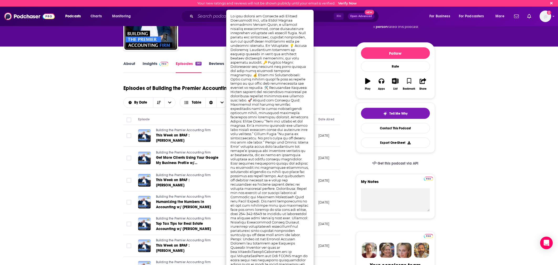
scroll to position [39, 0]
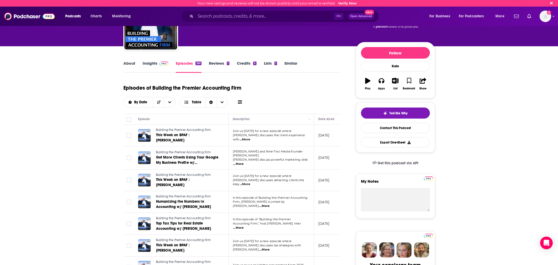
click at [329, 99] on div "Episodes of Building the Premier Accounting Firm By Date Table" at bounding box center [231, 94] width 217 height 26
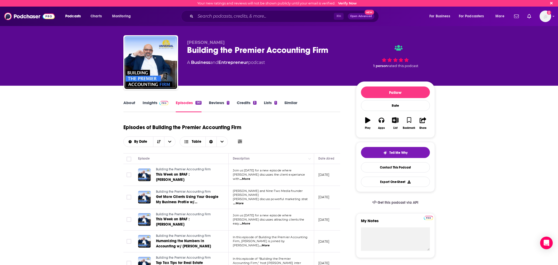
click at [283, 51] on div "Building the Premier Accounting Firm" at bounding box center [267, 50] width 161 height 10
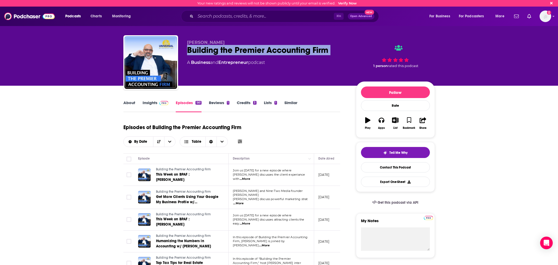
click at [283, 51] on div "Building the Premier Accounting Firm" at bounding box center [267, 50] width 161 height 10
copy div "Building the Premier Accounting Firm"
click at [397, 171] on link "Contact This Podcast" at bounding box center [395, 167] width 69 height 10
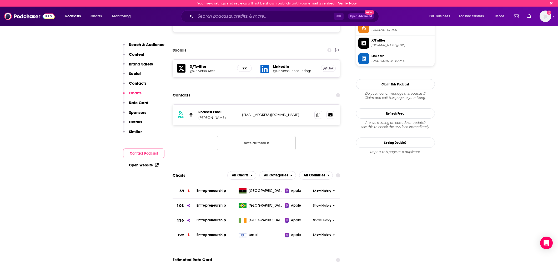
scroll to position [489, 0]
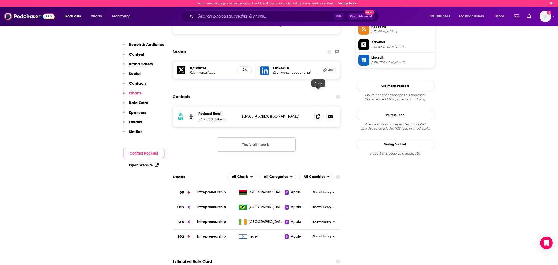
drag, startPoint x: 317, startPoint y: 93, endPoint x: 351, endPoint y: 63, distance: 45.1
click at [318, 114] on icon at bounding box center [319, 116] width 4 height 4
click at [140, 168] on div "Open Website" at bounding box center [143, 166] width 41 height 10
click at [137, 166] on link "Open Website" at bounding box center [144, 165] width 30 height 4
click at [307, 16] on input "Search podcasts, credits, & more..." at bounding box center [265, 16] width 138 height 8
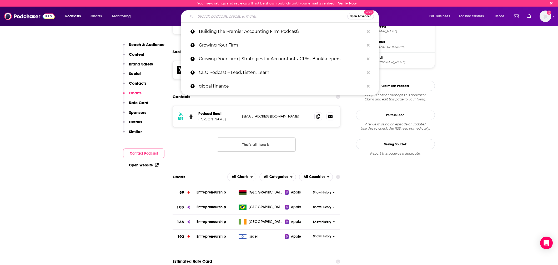
paste input "The CEO Magazine Podcast"
type input "The CEO Magazine Podcast"
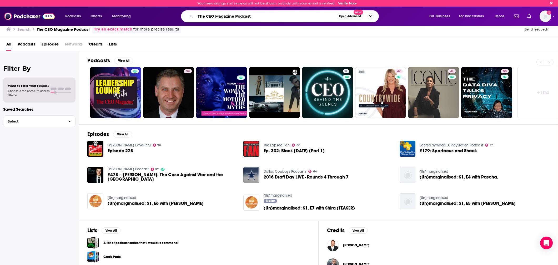
click at [276, 17] on input "The CEO Magazine Podcast" at bounding box center [266, 16] width 141 height 8
click at [234, 15] on input "[PERSON_NAME]" at bounding box center [266, 16] width 141 height 8
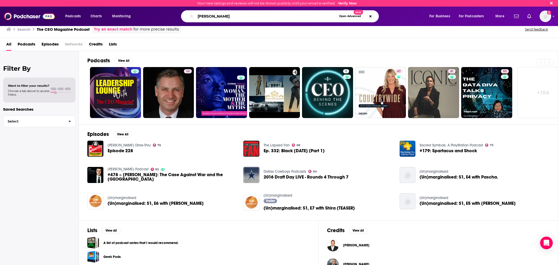
click at [234, 15] on input "[PERSON_NAME]" at bounding box center [266, 16] width 141 height 8
paste input "Strategic Financial Leadership"
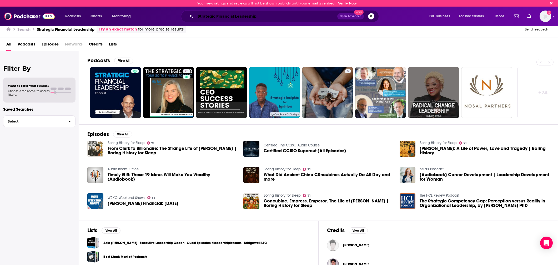
click at [282, 20] on input "Strategic Financial Leadership" at bounding box center [267, 16] width 142 height 8
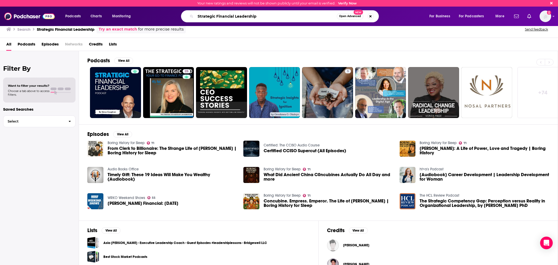
click at [282, 20] on input "Strategic Financial Leadership" at bounding box center [266, 16] width 141 height 8
paste input "Finance & Leadership Podcast"
type input "Finance & Leadership Podcast"
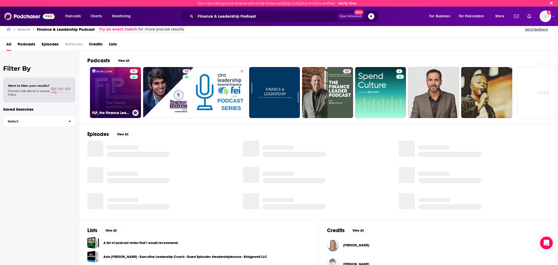
click at [126, 89] on link "31 FLP, the Finance Leadership Podcast" at bounding box center [115, 92] width 51 height 51
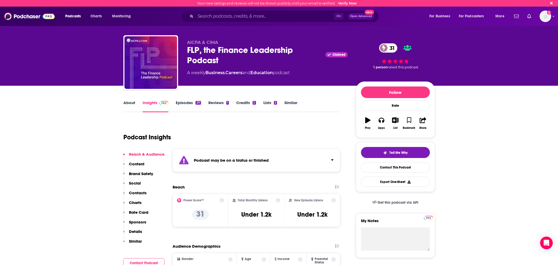
click at [191, 100] on link "Episodes 211" at bounding box center [188, 106] width 25 height 12
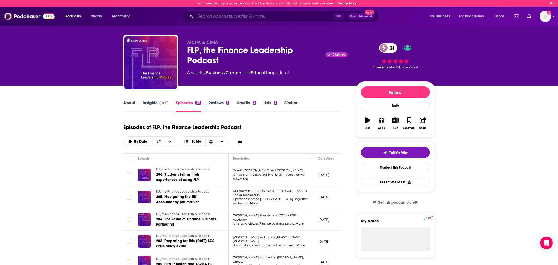
click at [309, 13] on input "Search podcasts, credits, & more..." at bounding box center [265, 16] width 138 height 8
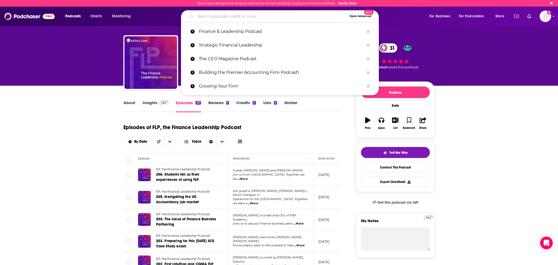
paste input "CFO Thought Leader"
type input "CFO Thought Leader"
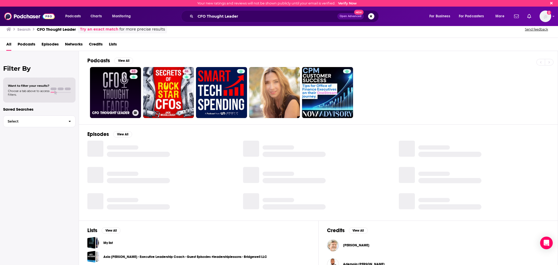
click at [122, 90] on link "62 CFO THOUGHT LEADER" at bounding box center [115, 92] width 51 height 51
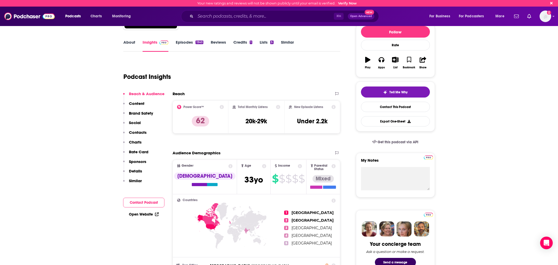
scroll to position [68, 0]
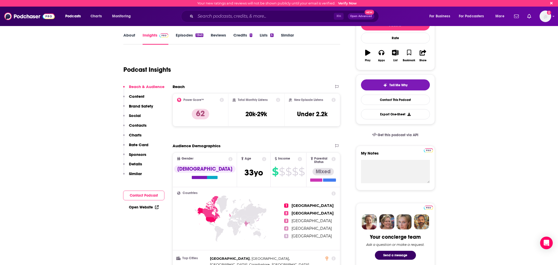
click at [186, 36] on link "Episodes 1343" at bounding box center [189, 39] width 27 height 12
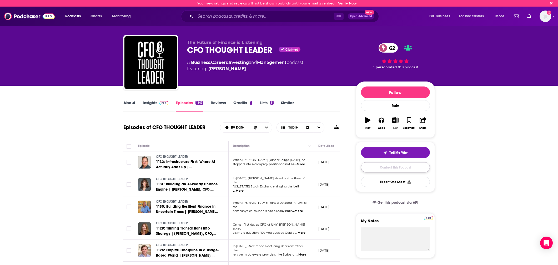
click at [381, 168] on link "Contact This Podcast" at bounding box center [395, 167] width 69 height 10
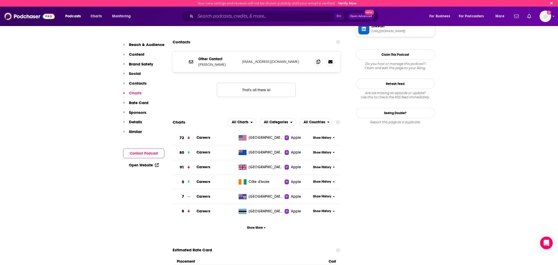
scroll to position [546, 0]
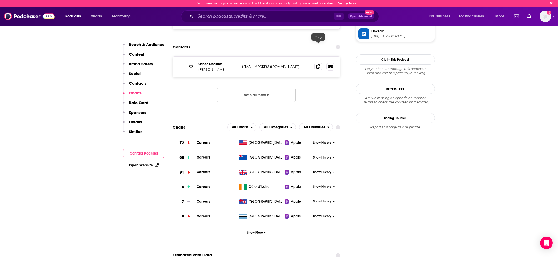
click at [320, 64] on icon at bounding box center [319, 66] width 4 height 4
click at [135, 168] on div "Open Website" at bounding box center [143, 166] width 41 height 10
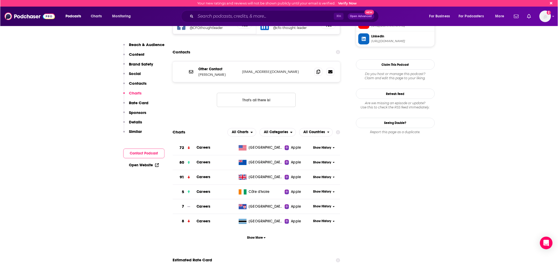
scroll to position [541, 0]
click at [146, 165] on link "Open Website" at bounding box center [144, 165] width 30 height 4
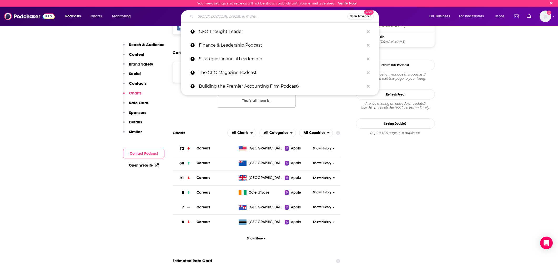
click at [256, 16] on input "Search podcasts, credits, & more..." at bounding box center [272, 16] width 152 height 8
paste input "CFO Playbook"
type input "CFO Playbook"
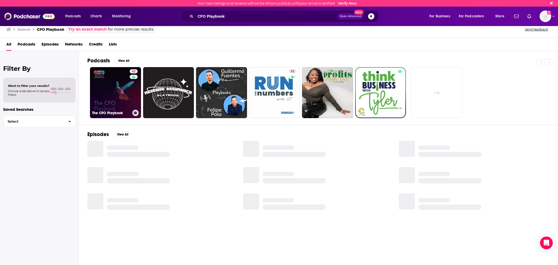
click at [121, 92] on link "42 The CFO Playbook" at bounding box center [115, 92] width 51 height 51
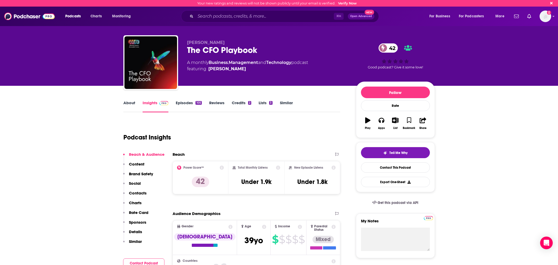
click at [195, 103] on link "Episodes 105" at bounding box center [189, 106] width 26 height 12
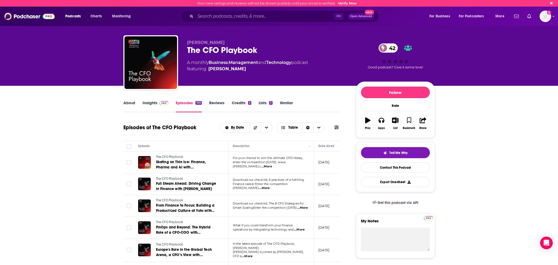
click at [217, 52] on div "The CFO Playbook 42" at bounding box center [267, 50] width 161 height 10
copy div "The CFO Playbook 42"
click at [392, 170] on link "Contact This Podcast" at bounding box center [395, 167] width 69 height 10
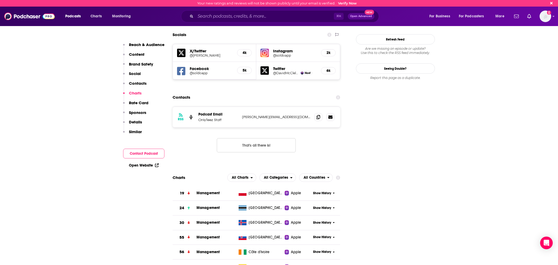
scroll to position [490, 0]
click at [317, 115] on icon at bounding box center [319, 117] width 4 height 4
click at [138, 170] on div "Open Website" at bounding box center [143, 166] width 41 height 10
click at [151, 166] on link "Open Website" at bounding box center [144, 165] width 30 height 4
click at [265, 15] on input "Search podcasts, credits, & more..." at bounding box center [265, 16] width 138 height 8
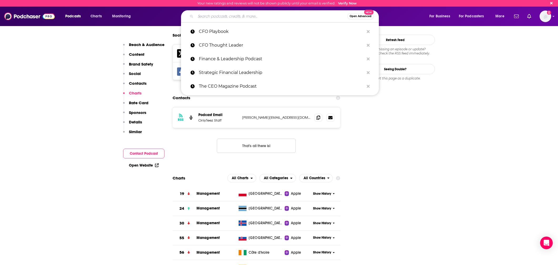
paste input "Count Me In"
type input "Count Me In"
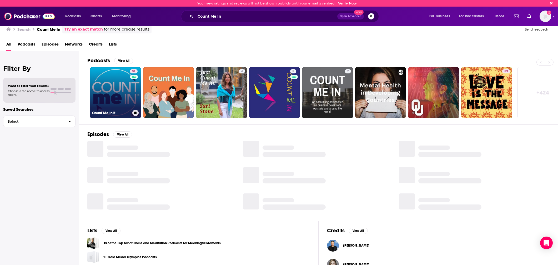
click at [112, 91] on link "51 Count Me In®" at bounding box center [115, 92] width 51 height 51
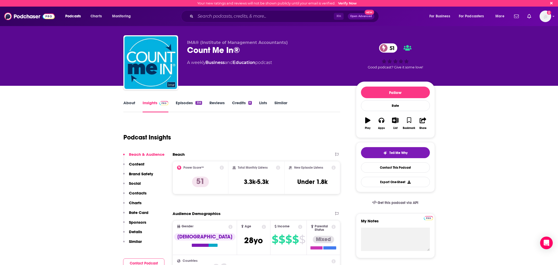
click at [189, 104] on link "Episodes 356" at bounding box center [189, 106] width 26 height 12
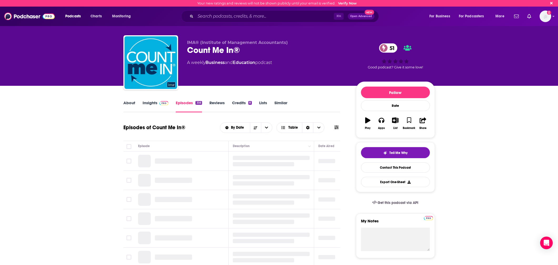
scroll to position [1, 0]
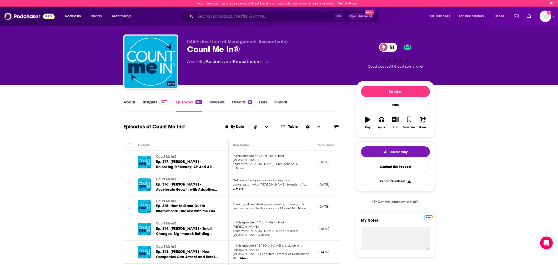
click at [229, 16] on input "Search podcasts, credits, & more..." at bounding box center [265, 16] width 138 height 8
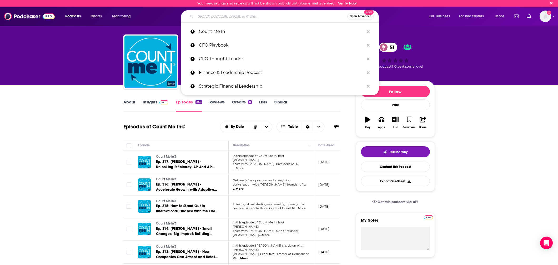
paste input "Take Command: A Dale Carnegie Podcast"
type input "Take Command: A Dale Carnegie Podcast"
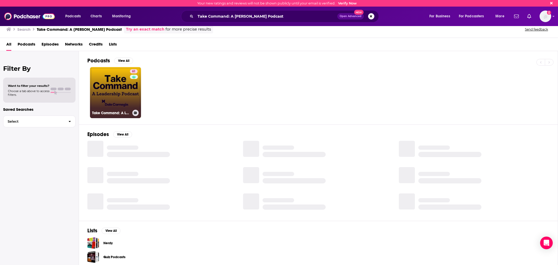
click at [121, 97] on link "61 Take Command: A Leadership Podcast" at bounding box center [115, 92] width 51 height 51
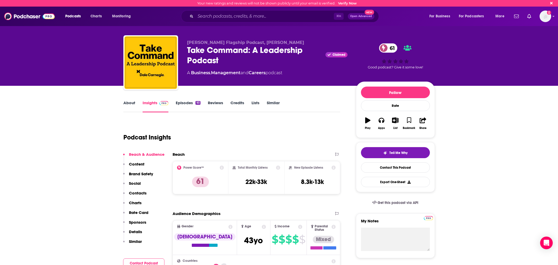
click at [182, 104] on link "Episodes 93" at bounding box center [188, 106] width 24 height 12
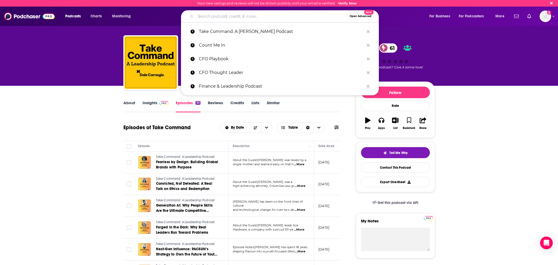
click at [244, 19] on input "Search podcasts, credits, & more..." at bounding box center [272, 16] width 152 height 8
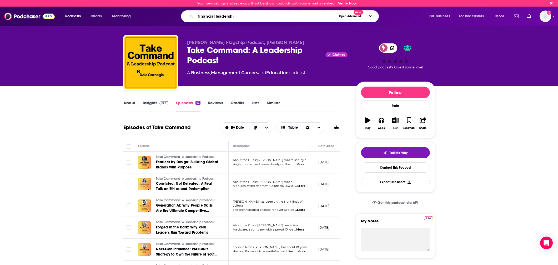
type input "financial leadership"
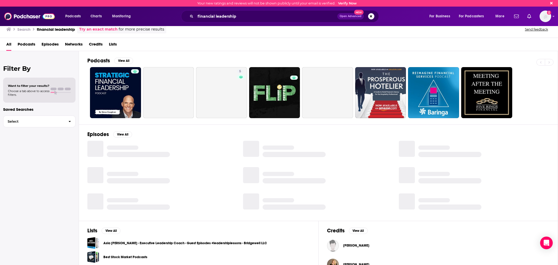
click at [30, 42] on span "Podcasts" at bounding box center [27, 45] width 18 height 11
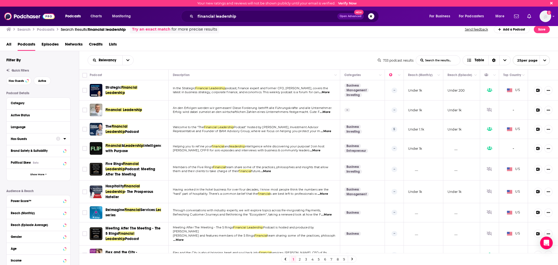
click at [63, 138] on div at bounding box center [61, 139] width 10 height 7
click at [62, 138] on div at bounding box center [61, 139] width 10 height 7
click at [43, 137] on div "Has Guests" at bounding box center [32, 139] width 42 height 4
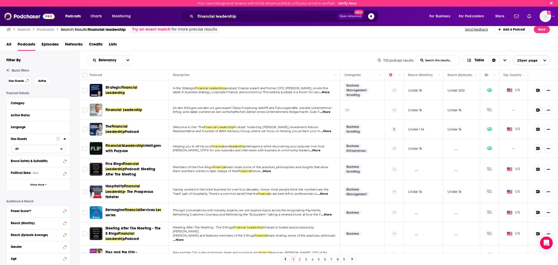
click at [36, 150] on span "All" at bounding box center [35, 148] width 49 height 7
click at [35, 167] on span "Has guests" at bounding box center [28, 166] width 31 height 3
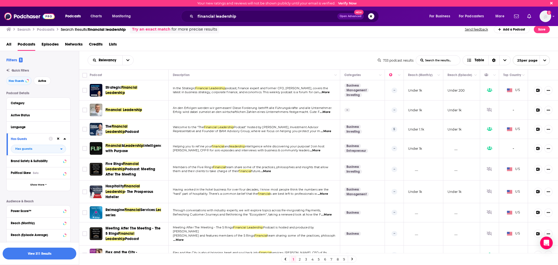
click at [227, 129] on span "Financial Leadership" at bounding box center [219, 127] width 30 height 4
click at [273, 134] on td "Welcome to the "The Financial Leadership Podcast" hosted by David Afraimi, Inve…" at bounding box center [255, 129] width 172 height 19
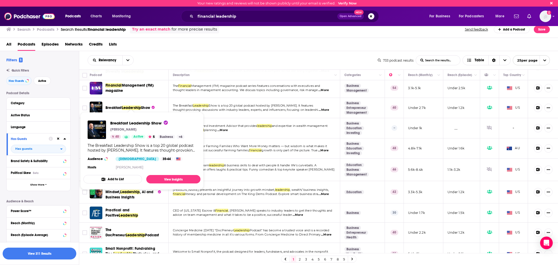
scroll to position [205, 0]
drag, startPoint x: 138, startPoint y: 107, endPoint x: 278, endPoint y: 111, distance: 140.1
click at [288, 111] on tr "Breakfast Leadership Show The Breakfast Leadership Show is a top 20 global podc…" at bounding box center [318, 108] width 479 height 20
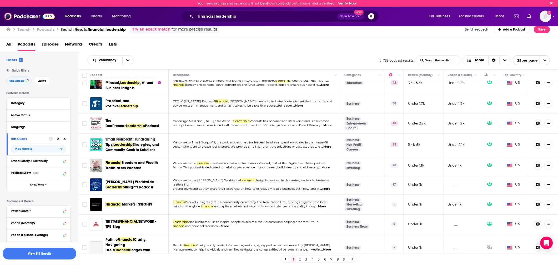
scroll to position [329, 0]
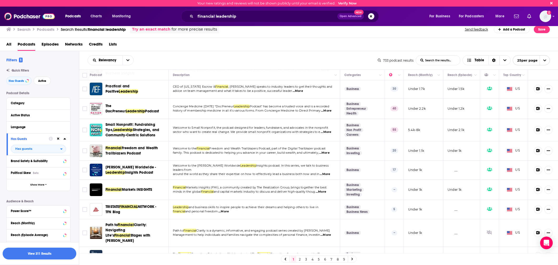
click at [328, 172] on span "...More" at bounding box center [325, 174] width 11 height 4
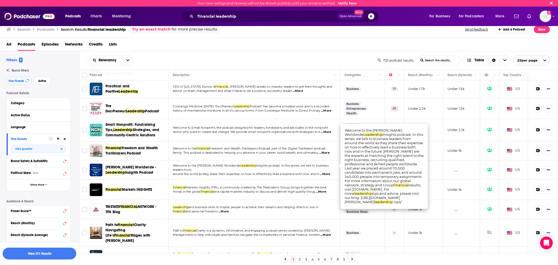
scroll to position [329, 0]
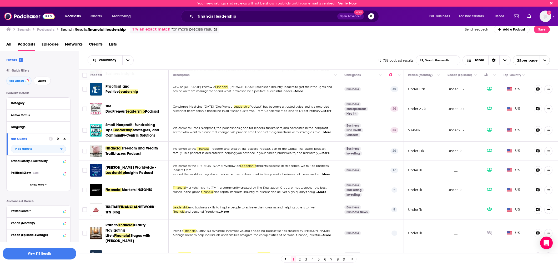
click at [171, 161] on td "Welcome to the Hays Worldwide Leadership Insights podcast. In this series, we t…" at bounding box center [255, 170] width 172 height 19
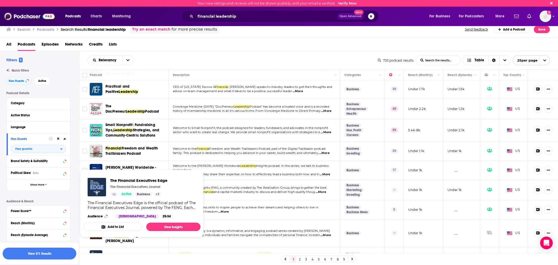
click at [131, 254] on span "Executives Edge" at bounding box center [142, 256] width 28 height 4
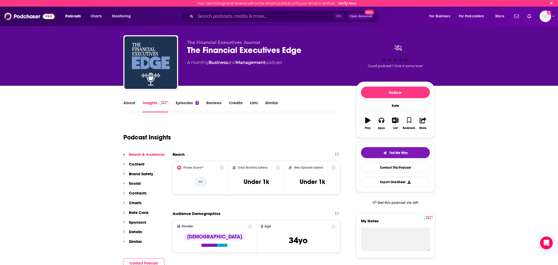
click at [190, 104] on link "Episodes 5" at bounding box center [187, 106] width 23 height 12
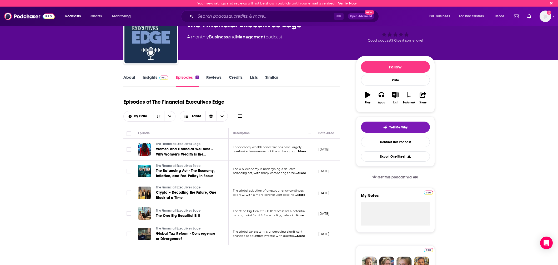
scroll to position [25, 0]
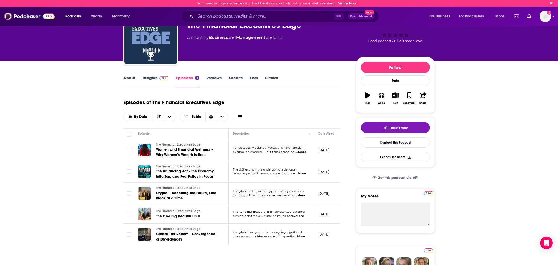
click at [301, 195] on span "...More" at bounding box center [300, 195] width 11 height 4
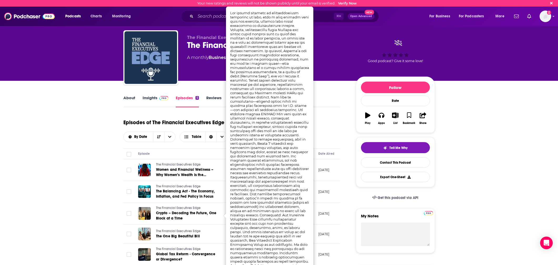
scroll to position [5, 0]
click at [331, 117] on div "Episodes of The Financial Executives Edge By Date Table" at bounding box center [231, 129] width 217 height 26
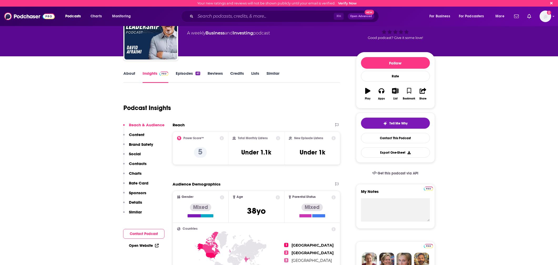
scroll to position [31, 0]
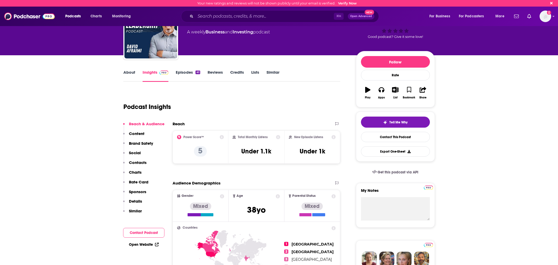
click at [193, 75] on link "Episodes 41" at bounding box center [188, 76] width 24 height 12
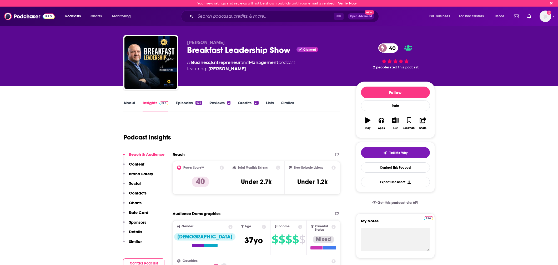
click at [187, 104] on link "Episodes 937" at bounding box center [189, 106] width 26 height 12
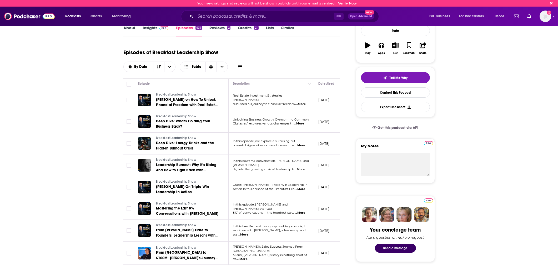
scroll to position [77, 0]
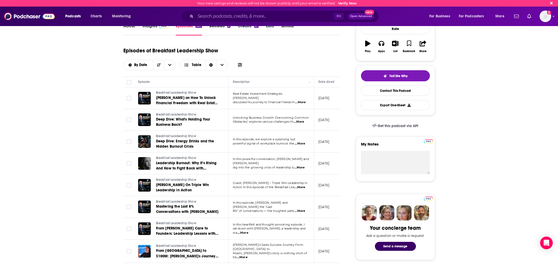
click at [302, 185] on span "...More" at bounding box center [300, 187] width 11 height 4
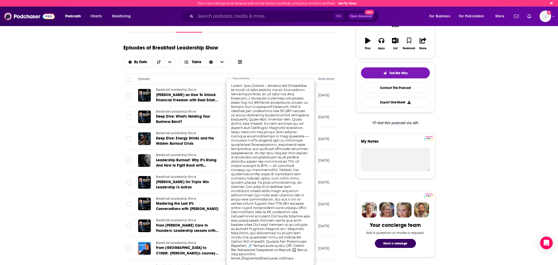
scroll to position [80, 0]
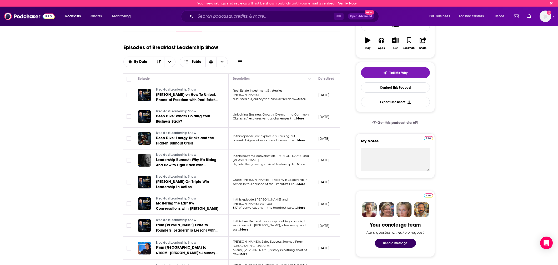
click at [324, 193] on td "[DATE]" at bounding box center [331, 204] width 34 height 22
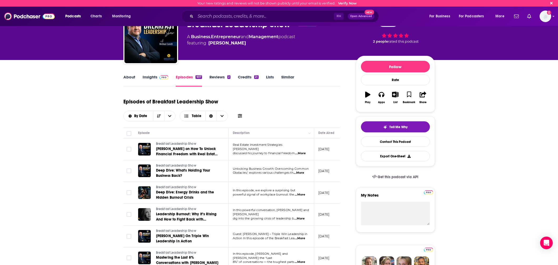
scroll to position [0, 0]
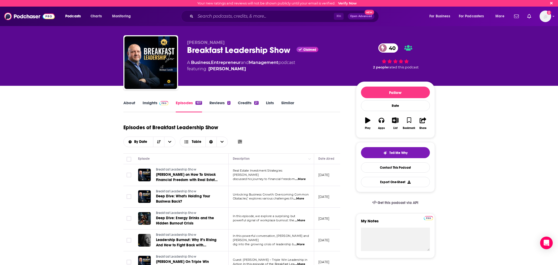
click at [300, 177] on span "...More" at bounding box center [300, 179] width 11 height 4
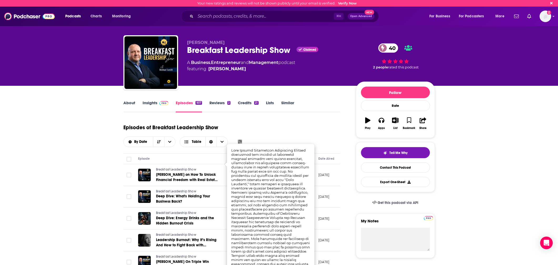
click at [337, 186] on td "[DATE]" at bounding box center [331, 197] width 34 height 22
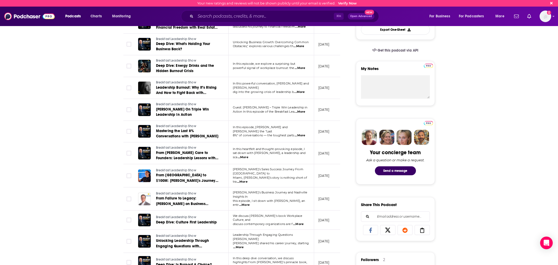
scroll to position [154, 0]
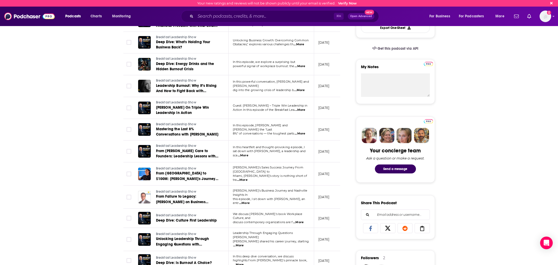
click at [299, 220] on span "...More" at bounding box center [298, 222] width 11 height 4
click at [328, 216] on p "[DATE]" at bounding box center [323, 218] width 11 height 4
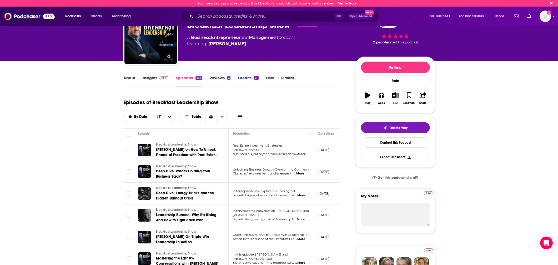
scroll to position [0, 0]
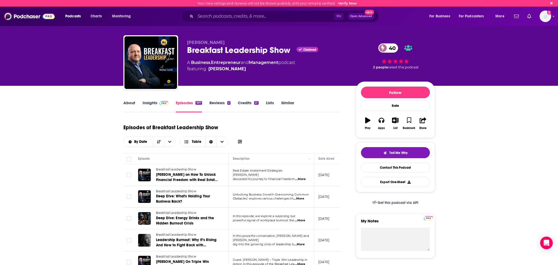
click at [300, 197] on span "...More" at bounding box center [299, 199] width 11 height 4
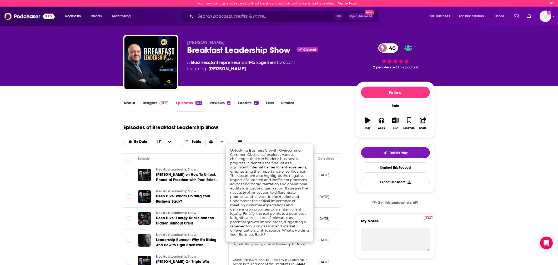
click at [317, 186] on td "[DATE]" at bounding box center [331, 197] width 34 height 22
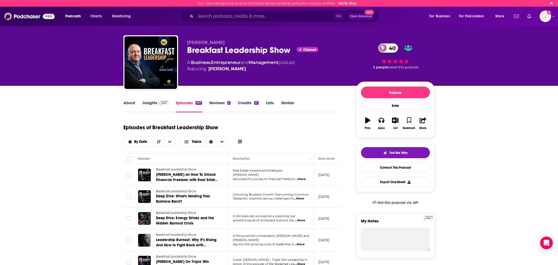
click at [284, 50] on div "Breakfast Leadership Show Claimed 40" at bounding box center [267, 50] width 161 height 10
copy div "Breakfast Leadership Show"
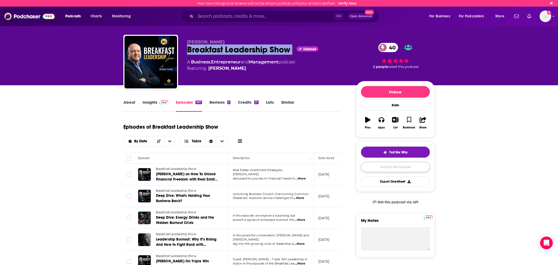
click at [384, 171] on link "Contact This Podcast" at bounding box center [395, 167] width 69 height 10
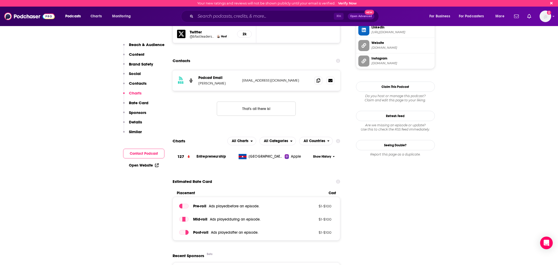
scroll to position [546, 0]
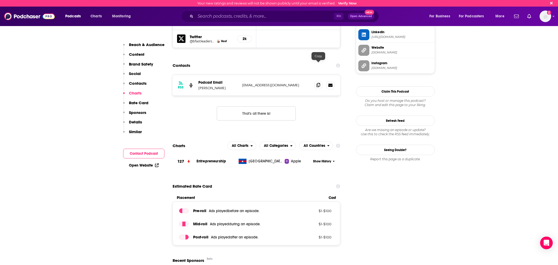
click at [320, 83] on icon at bounding box center [319, 85] width 4 height 4
click at [133, 164] on link "Open Website" at bounding box center [144, 165] width 30 height 4
click at [294, 159] on span "Apple" at bounding box center [296, 161] width 10 height 5
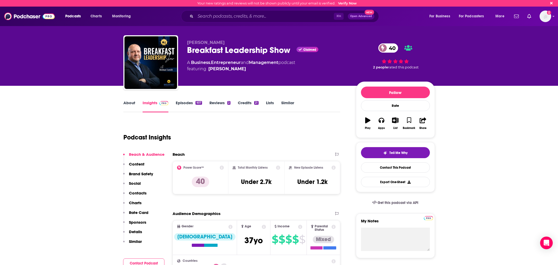
click at [248, 49] on div "Breakfast Leadership Show Claimed 40" at bounding box center [267, 50] width 161 height 10
copy div "Breakfast Leadership Show"
